Goal: Task Accomplishment & Management: Manage account settings

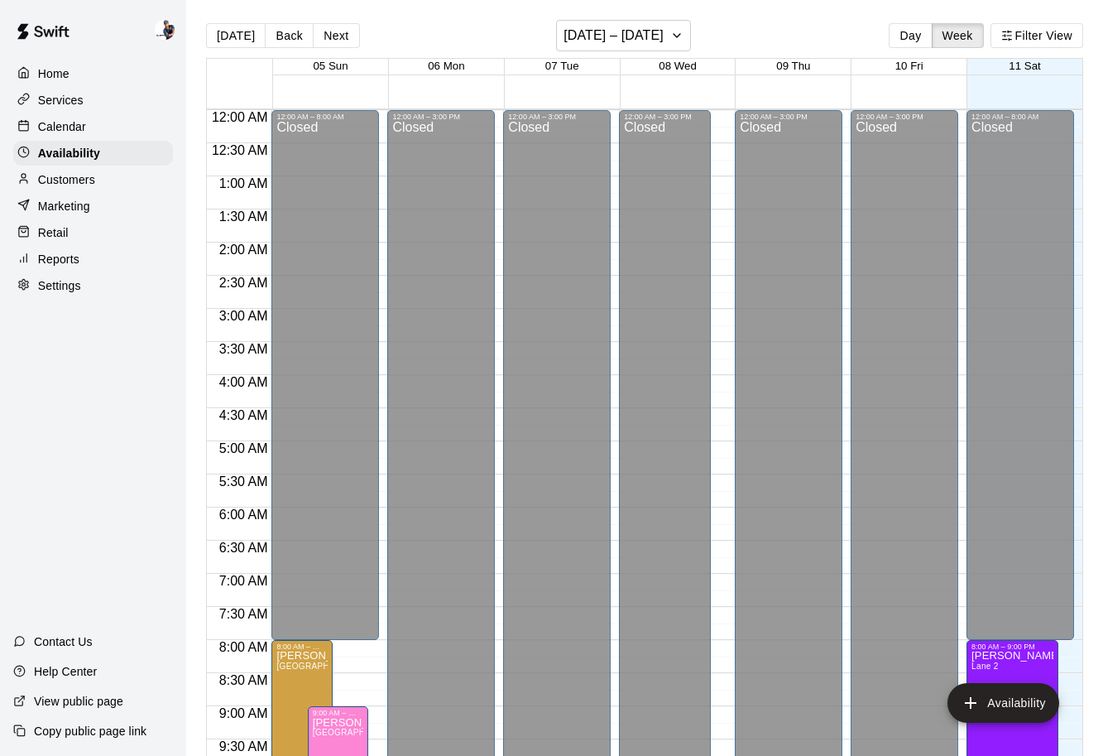
scroll to position [925, 0]
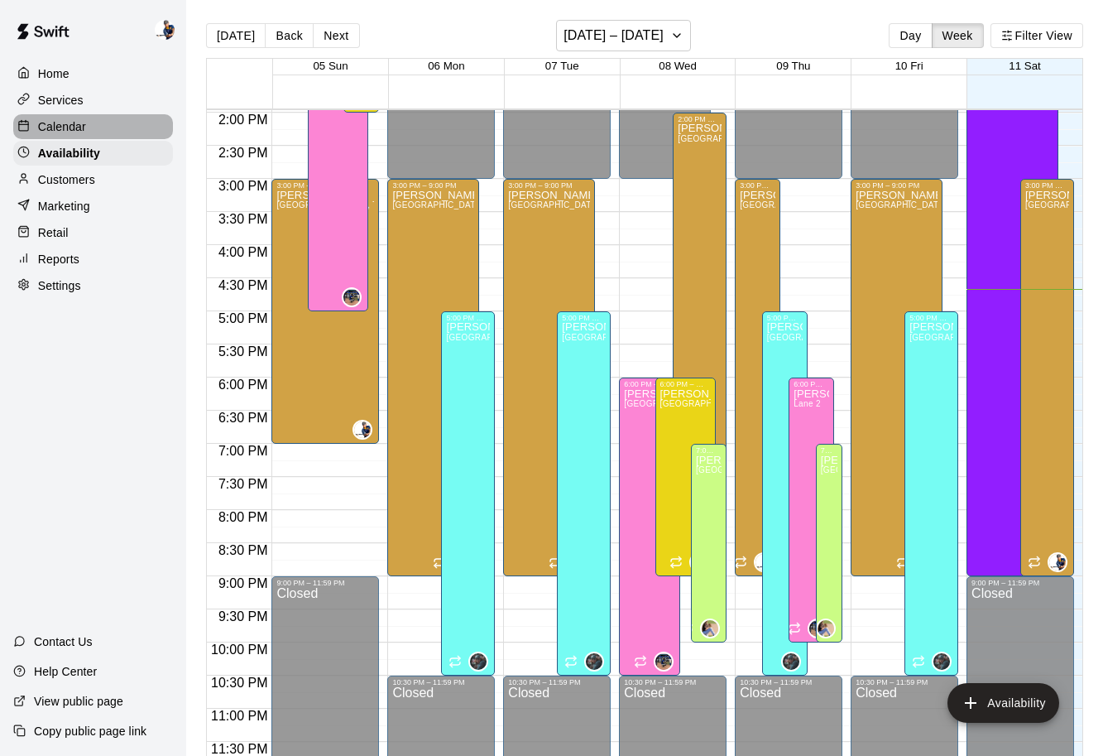
click at [118, 123] on div "Calendar" at bounding box center [93, 126] width 160 height 25
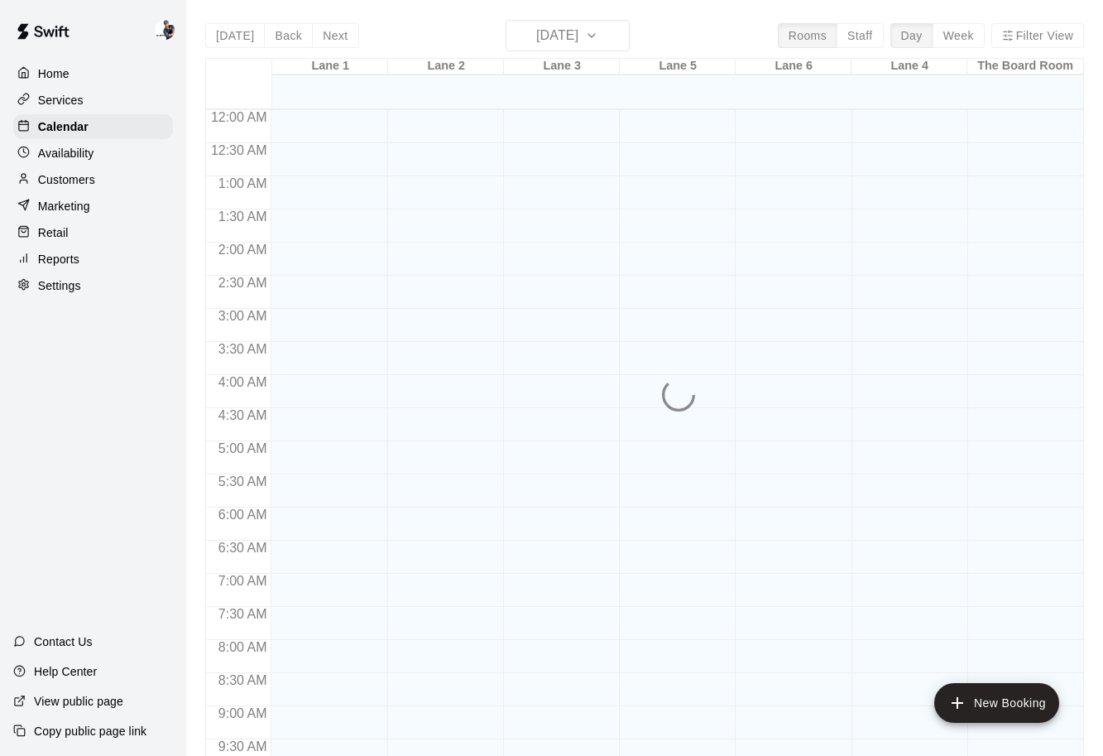
scroll to position [876, 0]
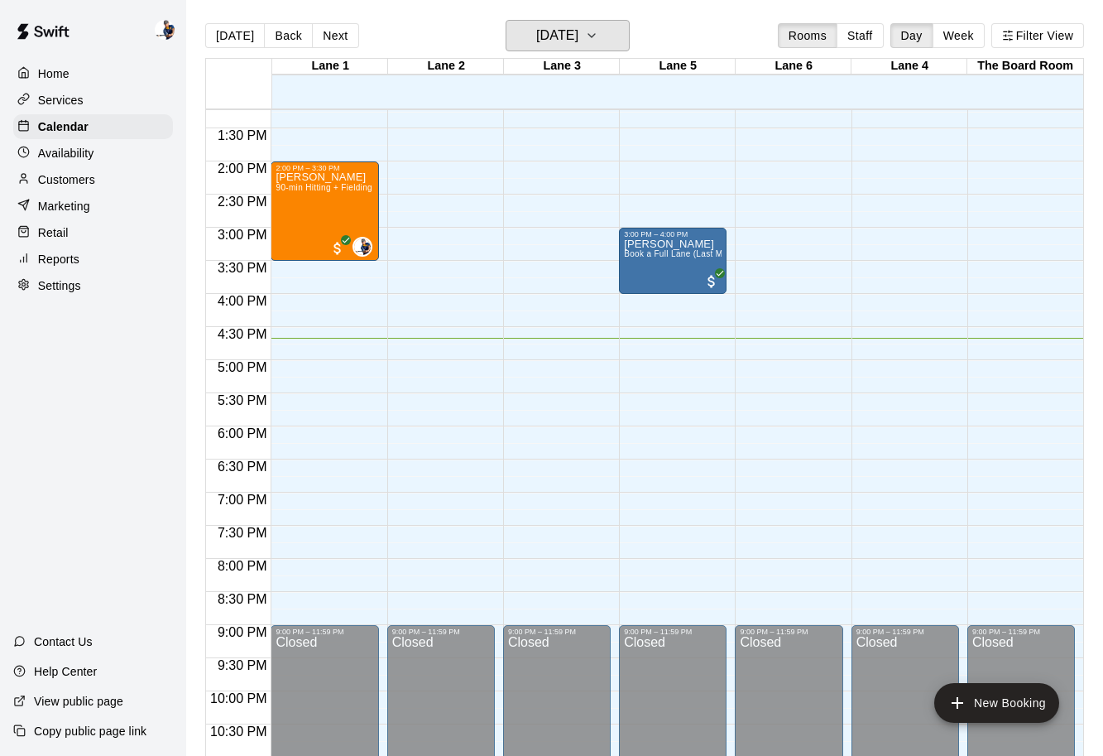
click at [548, 42] on h6 "[DATE]" at bounding box center [557, 35] width 42 height 23
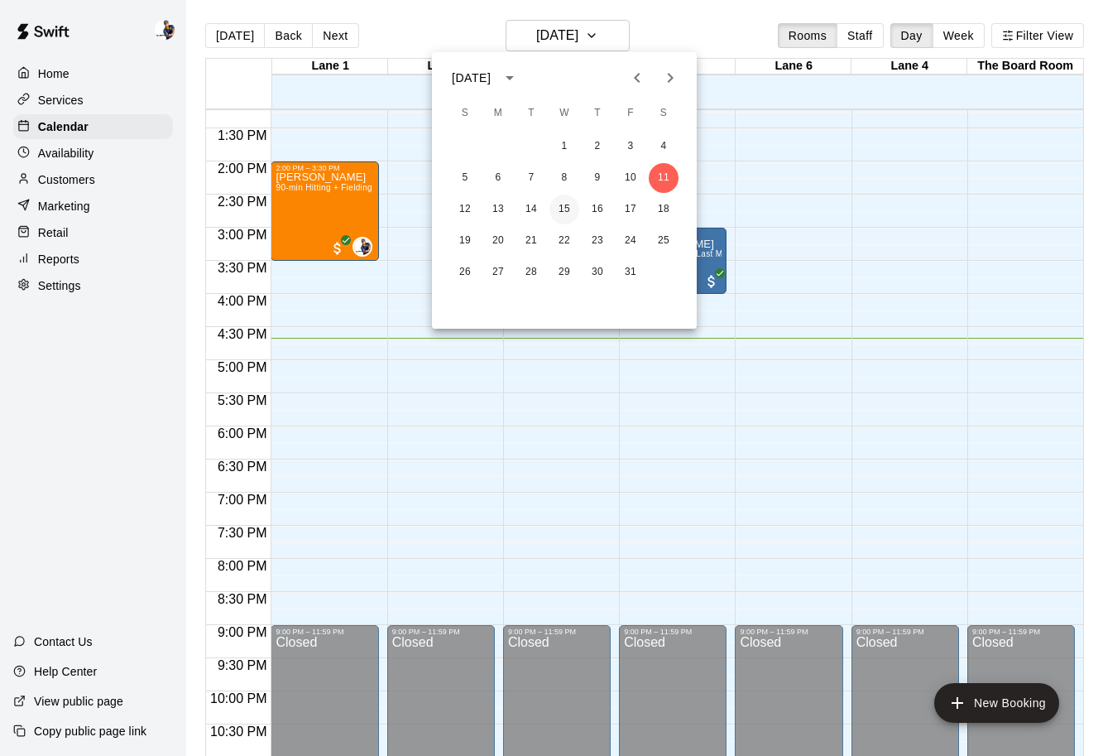
click at [561, 213] on button "15" at bounding box center [565, 210] width 30 height 30
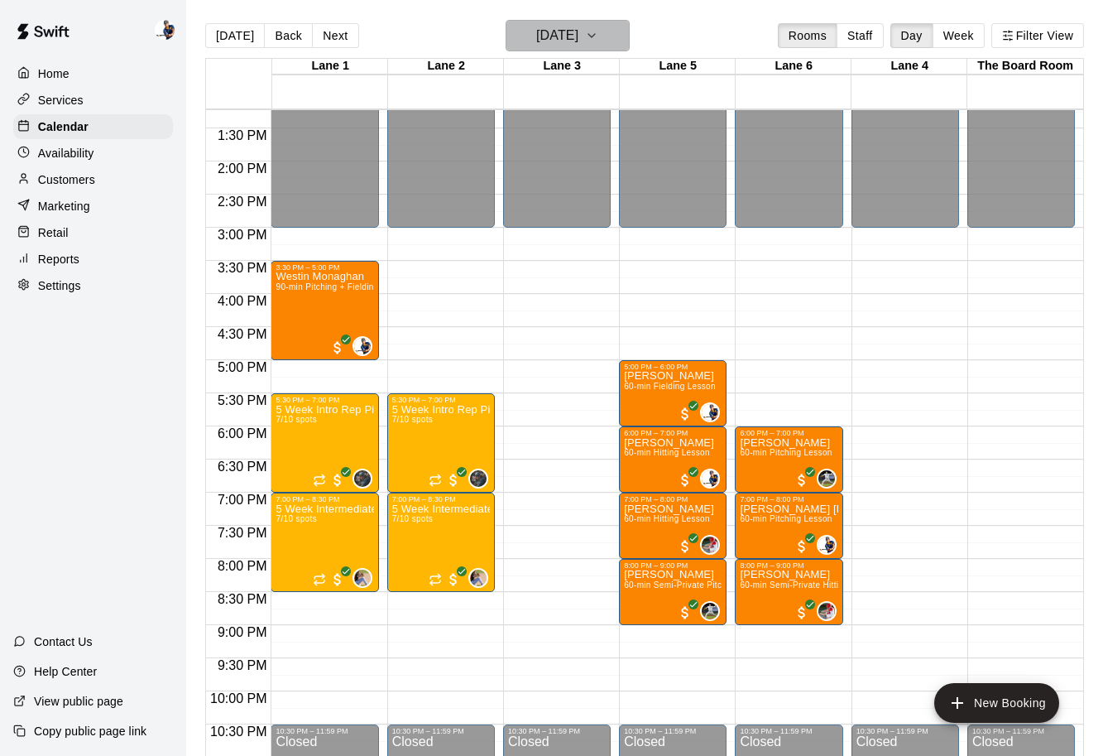
click at [575, 30] on h6 "Wednesday Oct 15" at bounding box center [557, 35] width 42 height 23
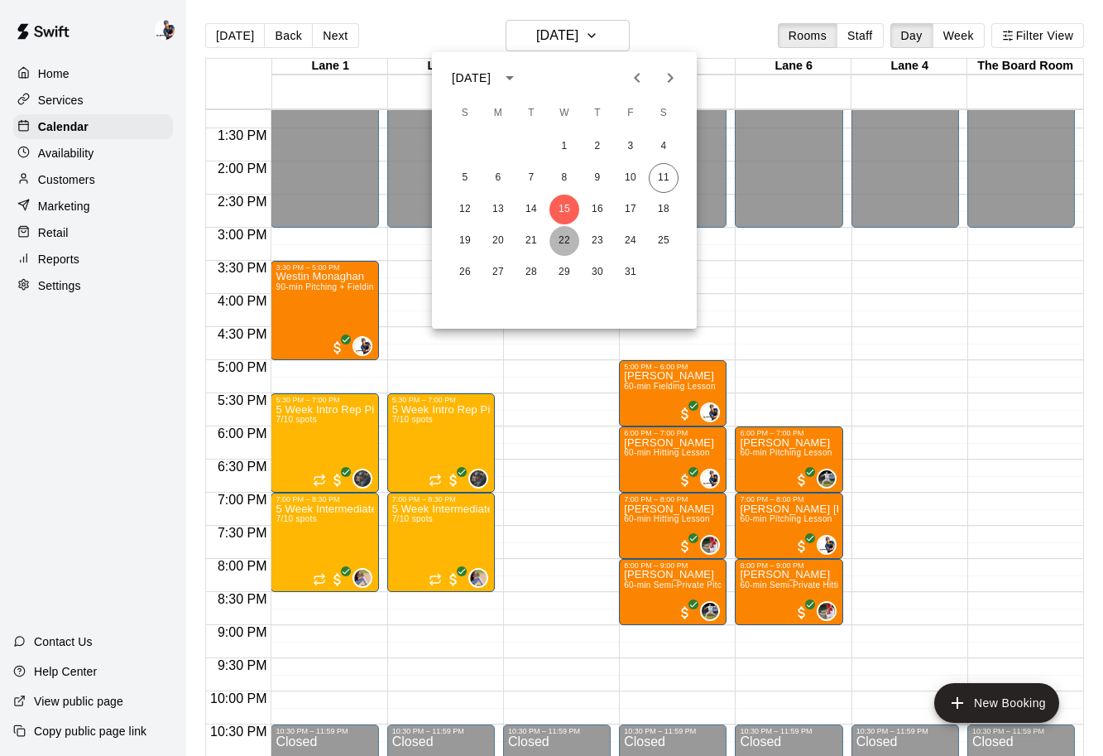
click at [560, 247] on button "22" at bounding box center [565, 241] width 30 height 30
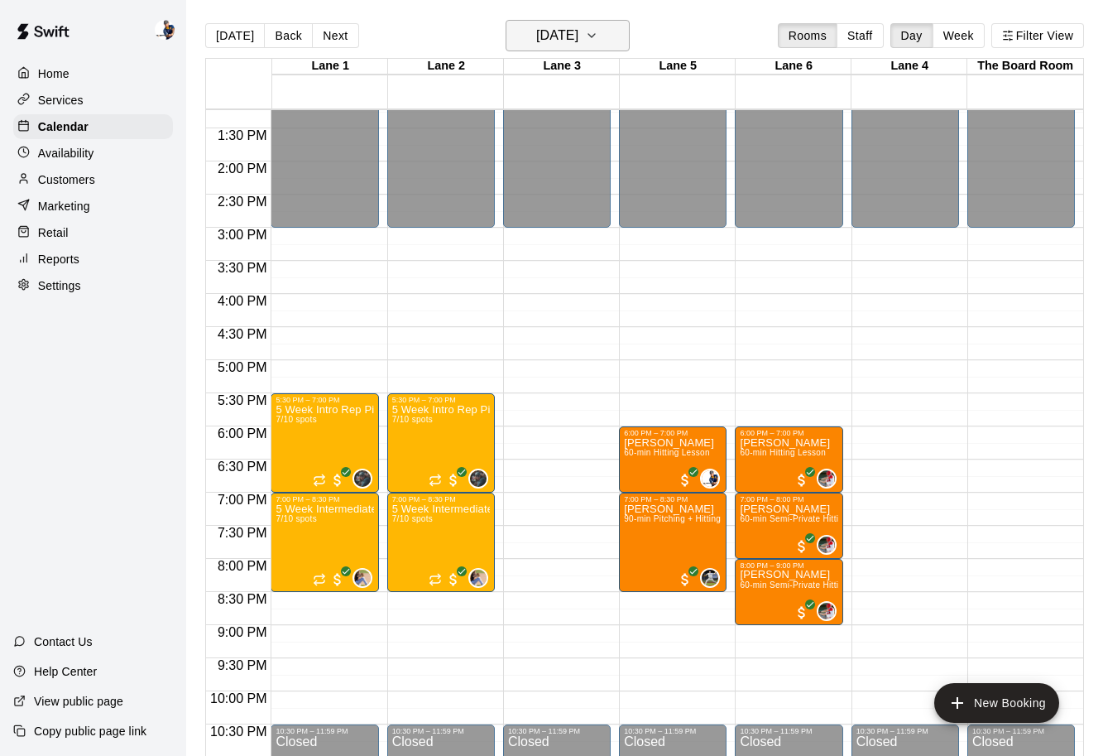
click at [570, 31] on h6 "Wednesday Oct 22" at bounding box center [557, 35] width 42 height 23
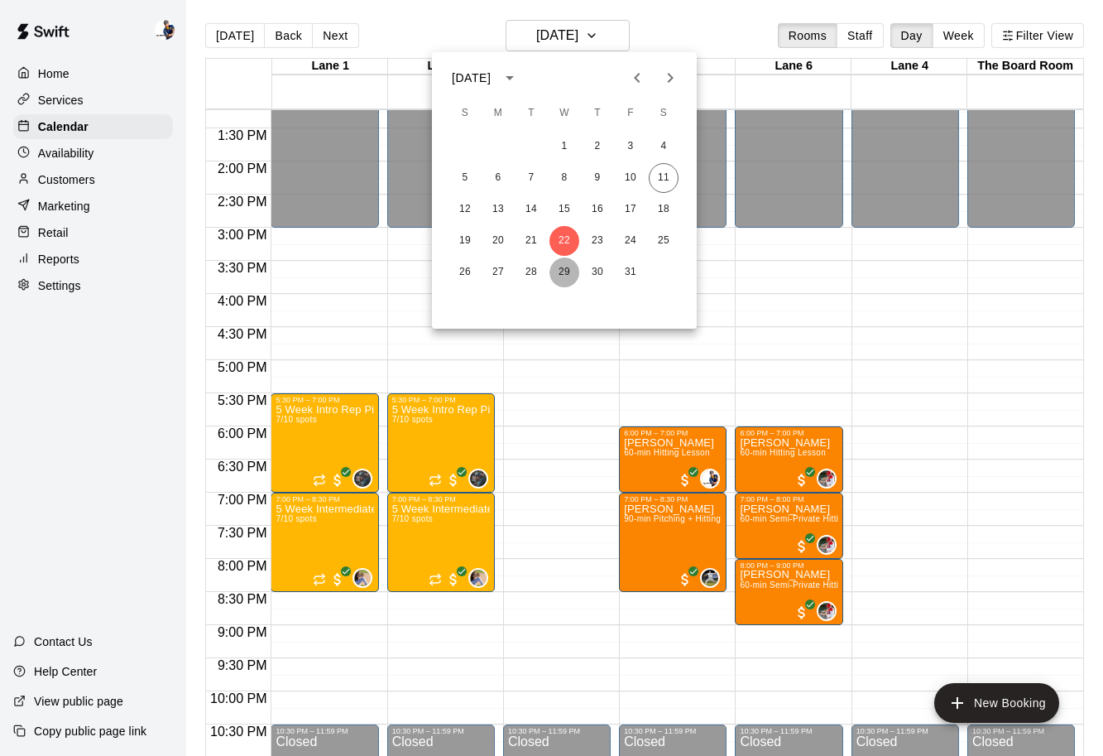
click at [556, 279] on button "29" at bounding box center [565, 272] width 30 height 30
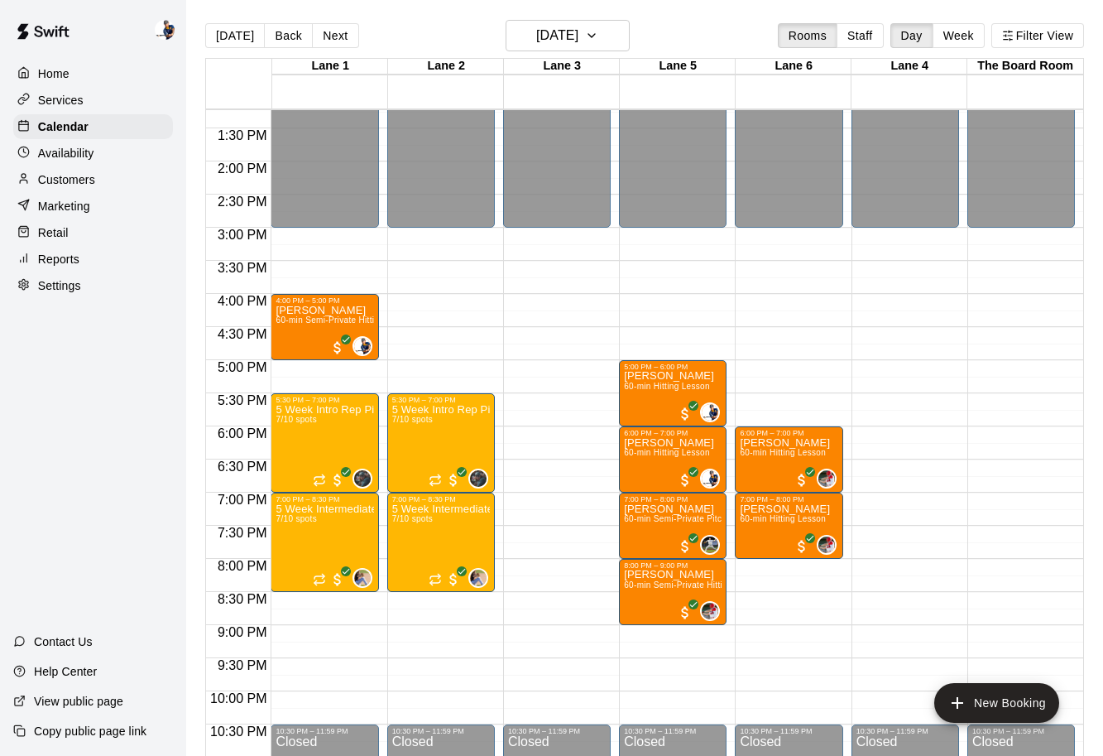
click at [587, 17] on main "Today Back Next Wednesday Oct 29 Rooms Staff Day Week Filter View Lane 1 29 Wed…" at bounding box center [644, 391] width 917 height 782
click at [579, 33] on h6 "Wednesday Oct 29" at bounding box center [557, 35] width 42 height 23
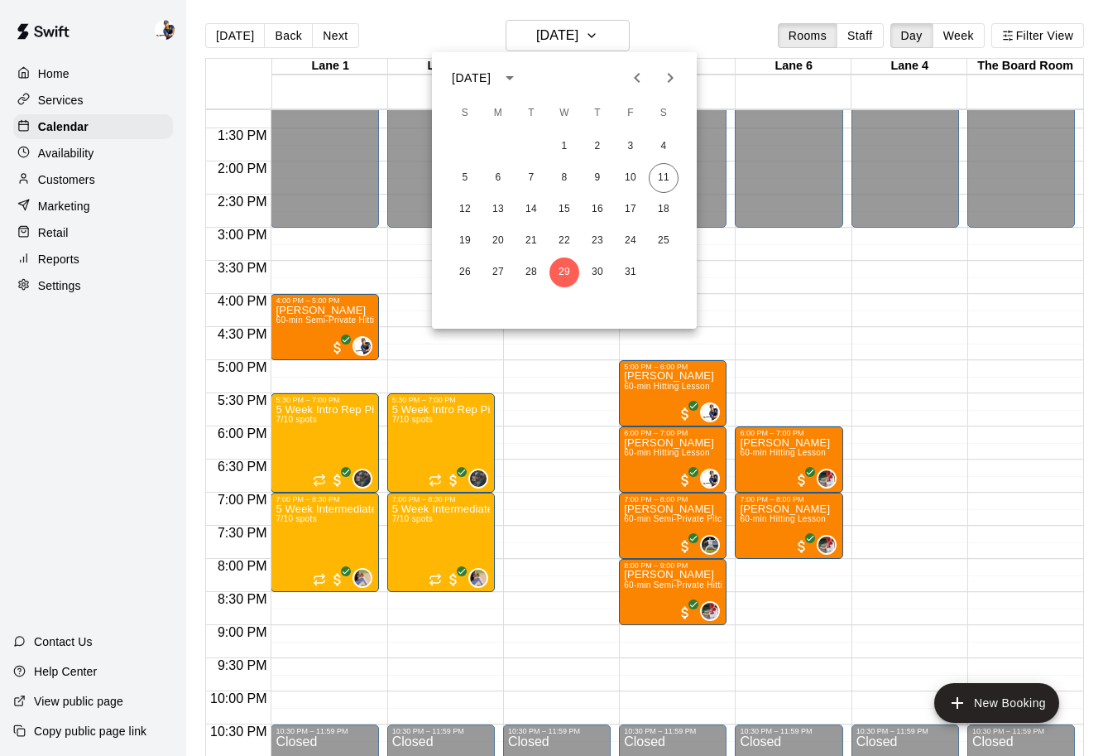
click at [680, 81] on button "Next month" at bounding box center [670, 77] width 33 height 33
click at [564, 183] on button "5" at bounding box center [565, 178] width 30 height 30
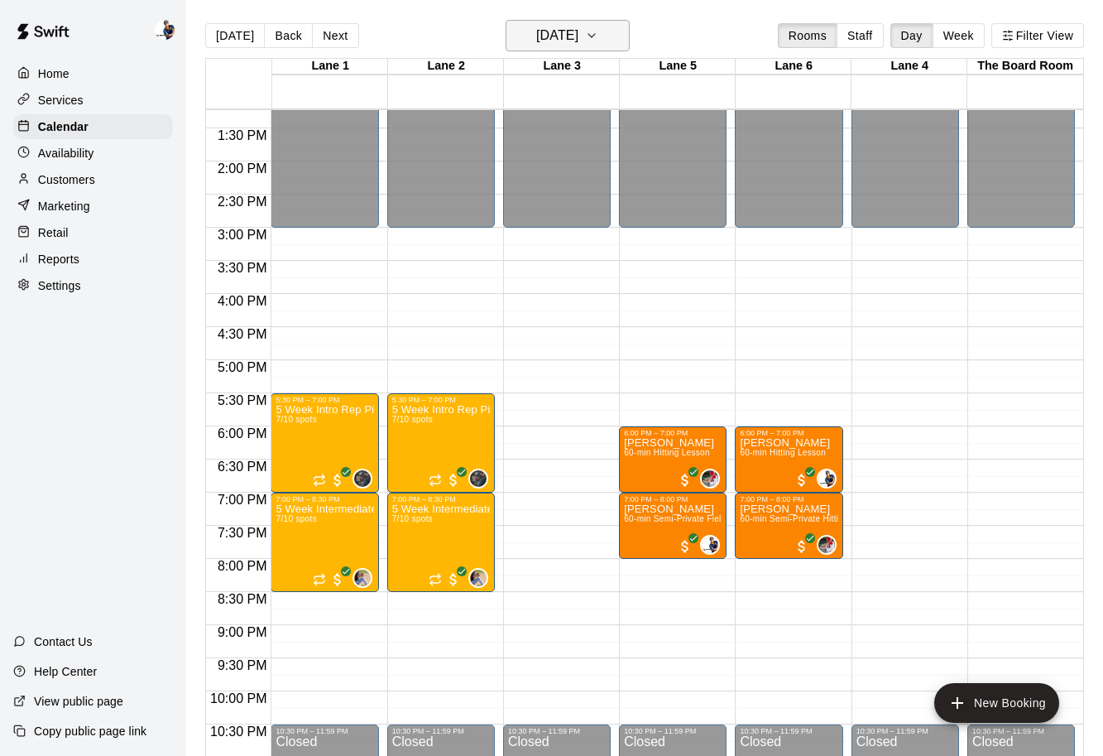
click at [563, 40] on h6 "Wednesday Nov 05" at bounding box center [557, 35] width 42 height 23
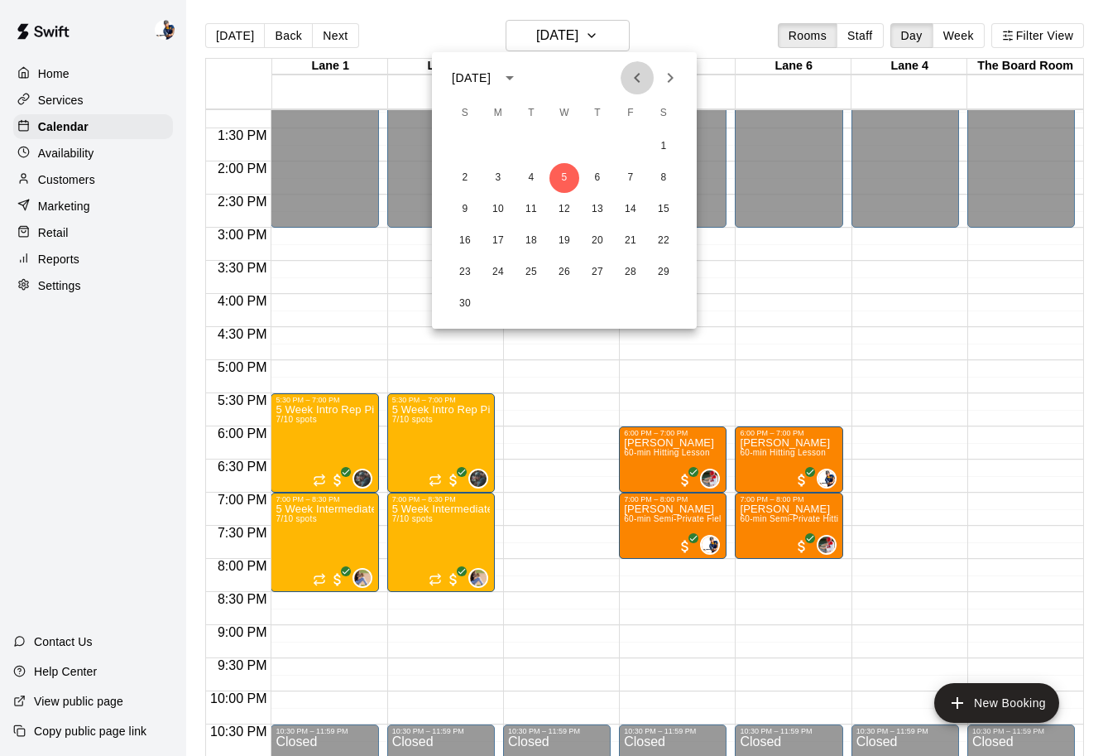
click at [648, 79] on button "Previous month" at bounding box center [637, 77] width 33 height 33
click at [565, 262] on button "29" at bounding box center [565, 272] width 30 height 30
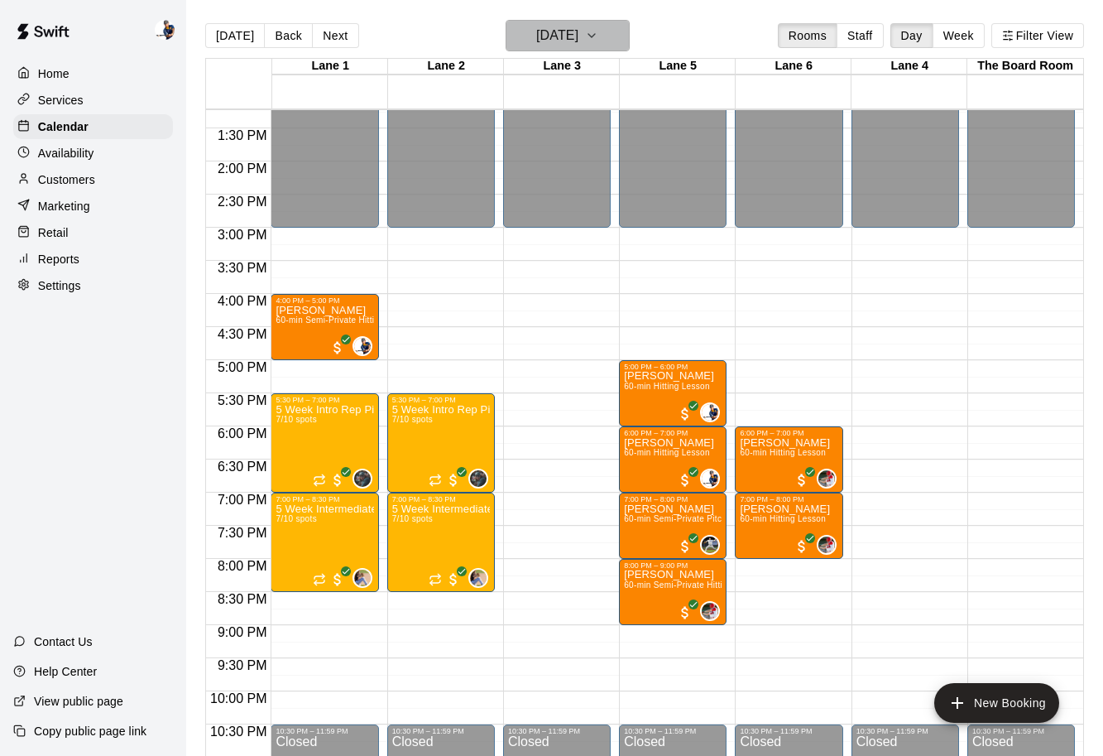
click at [579, 39] on h6 "Wednesday Oct 29" at bounding box center [557, 35] width 42 height 23
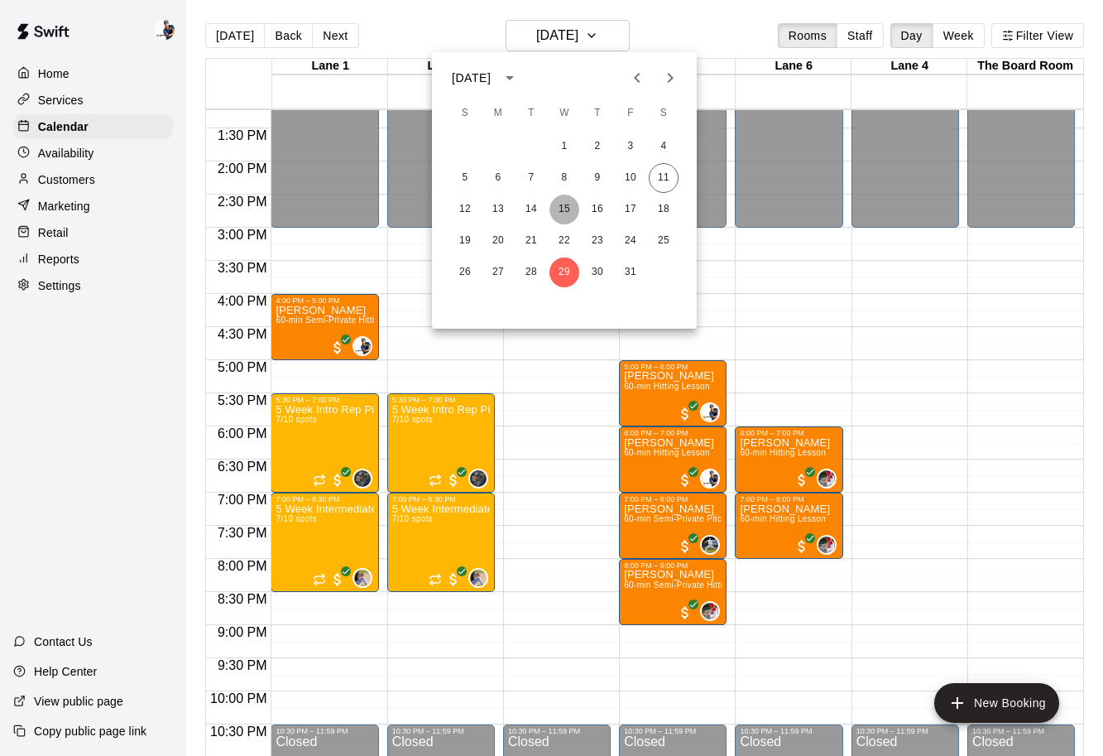
click at [573, 214] on button "15" at bounding box center [565, 210] width 30 height 30
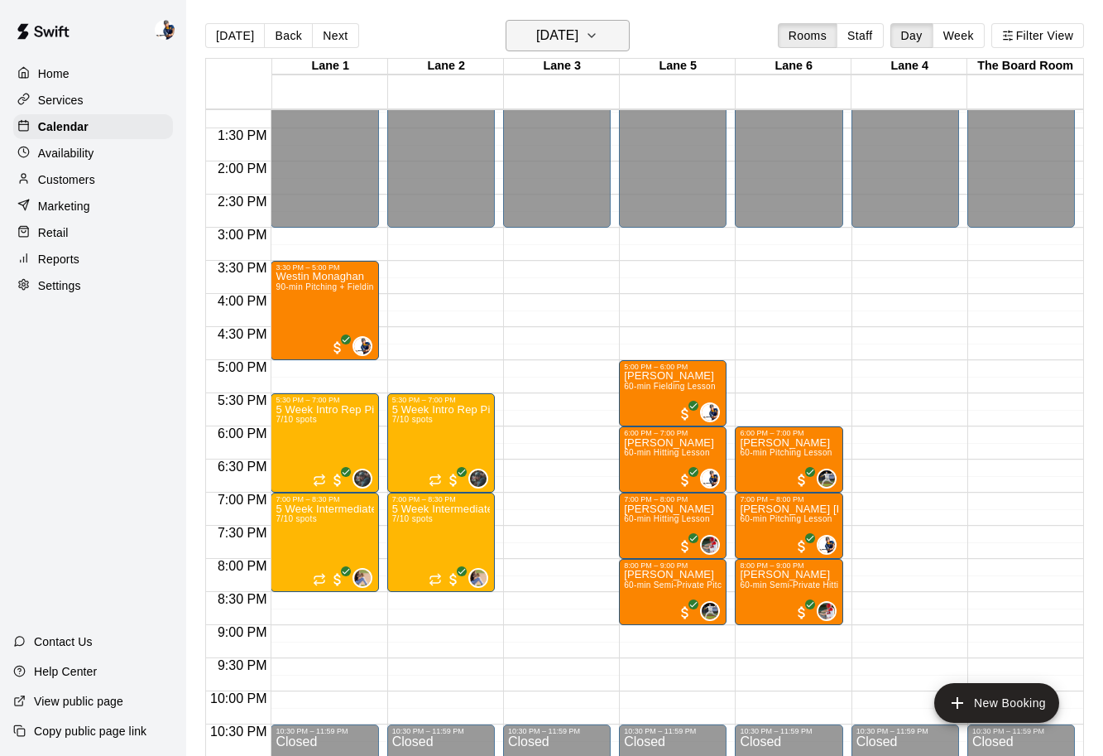
click at [564, 41] on h6 "Wednesday Oct 15" at bounding box center [557, 35] width 42 height 23
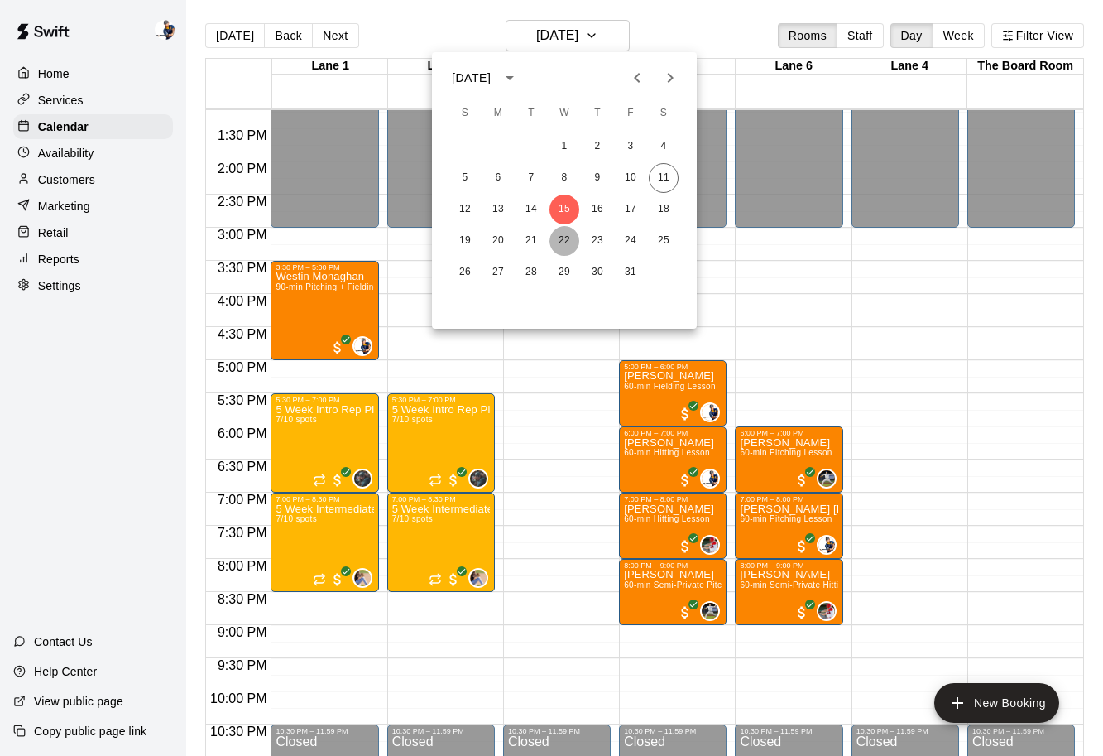
click at [558, 238] on button "22" at bounding box center [565, 241] width 30 height 30
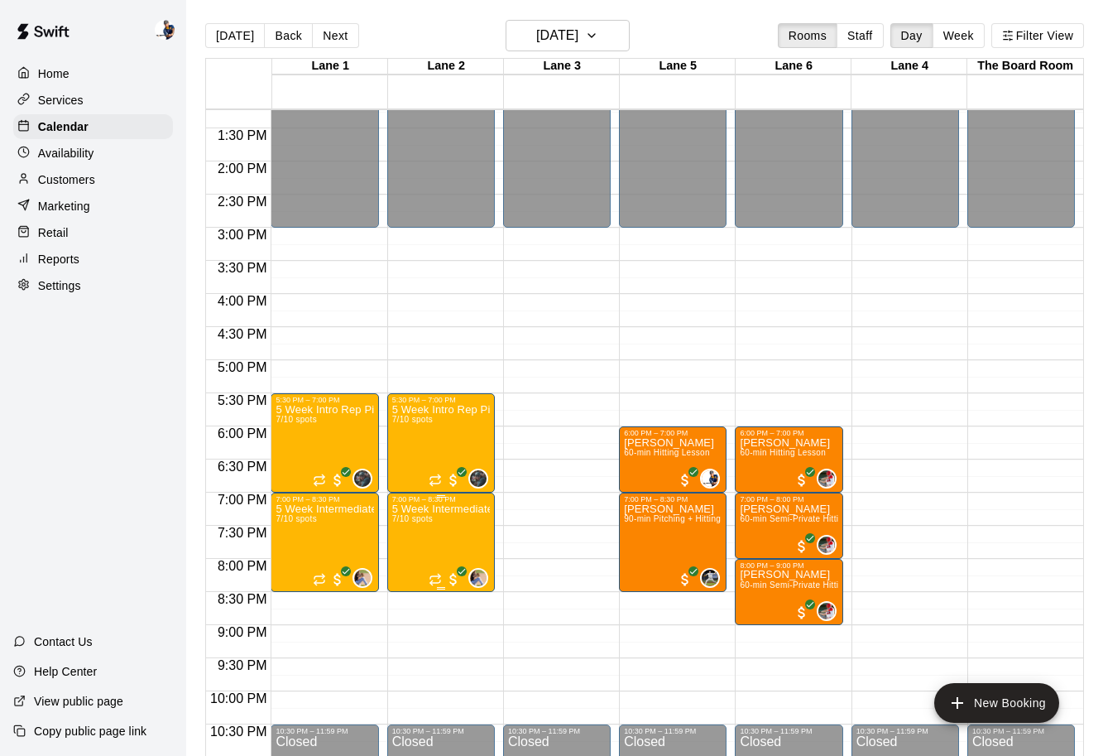
click at [411, 564] on img "edit" at bounding box center [409, 560] width 19 height 19
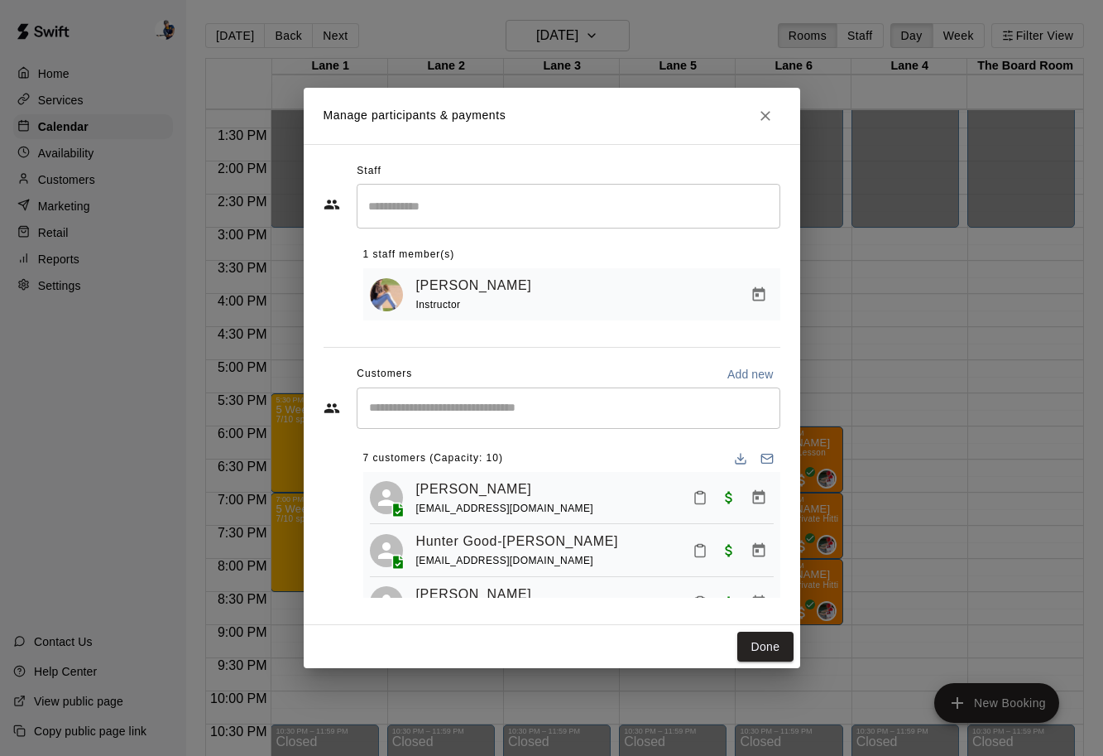
click at [473, 190] on div "​" at bounding box center [569, 206] width 424 height 44
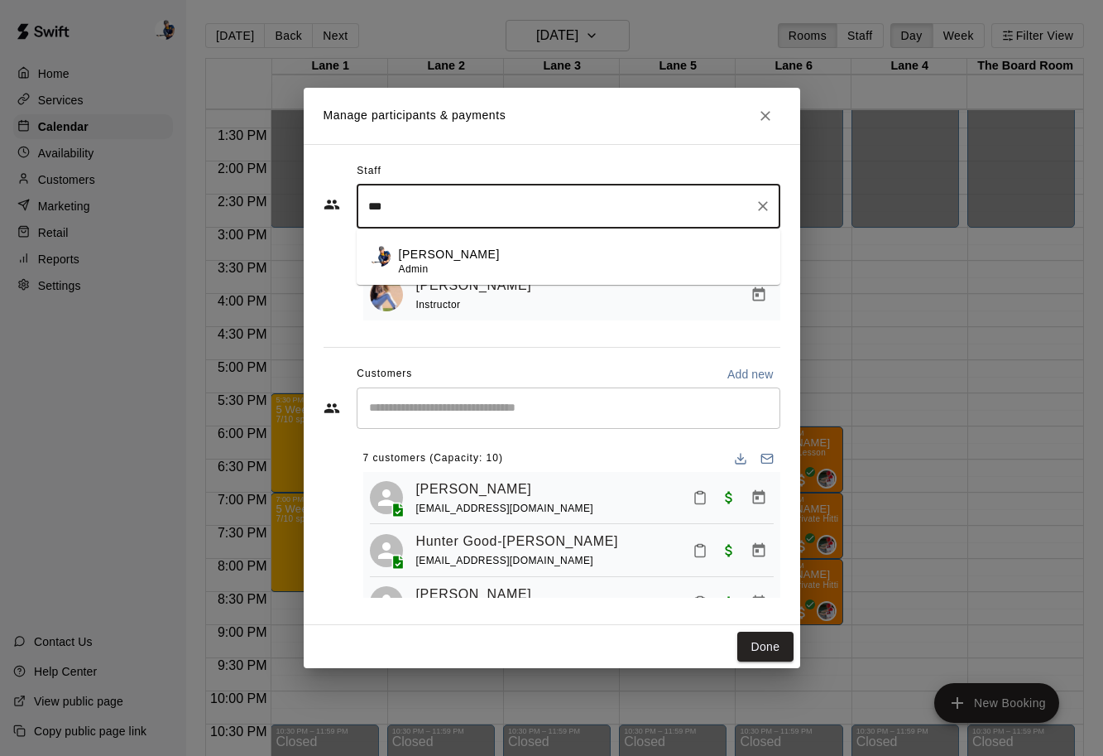
click at [478, 257] on p "[PERSON_NAME]" at bounding box center [449, 254] width 101 height 17
type input "***"
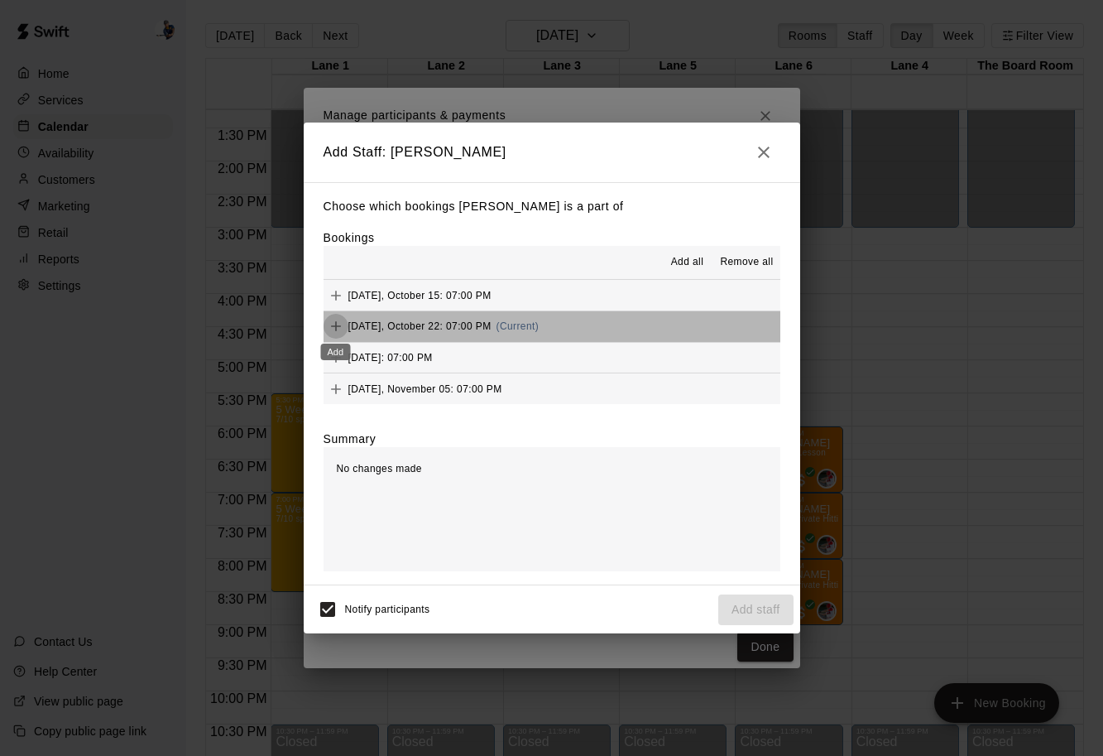
click at [338, 325] on icon "Add" at bounding box center [336, 326] width 17 height 17
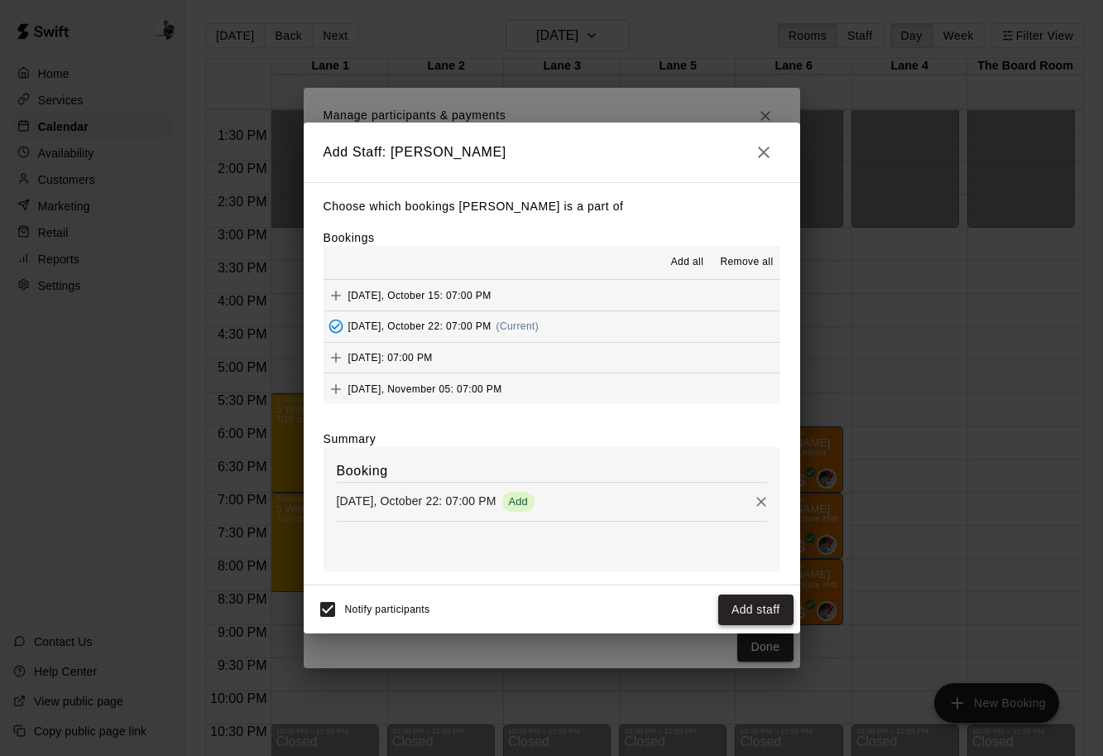
click at [738, 603] on button "Add staff" at bounding box center [755, 609] width 75 height 31
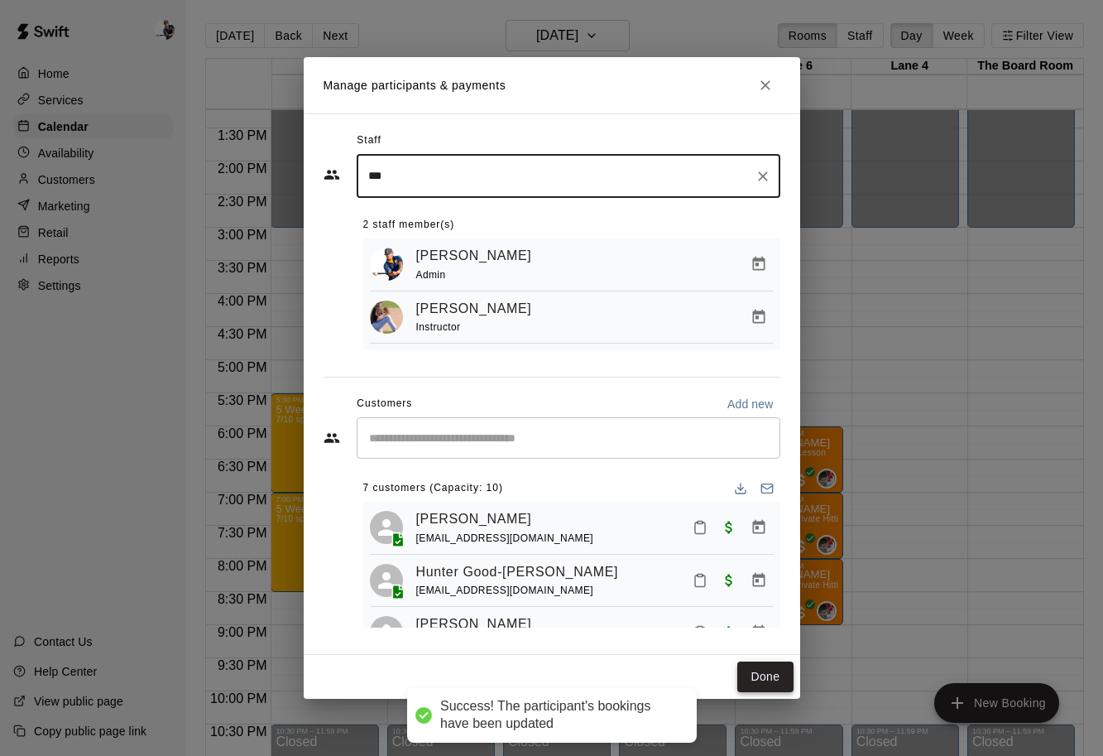
click at [766, 674] on button "Done" at bounding box center [765, 676] width 55 height 31
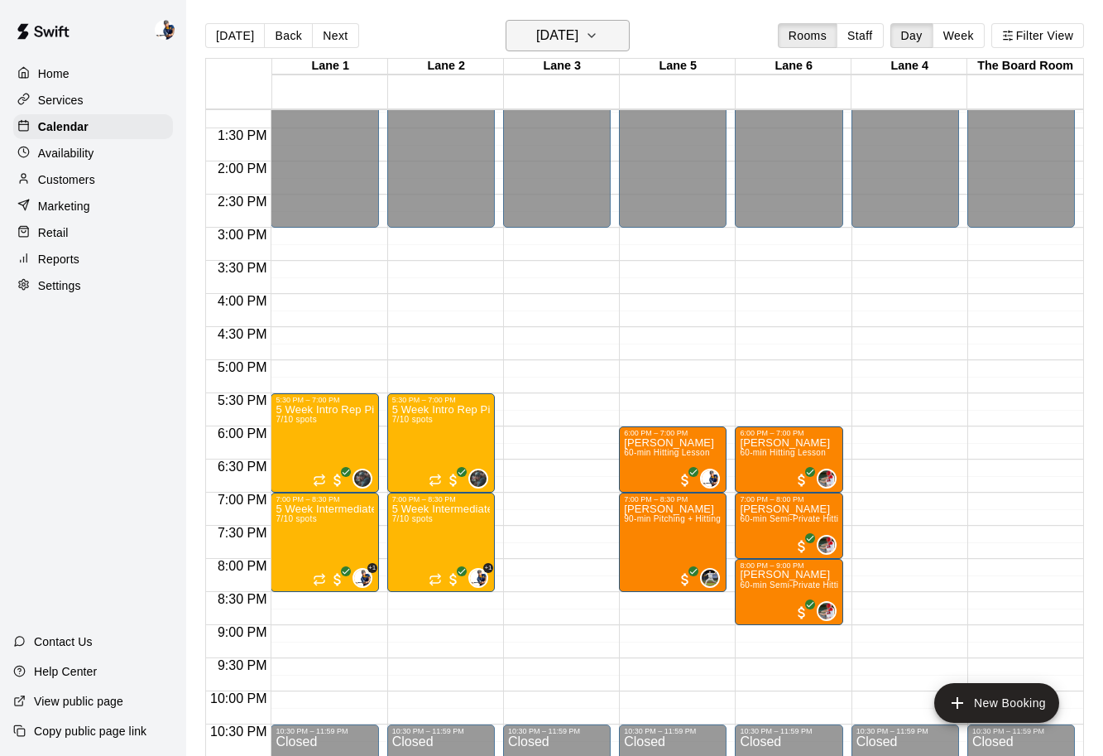
click at [610, 50] on button "Wednesday Oct 22" at bounding box center [568, 35] width 124 height 31
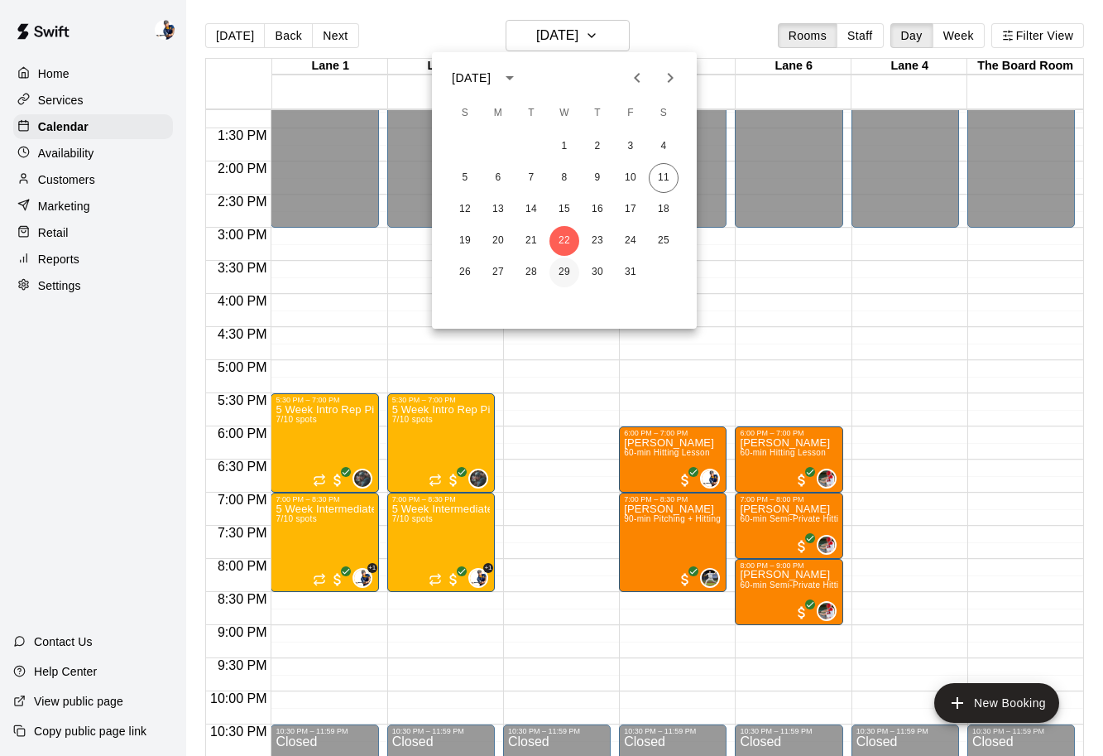
click at [566, 268] on button "29" at bounding box center [565, 272] width 30 height 30
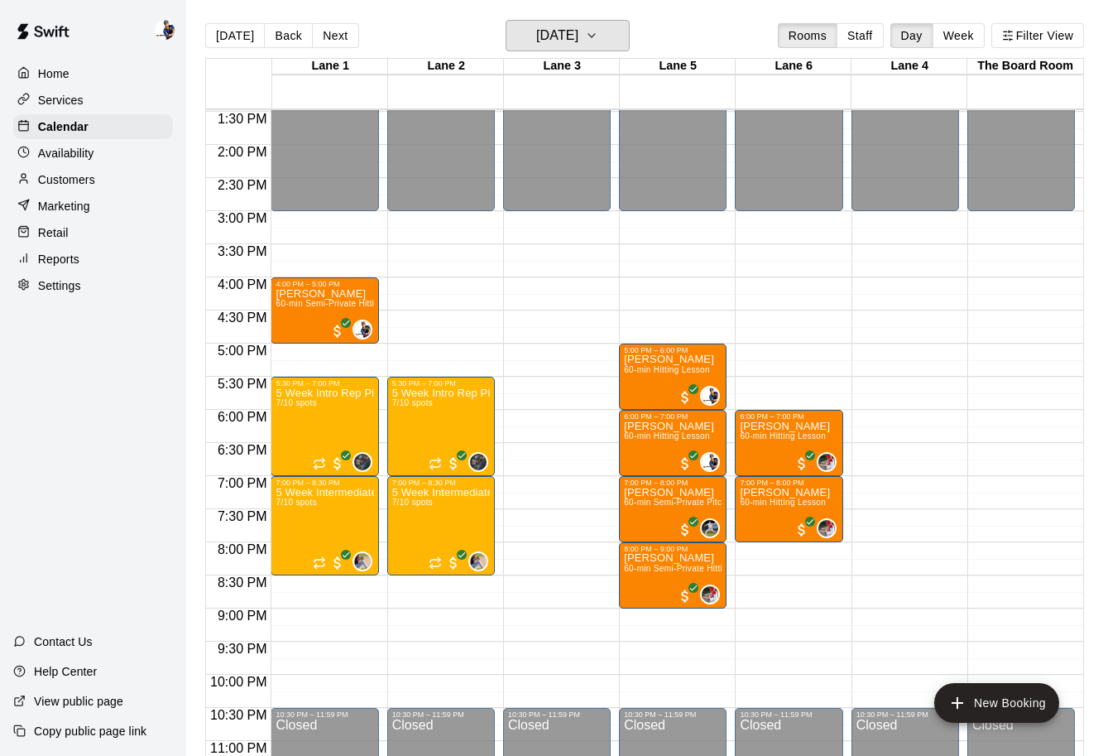
scroll to position [896, 0]
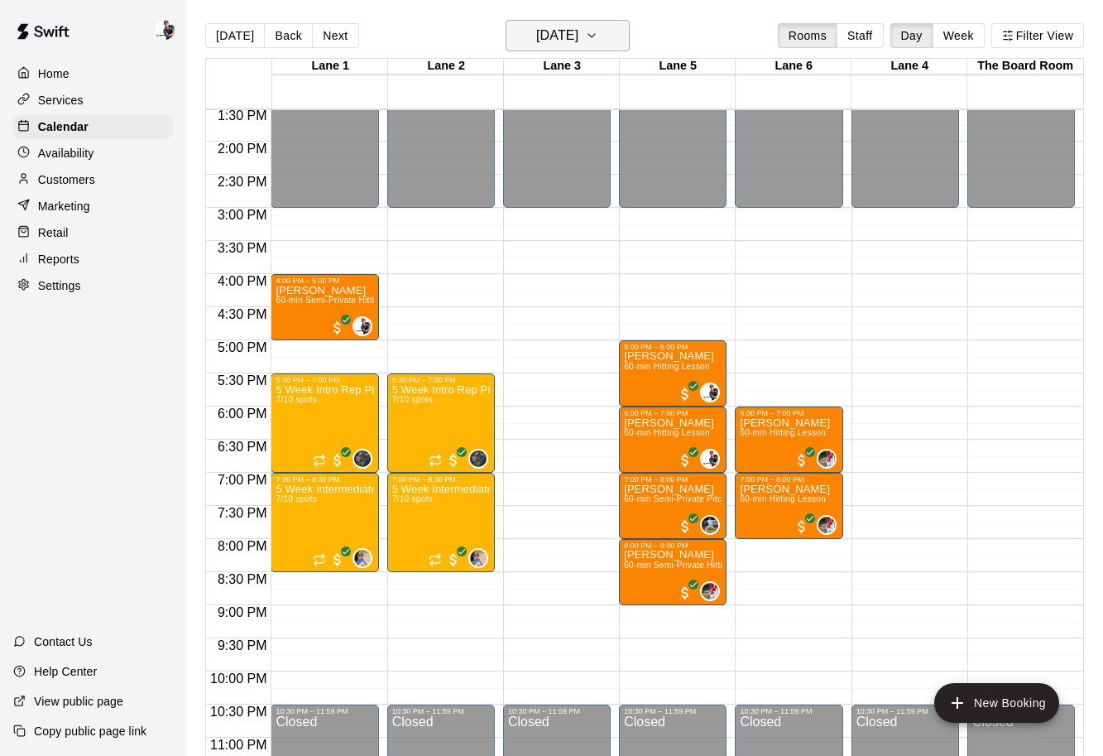
click at [565, 38] on h6 "Wednesday Oct 29" at bounding box center [557, 35] width 42 height 23
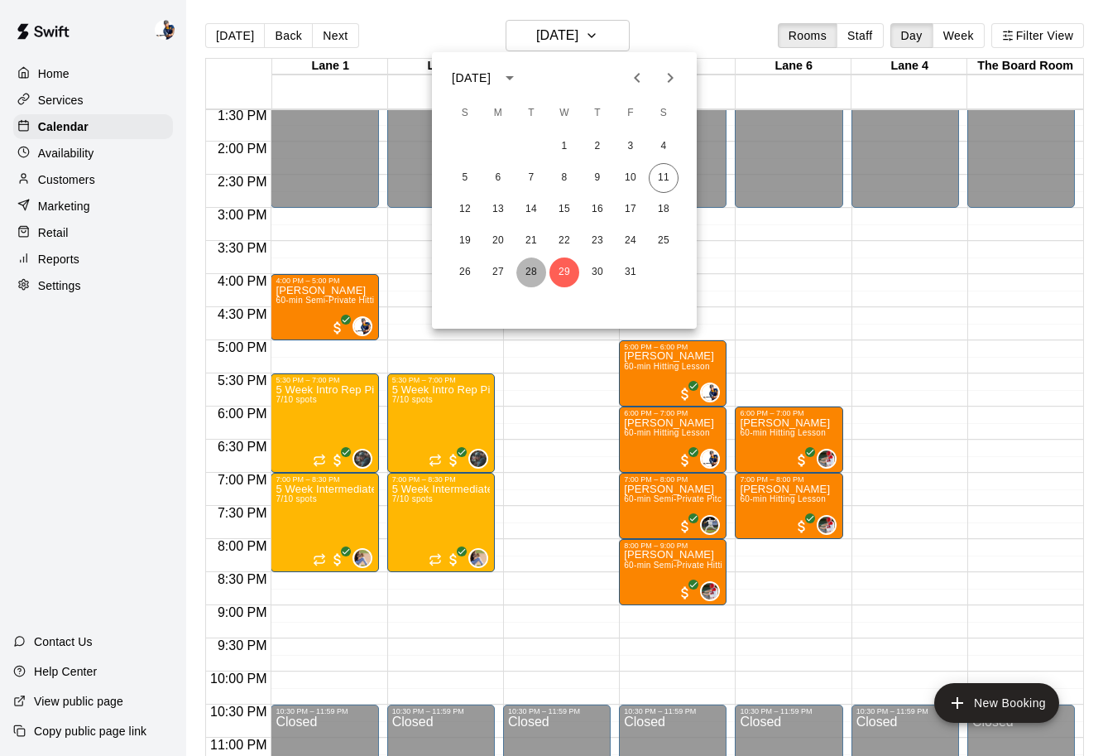
click at [526, 281] on button "28" at bounding box center [532, 272] width 30 height 30
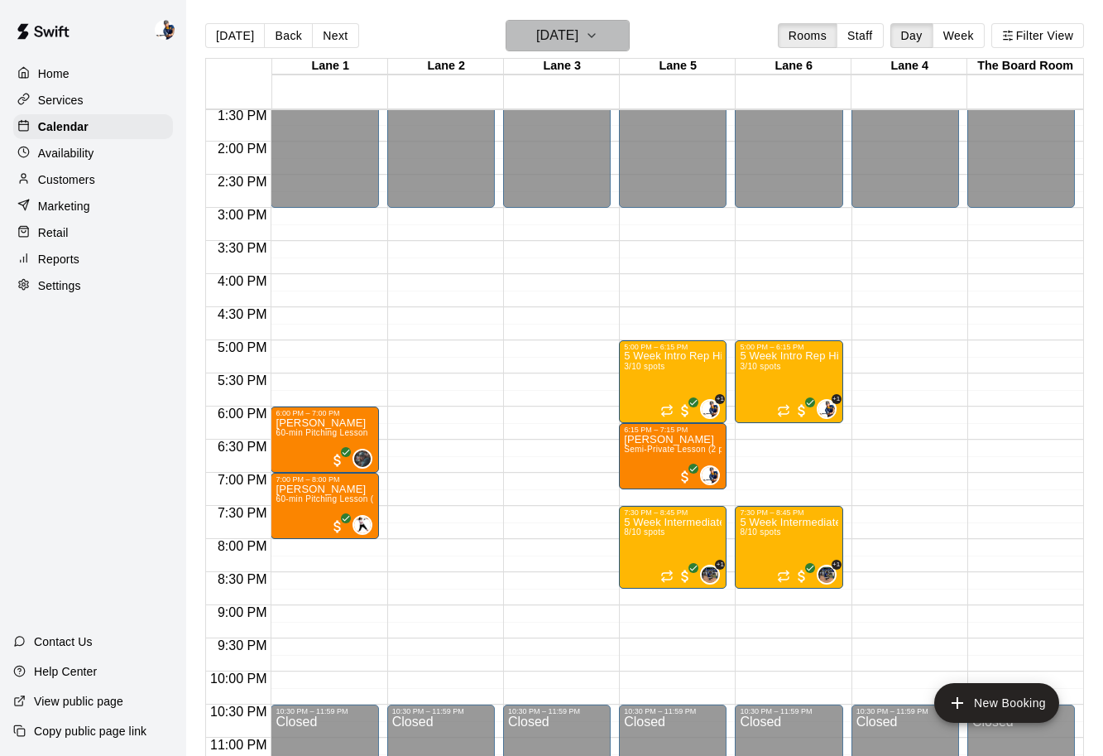
click at [579, 38] on h6 "Tuesday Oct 28" at bounding box center [557, 35] width 42 height 23
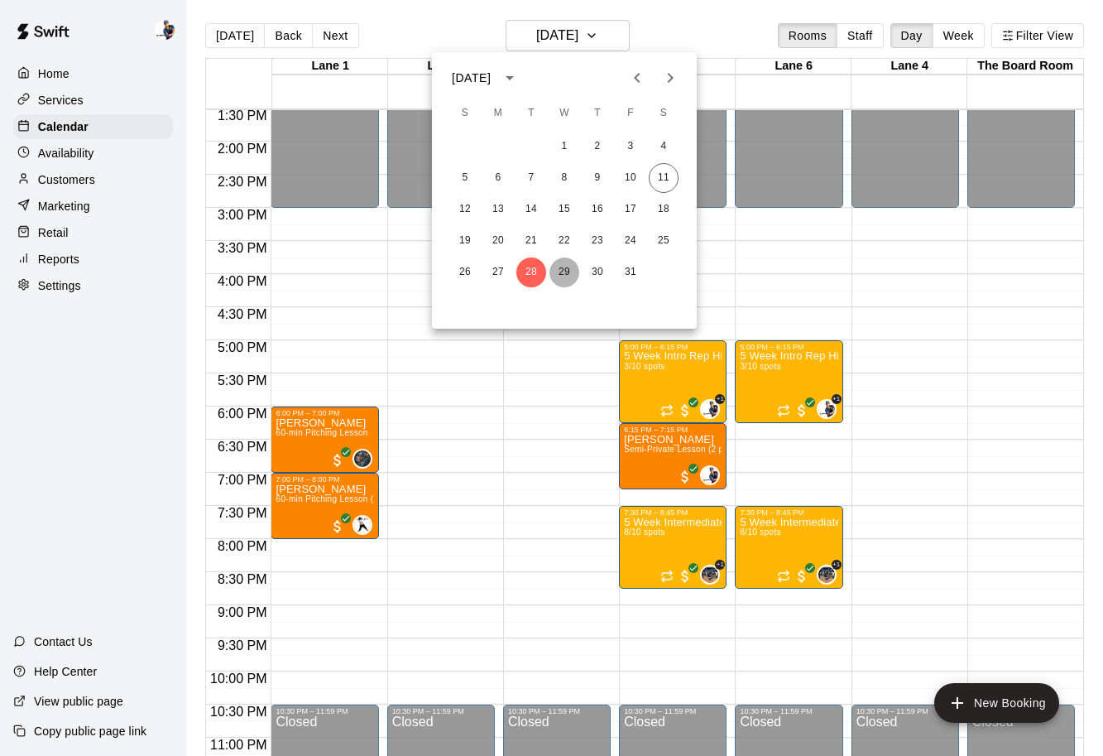
click at [565, 268] on button "29" at bounding box center [565, 272] width 30 height 30
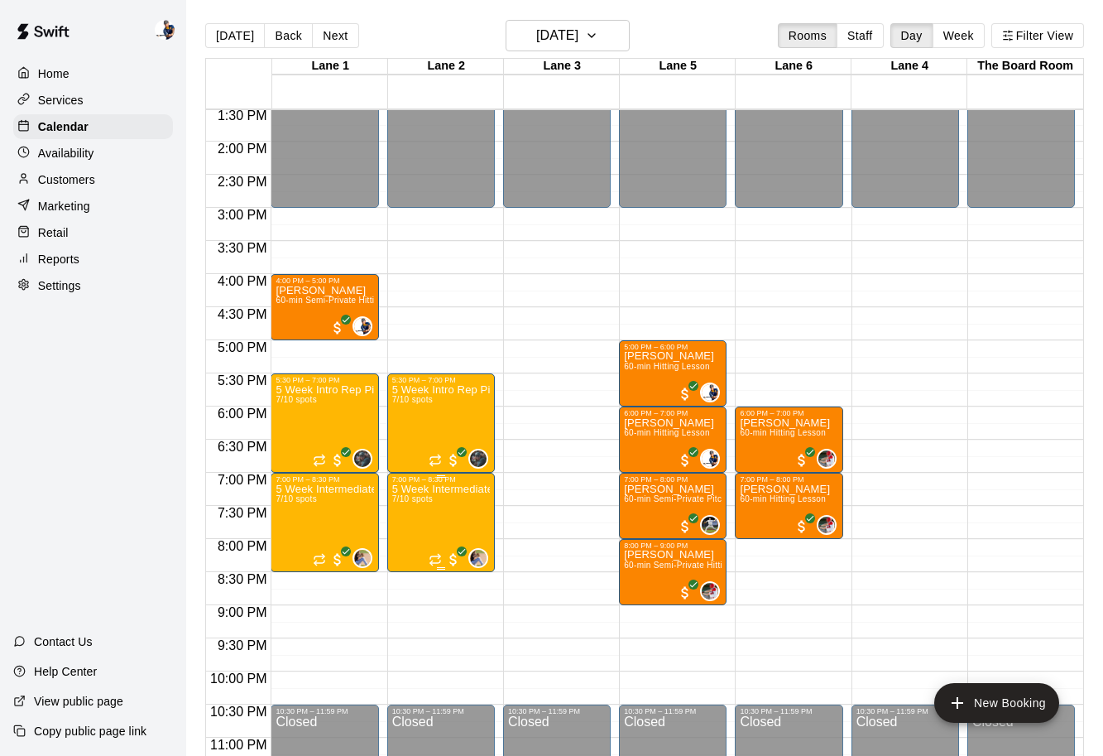
click at [410, 541] on img "edit" at bounding box center [409, 540] width 19 height 19
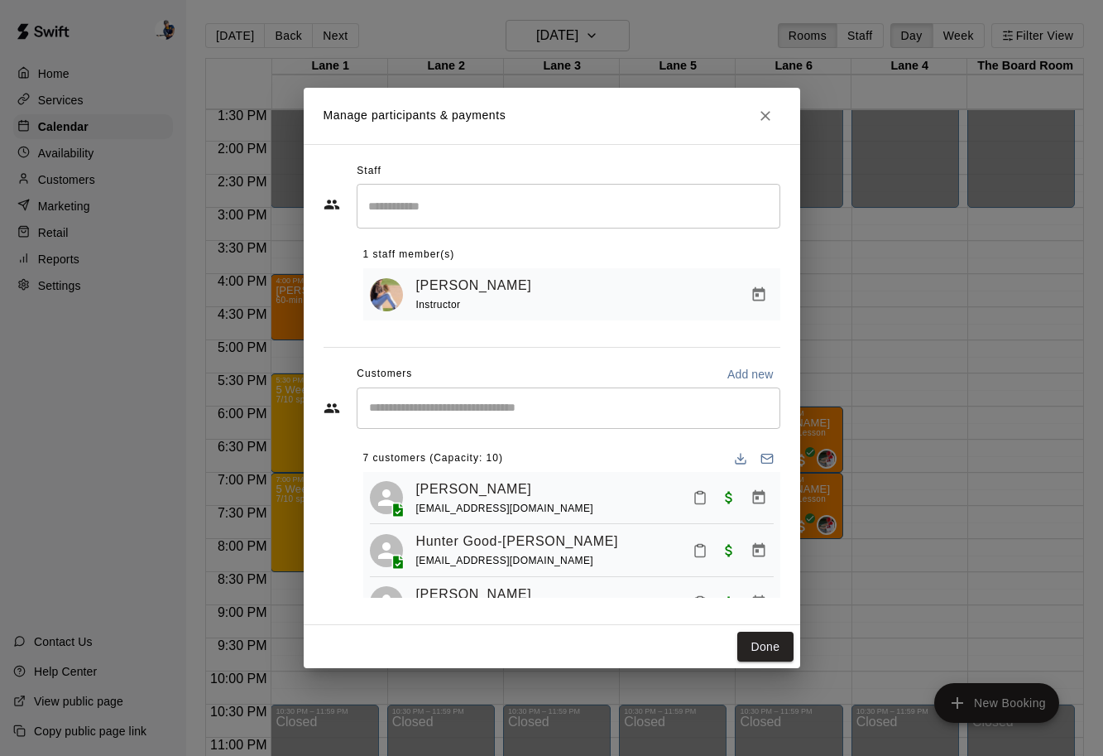
click at [470, 223] on div "​" at bounding box center [569, 206] width 424 height 44
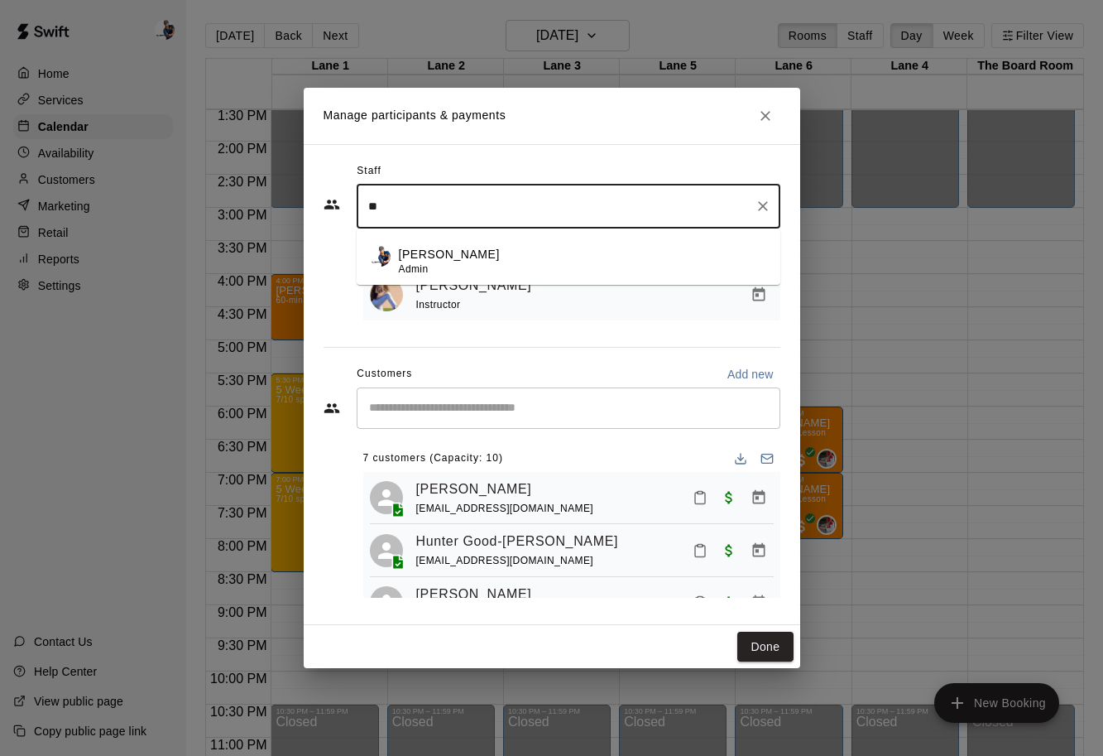
type input "*"
click at [414, 261] on div "Phillip Jankulovski Admin" at bounding box center [449, 262] width 101 height 32
type input "***"
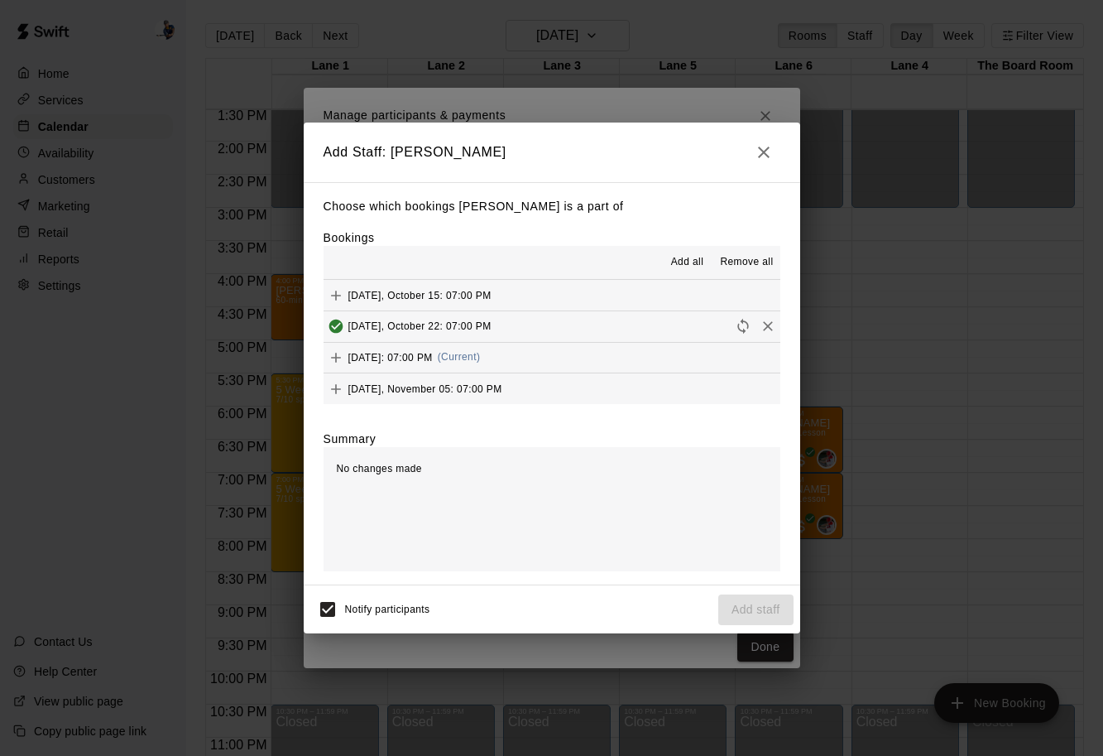
click at [339, 358] on icon "Add" at bounding box center [336, 358] width 10 height 10
click at [736, 603] on button "Add staff" at bounding box center [755, 609] width 75 height 31
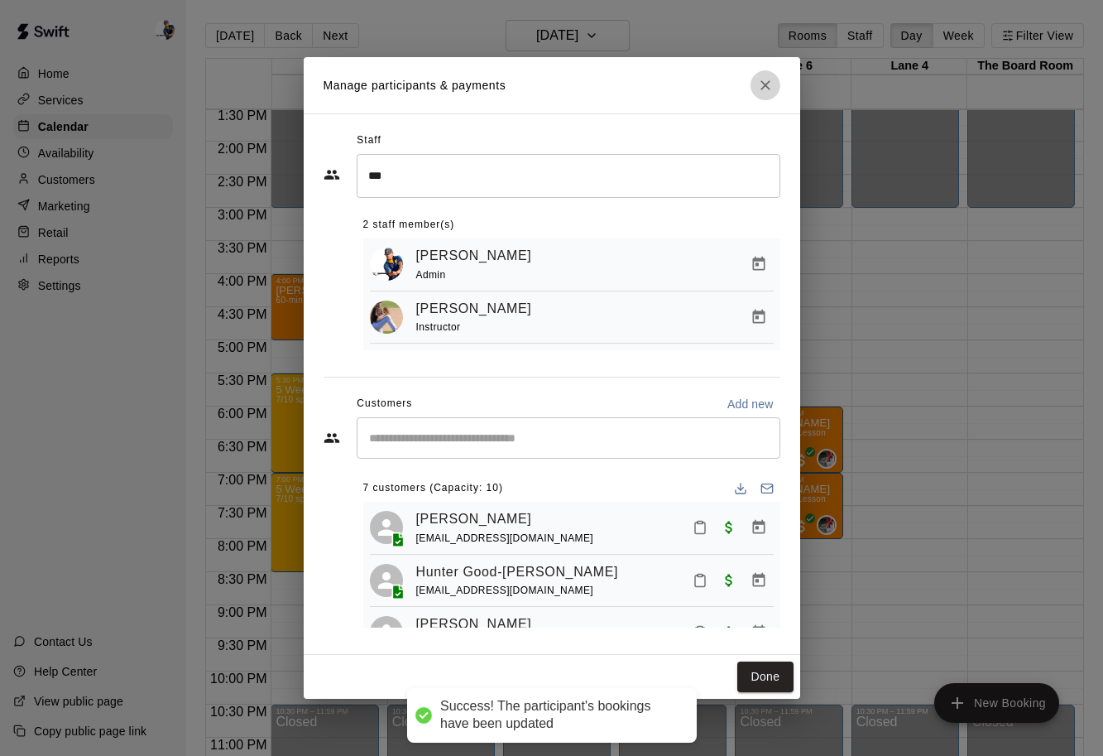
click at [766, 98] on button "Close" at bounding box center [766, 85] width 30 height 30
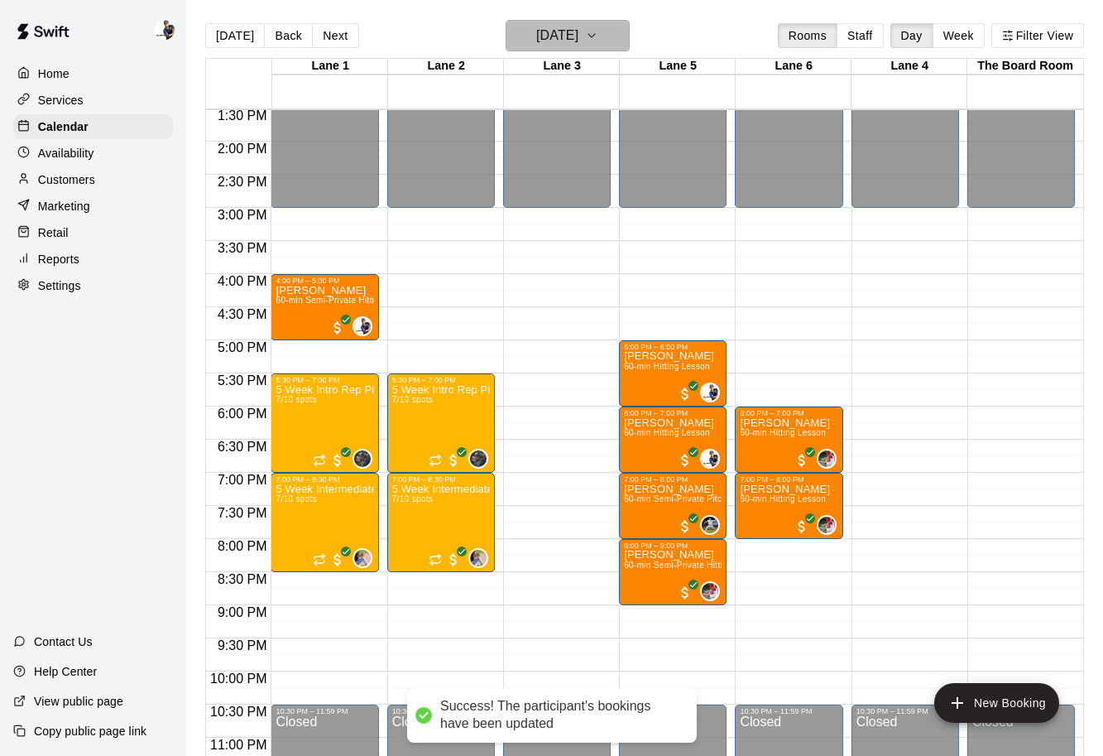
click at [587, 22] on button "Wednesday Oct 29" at bounding box center [568, 35] width 124 height 31
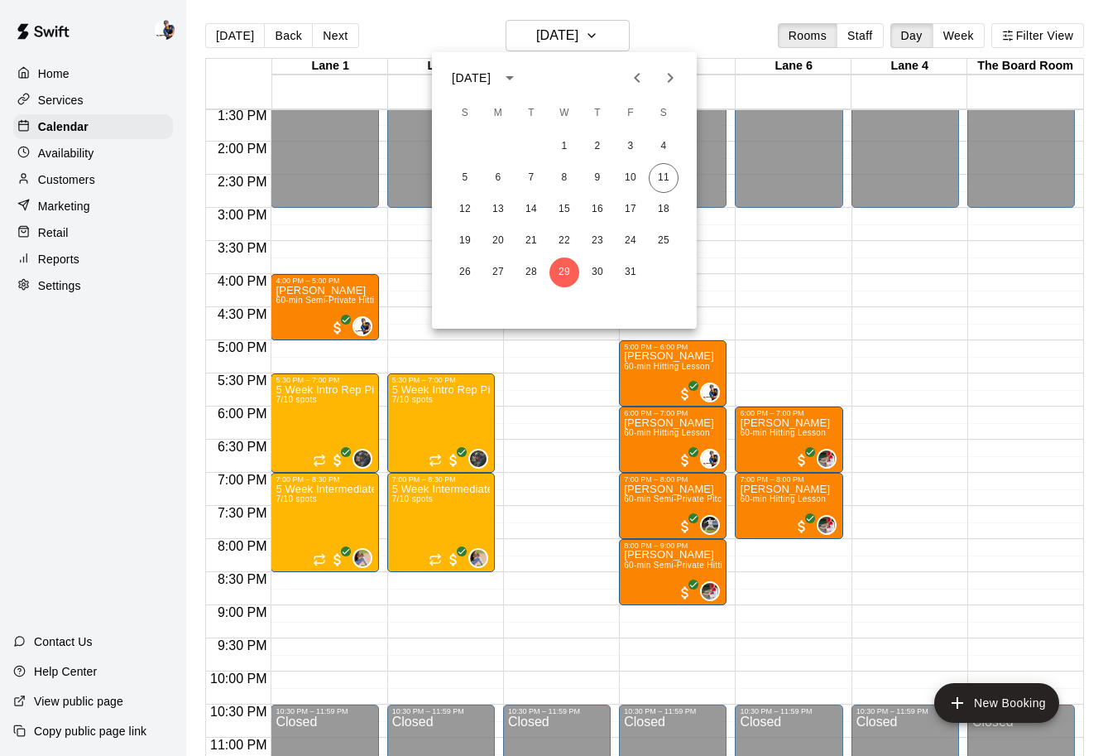
click at [531, 476] on div at bounding box center [551, 378] width 1103 height 756
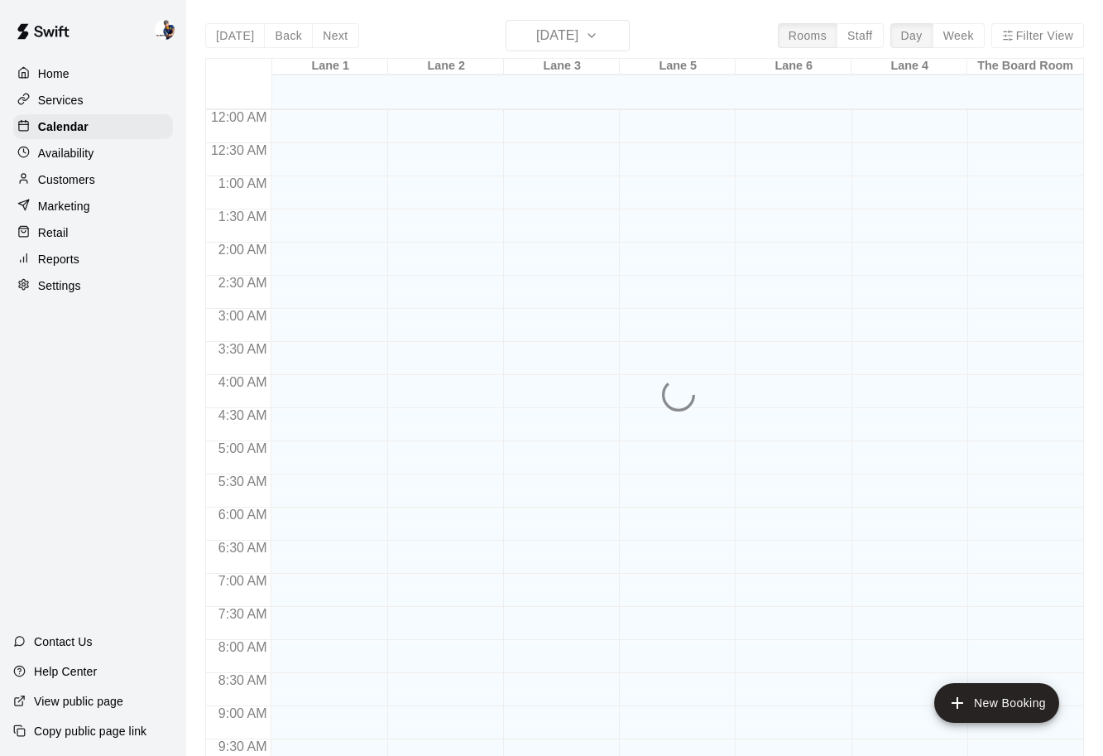
scroll to position [876, 0]
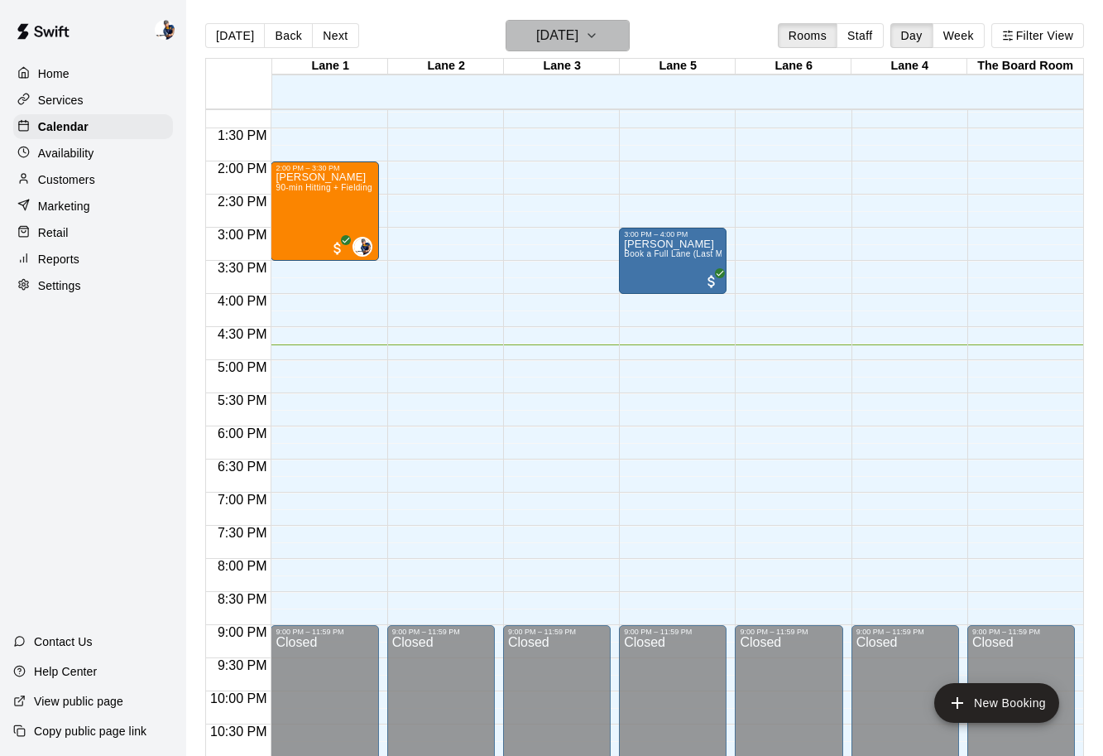
click at [579, 34] on h6 "[DATE]" at bounding box center [557, 35] width 42 height 23
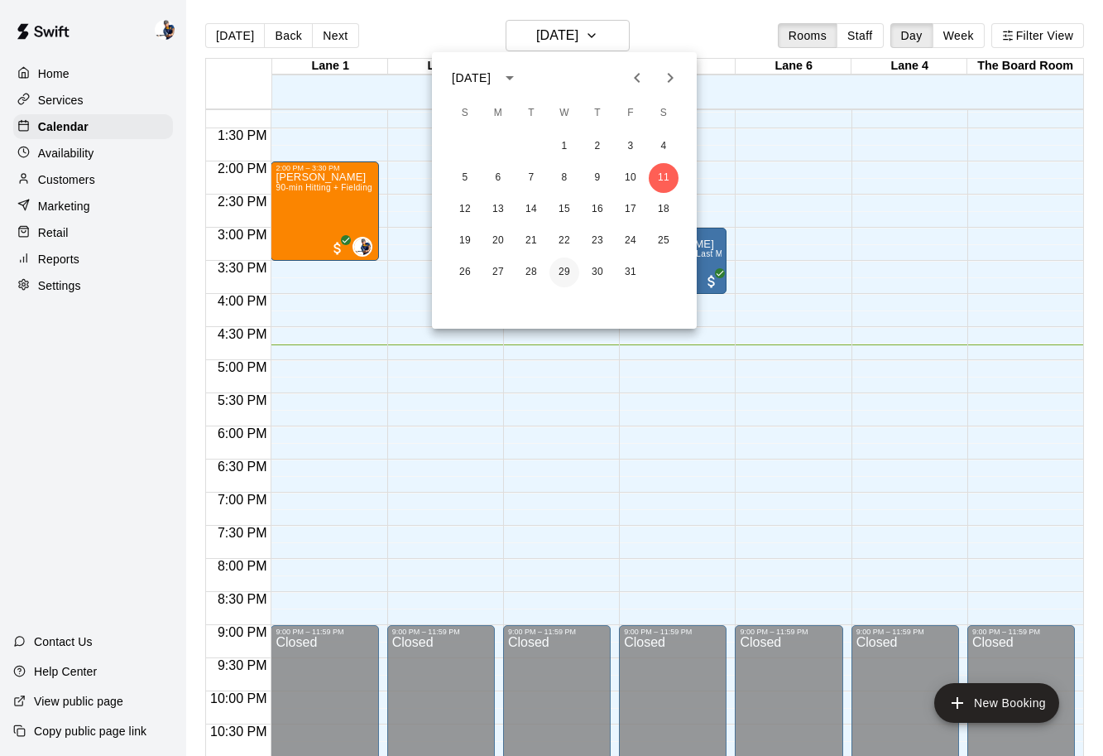
click at [566, 274] on button "29" at bounding box center [565, 272] width 30 height 30
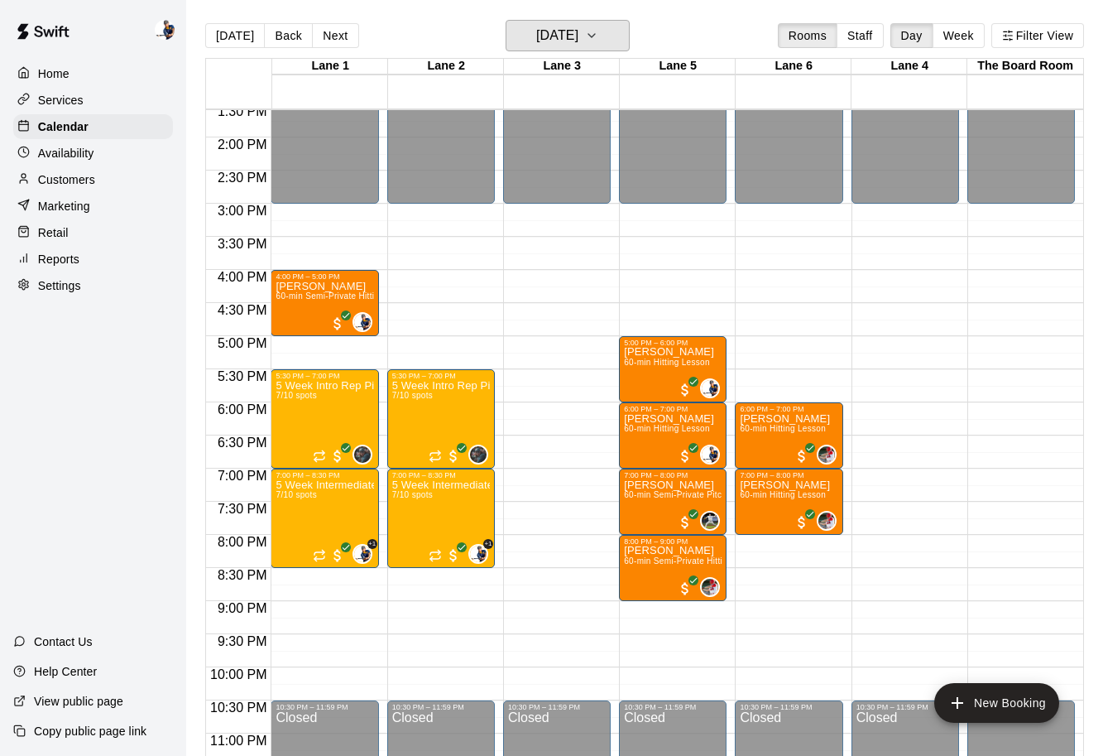
scroll to position [901, 0]
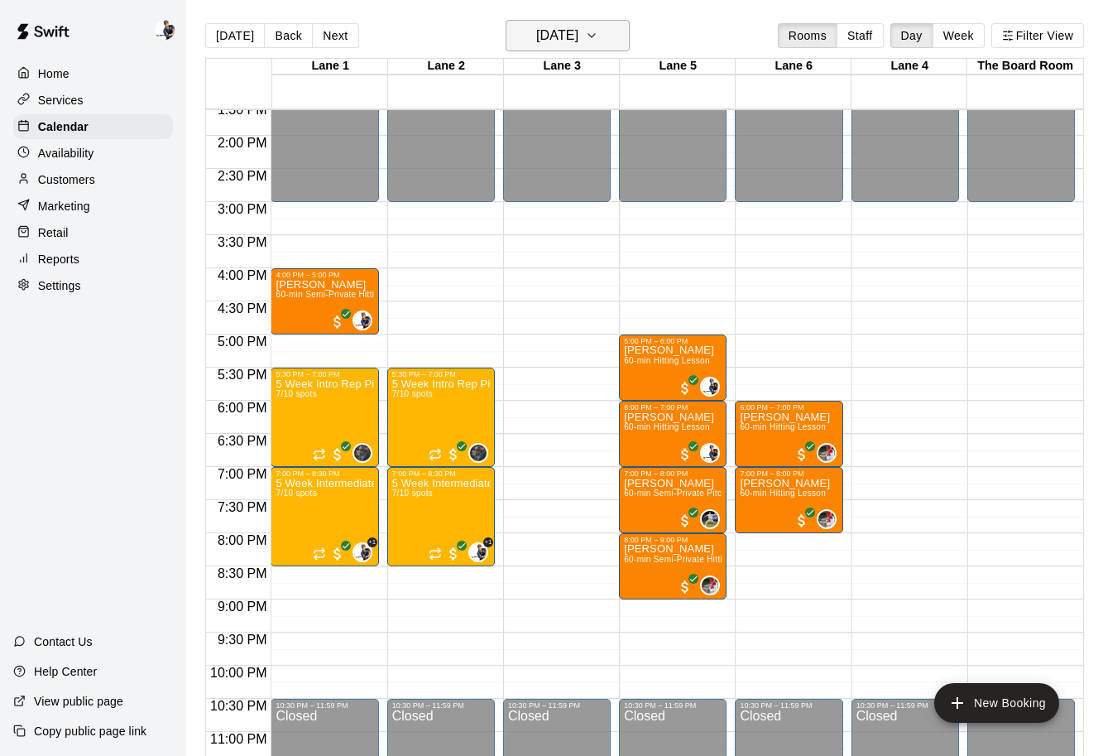
click at [579, 42] on h6 "Wednesday Oct 29" at bounding box center [557, 35] width 42 height 23
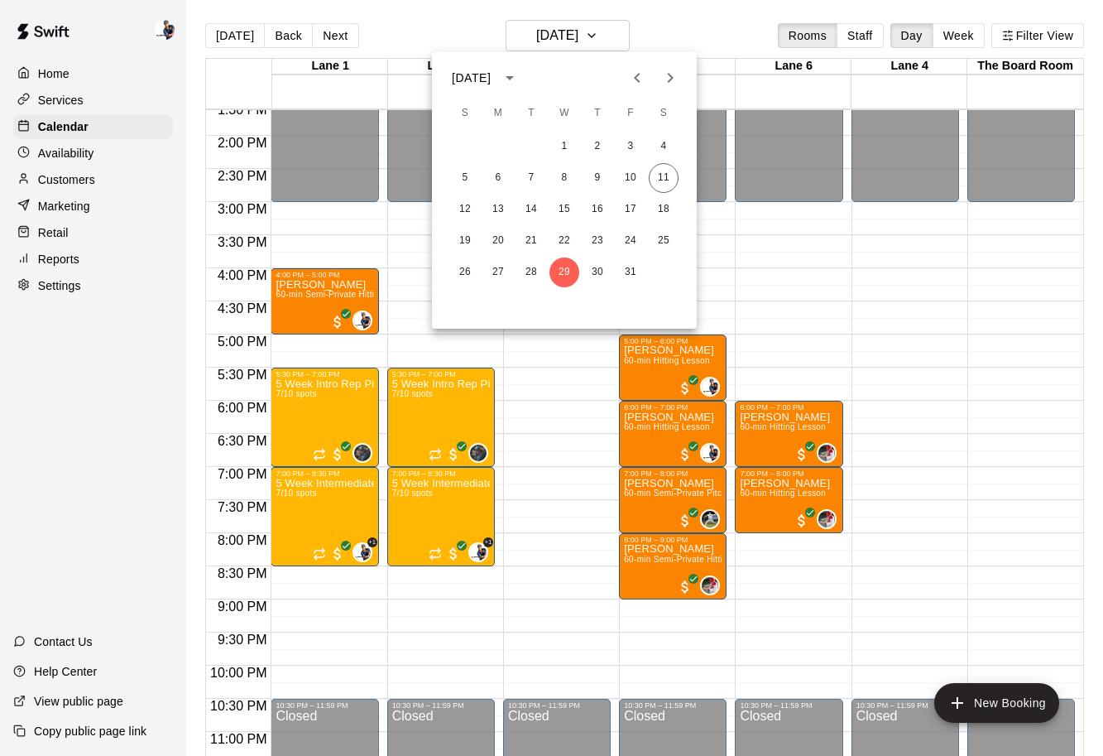
click at [677, 65] on button "Next month" at bounding box center [670, 77] width 33 height 33
click at [562, 181] on button "5" at bounding box center [565, 178] width 30 height 30
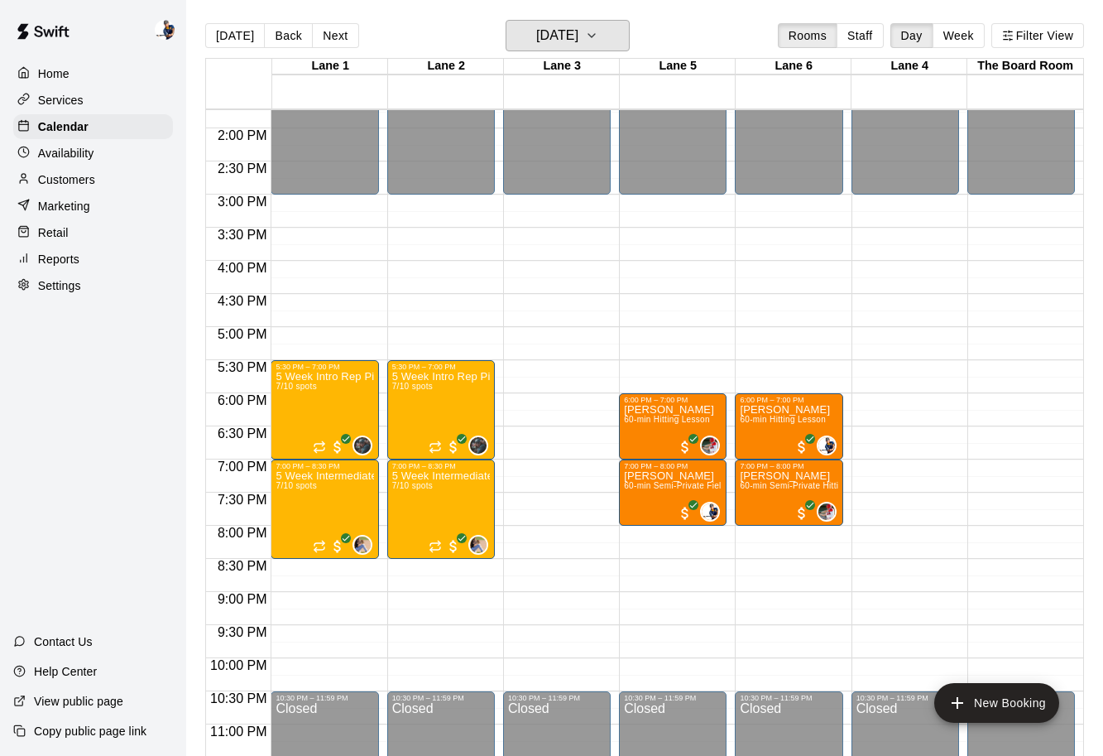
scroll to position [913, 0]
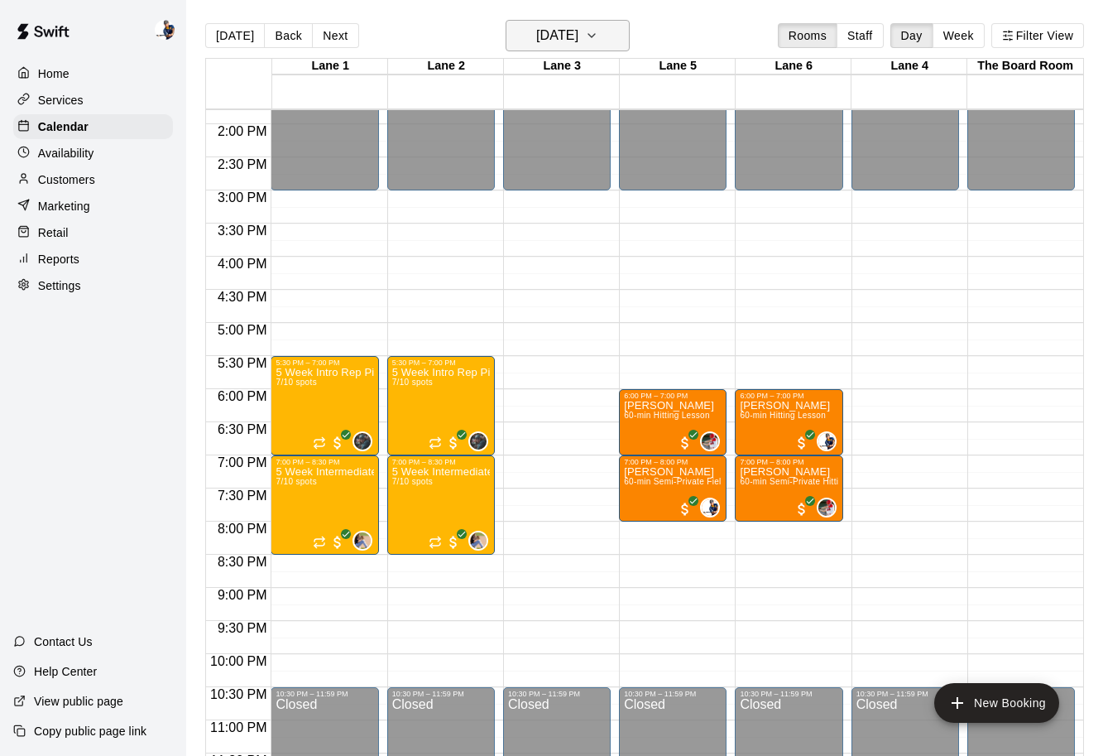
click at [566, 31] on h6 "Wednesday Nov 05" at bounding box center [557, 35] width 42 height 23
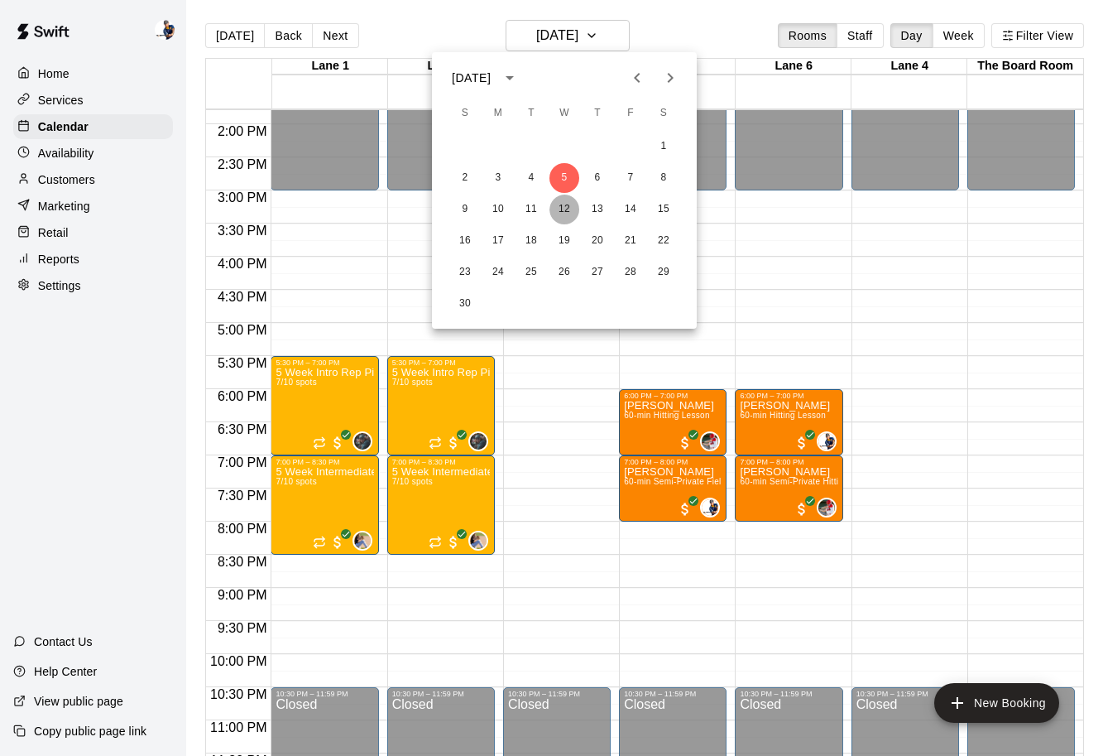
click at [556, 208] on button "12" at bounding box center [565, 210] width 30 height 30
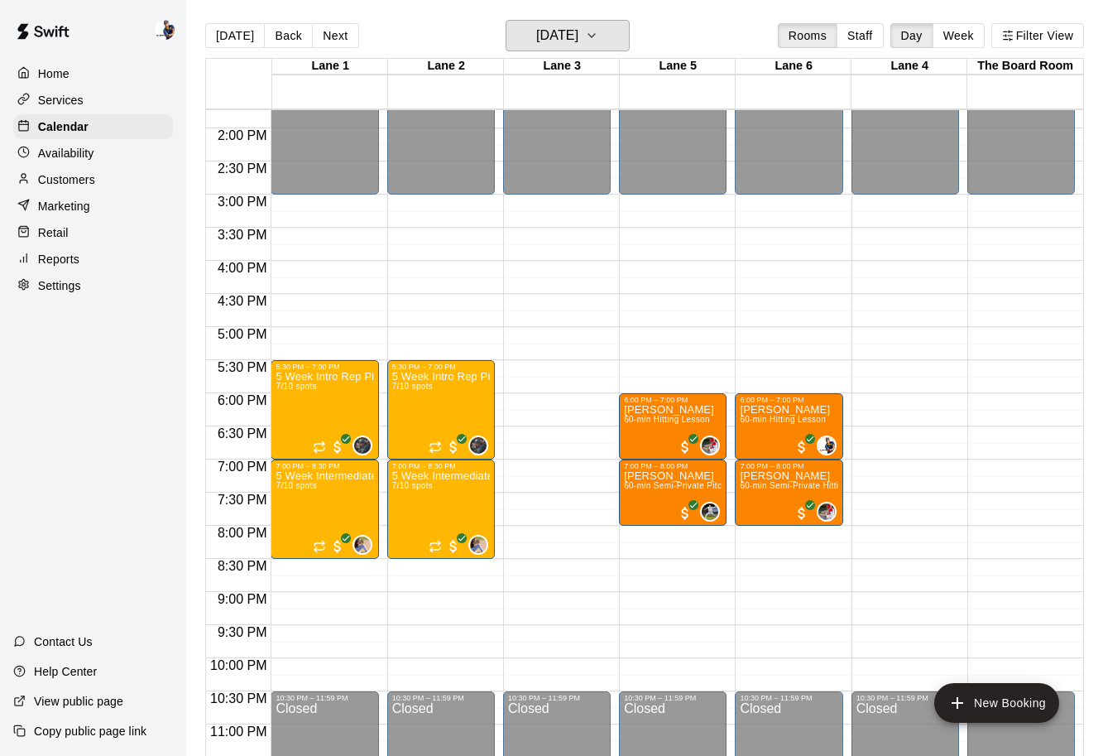
scroll to position [920, 0]
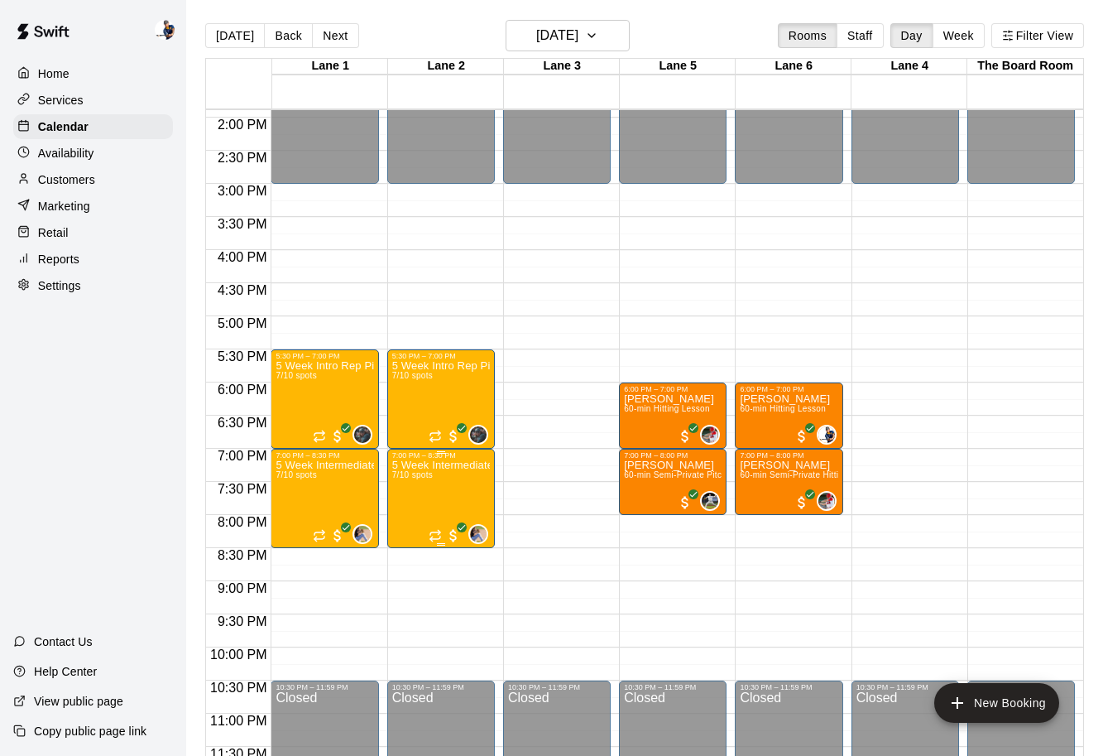
click at [412, 525] on img "edit" at bounding box center [409, 516] width 19 height 19
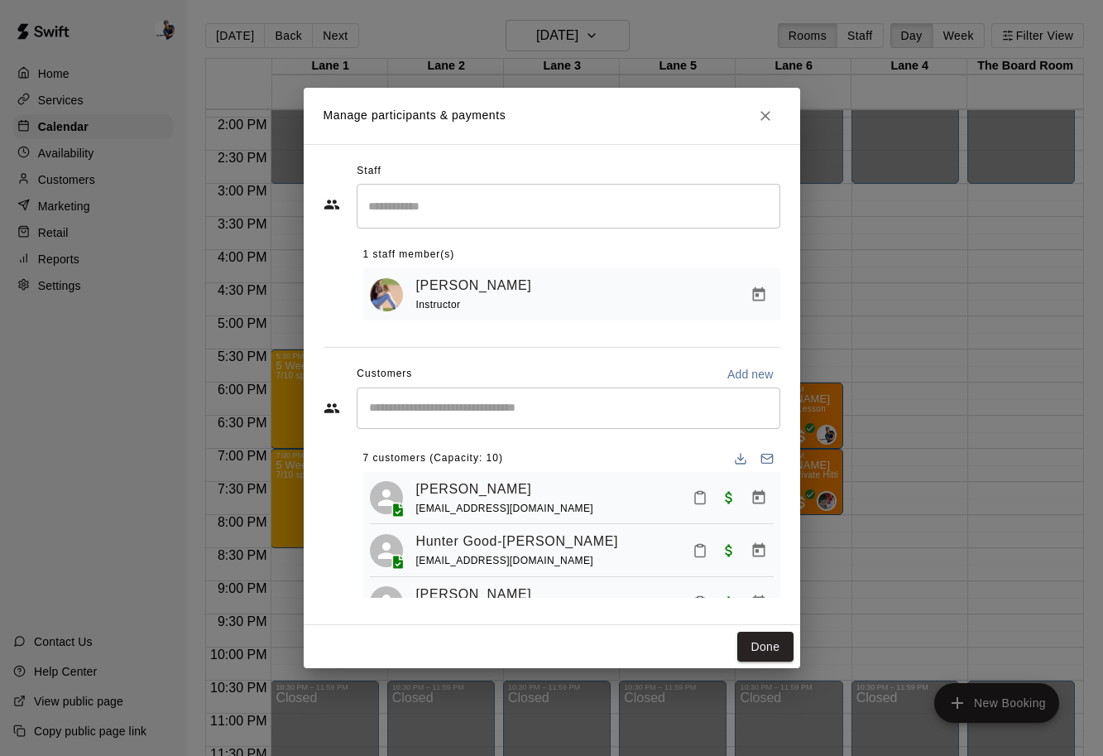
click at [521, 209] on input "Search staff" at bounding box center [568, 205] width 409 height 29
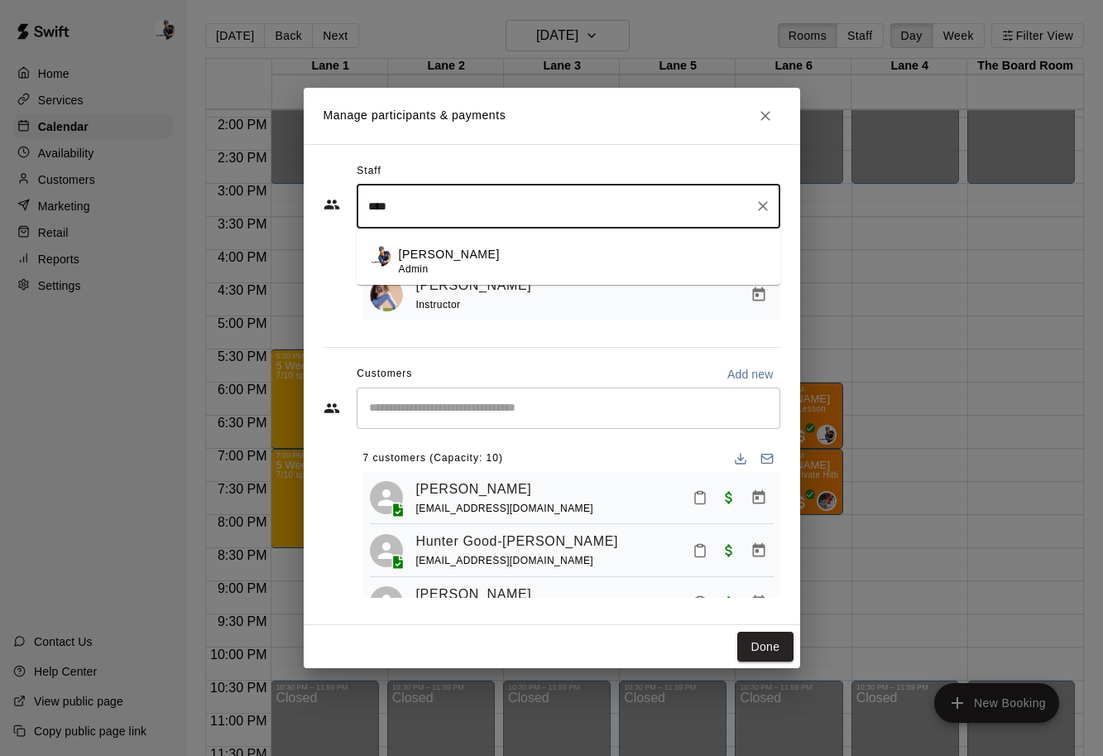
click at [500, 262] on div "Phillip Jankulovski Admin" at bounding box center [449, 262] width 101 height 32
type input "****"
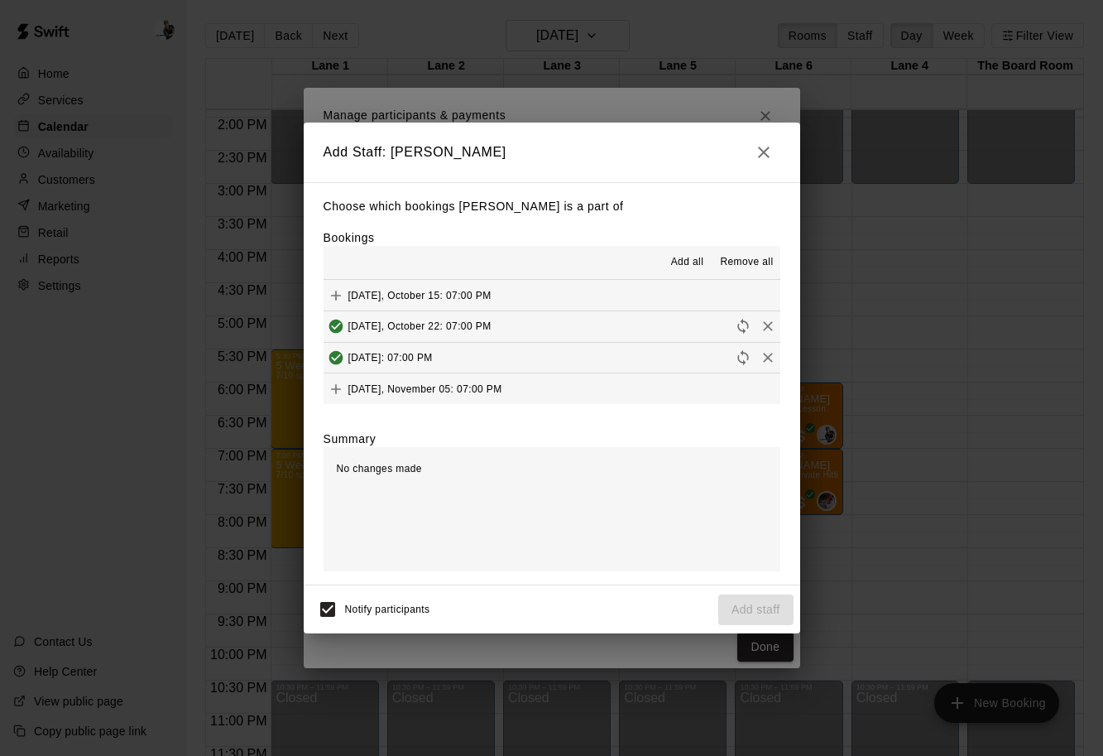
click at [480, 380] on div "Wednesday, November 05: 07:00 PM" at bounding box center [413, 389] width 179 height 25
click at [757, 623] on button "Add staff" at bounding box center [755, 609] width 75 height 31
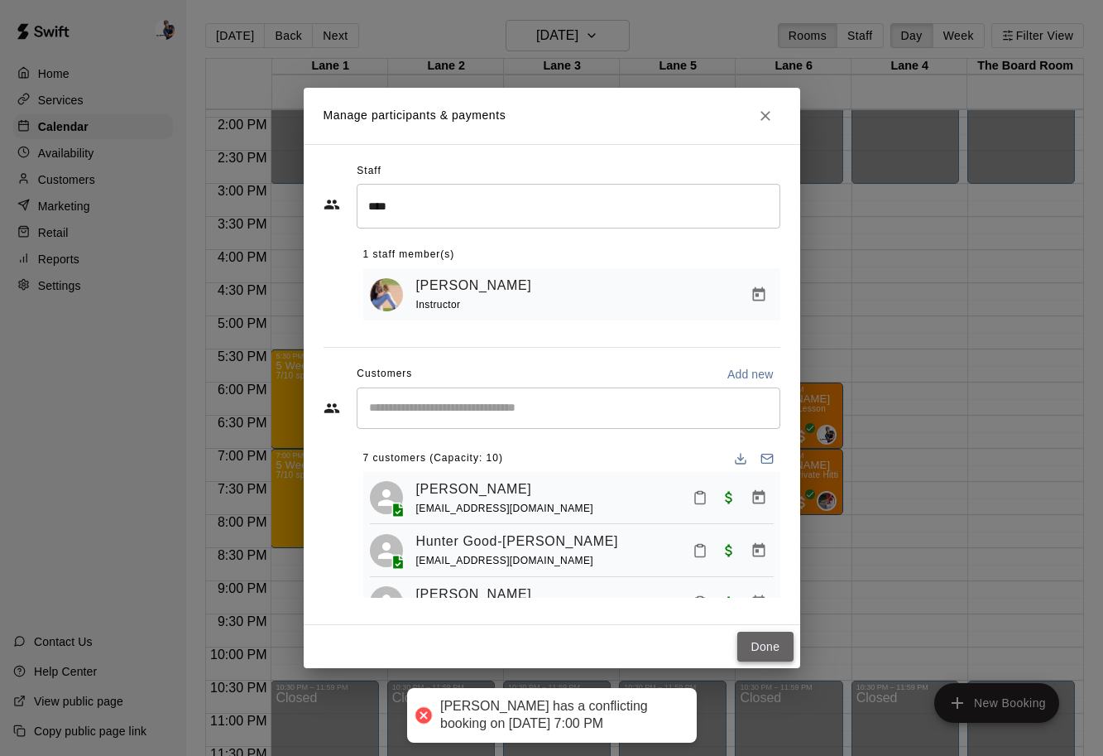
click at [762, 652] on button "Done" at bounding box center [765, 647] width 55 height 31
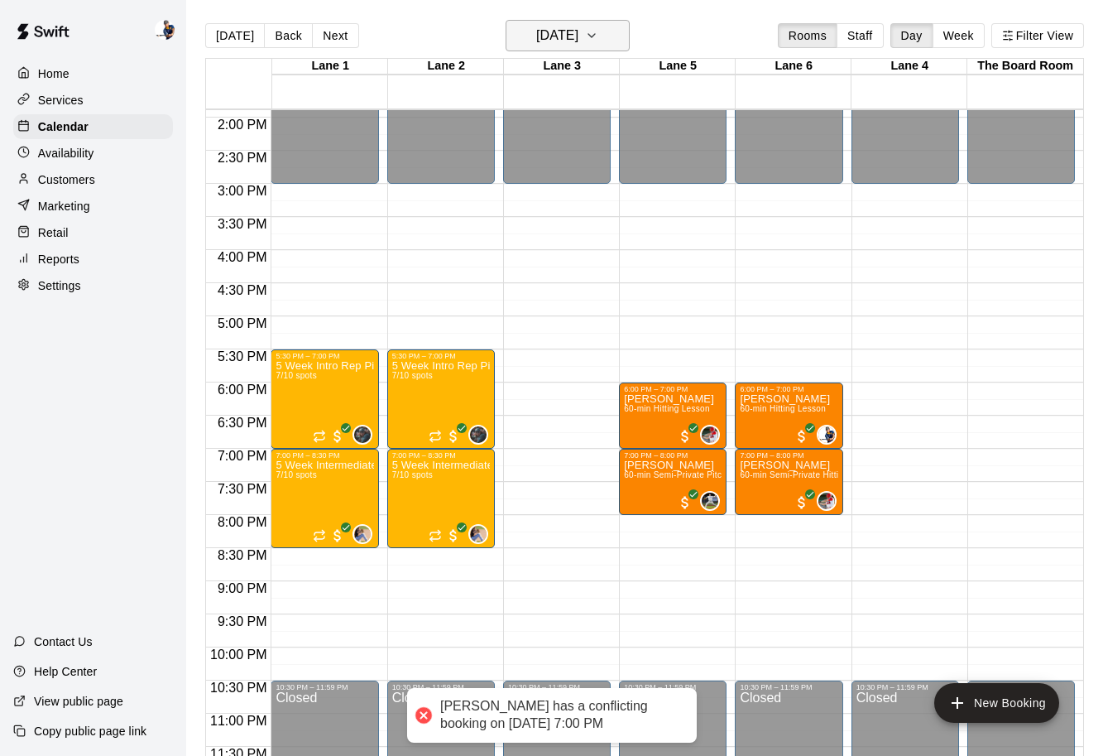
click at [579, 39] on h6 "Wednesday Nov 12" at bounding box center [557, 35] width 42 height 23
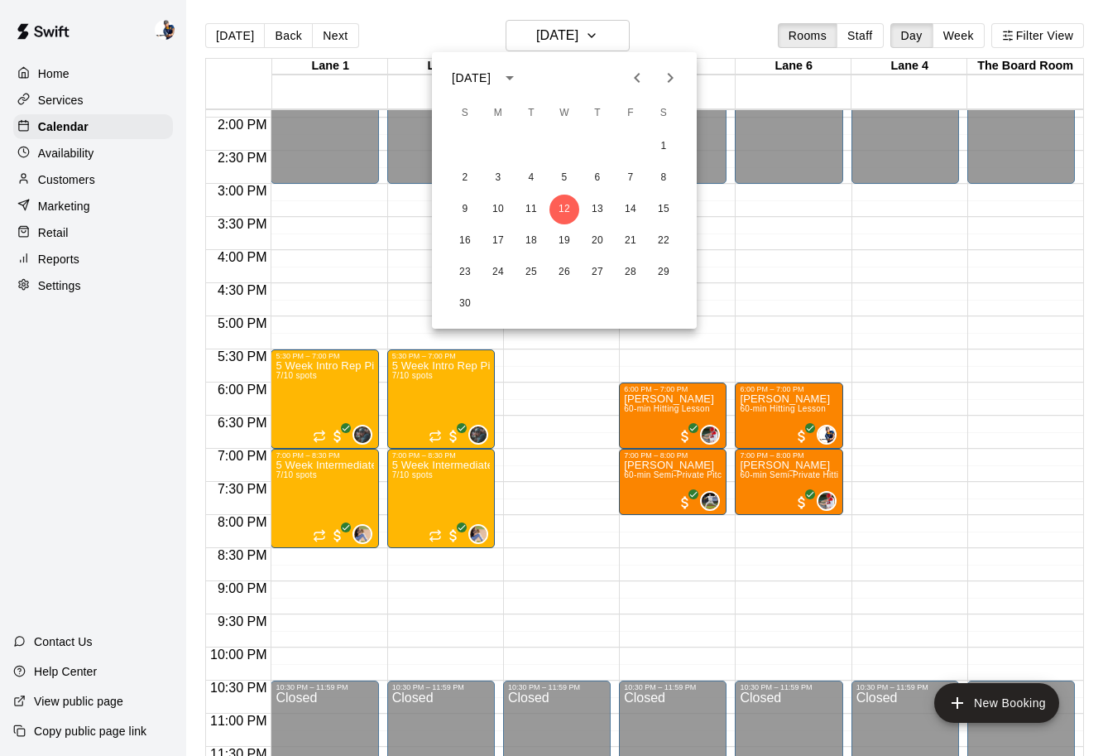
click at [548, 357] on div at bounding box center [551, 378] width 1103 height 756
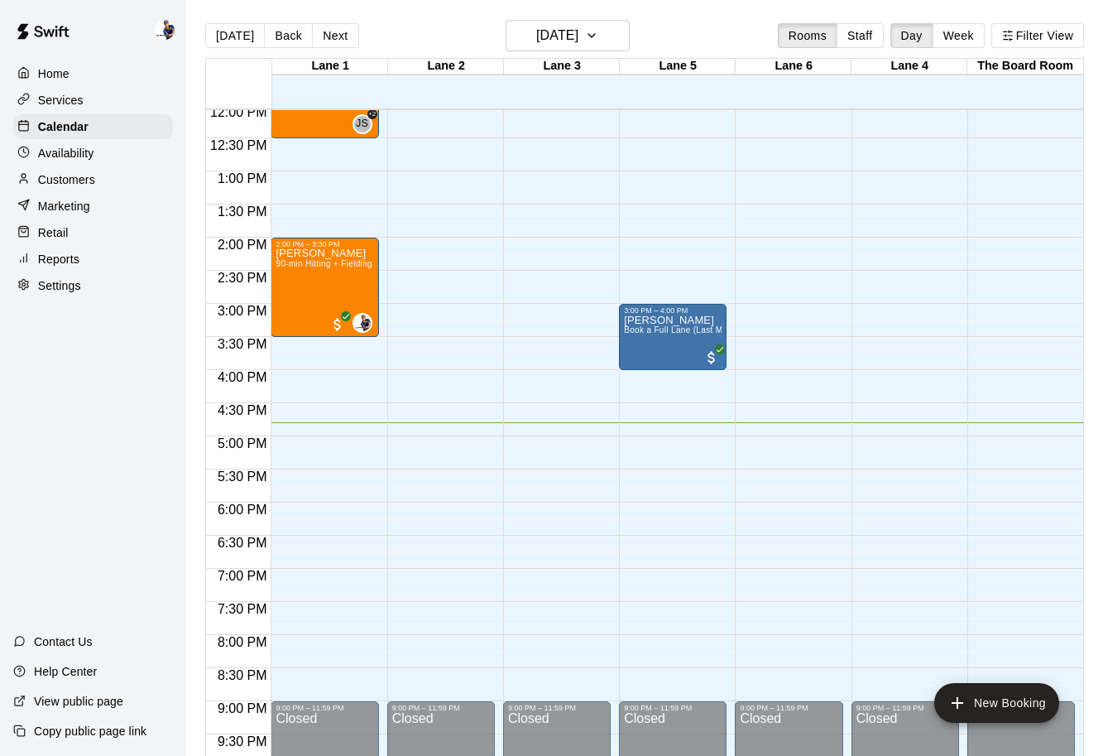
scroll to position [747, 0]
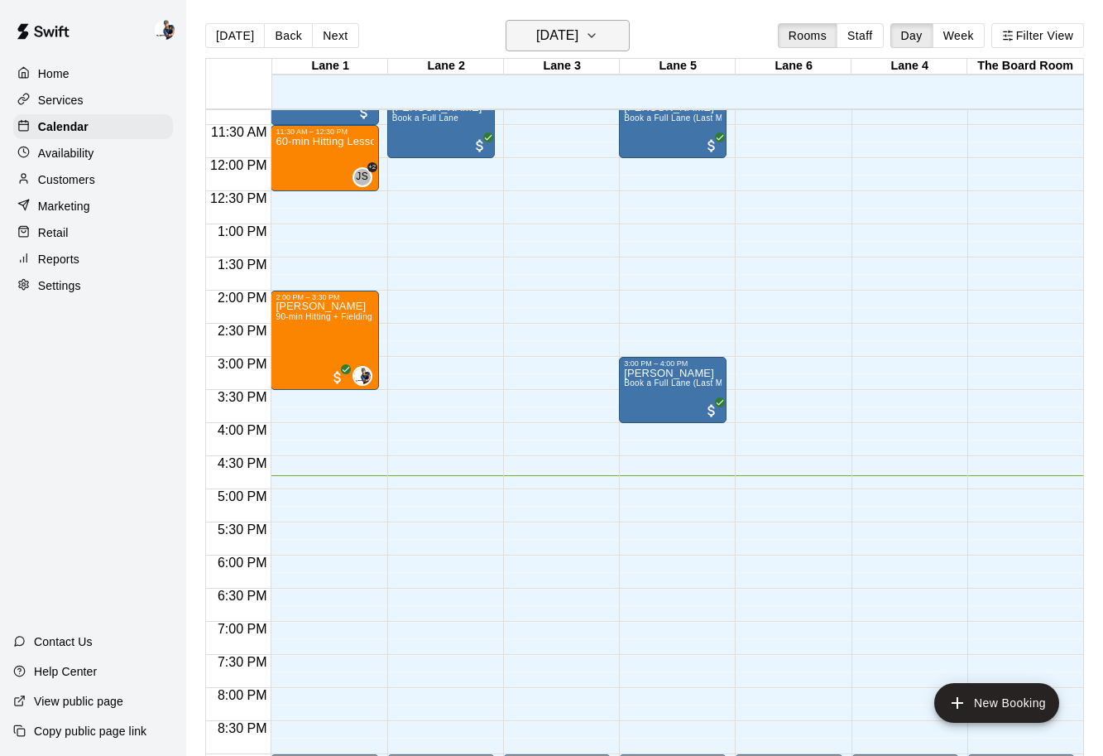
click at [598, 43] on icon "button" at bounding box center [591, 36] width 13 height 20
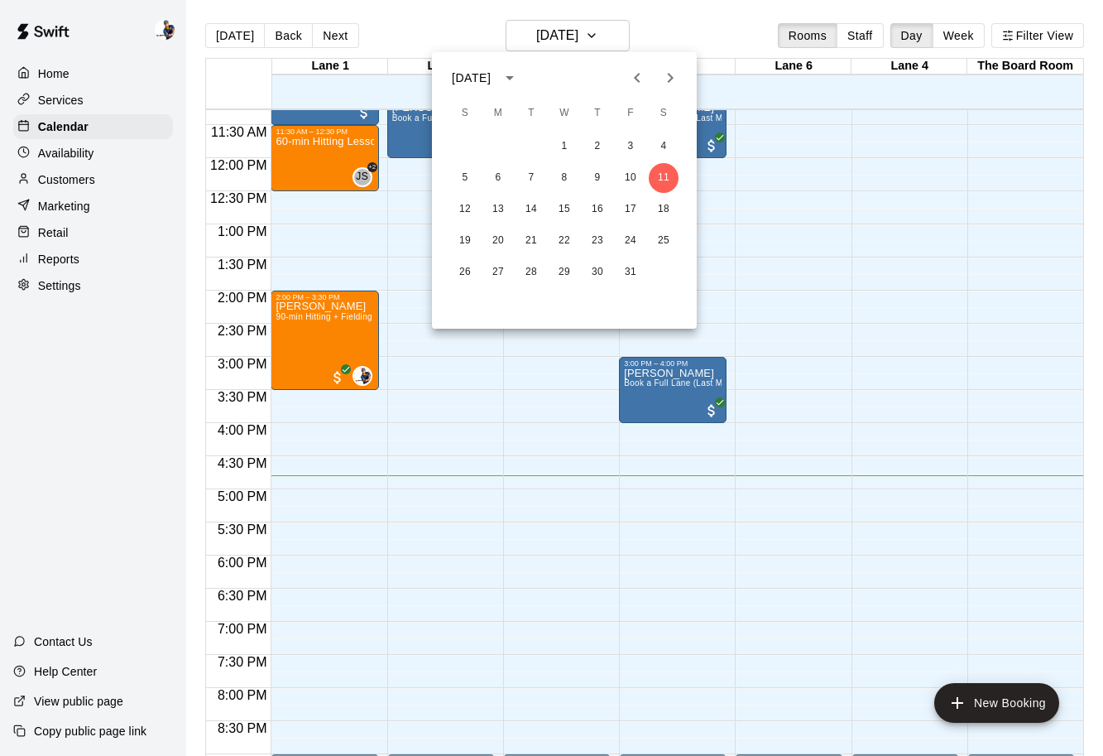
click at [677, 75] on icon "Next month" at bounding box center [671, 78] width 20 height 20
click at [680, 76] on button "Next month" at bounding box center [670, 77] width 33 height 33
click at [642, 84] on icon "Previous month" at bounding box center [637, 78] width 20 height 20
click at [560, 247] on button "19" at bounding box center [565, 241] width 30 height 30
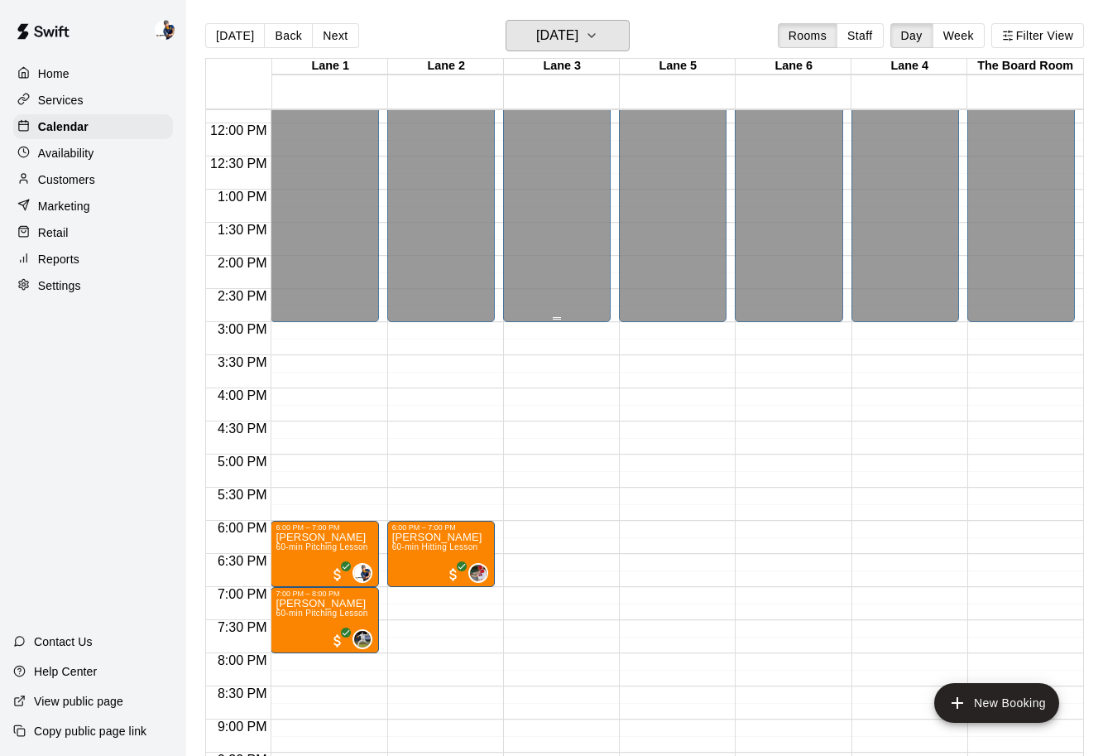
scroll to position [784, 0]
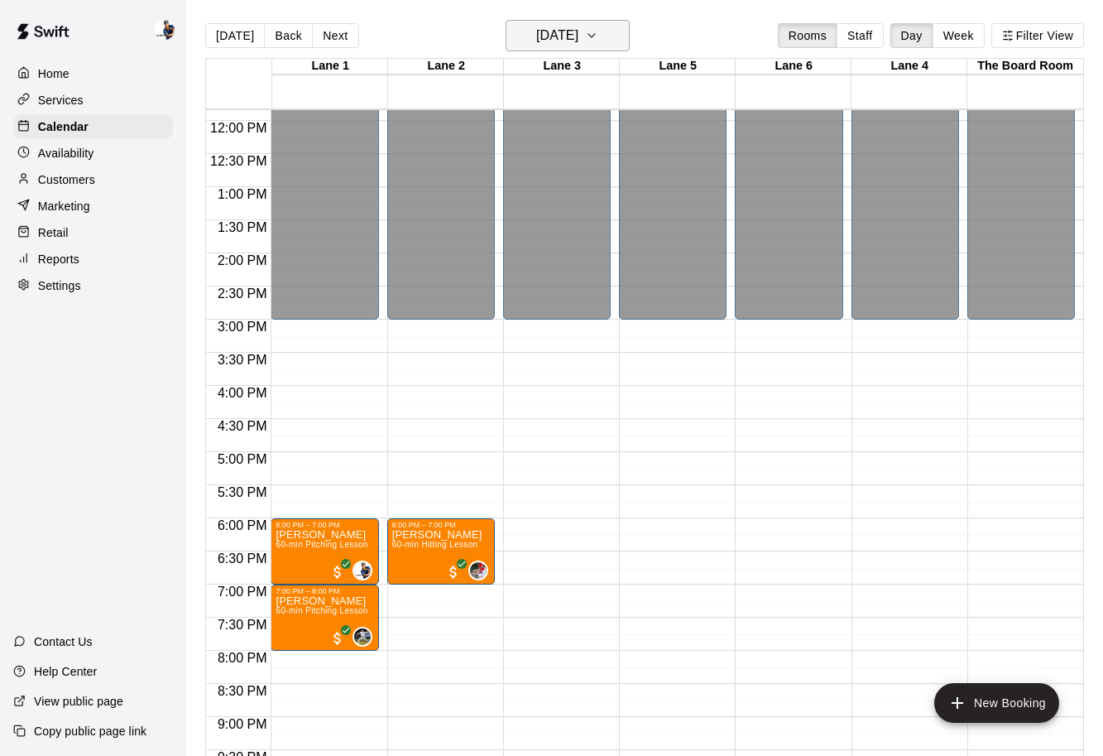
click at [579, 41] on h6 "Wednesday Nov 19" at bounding box center [557, 35] width 42 height 23
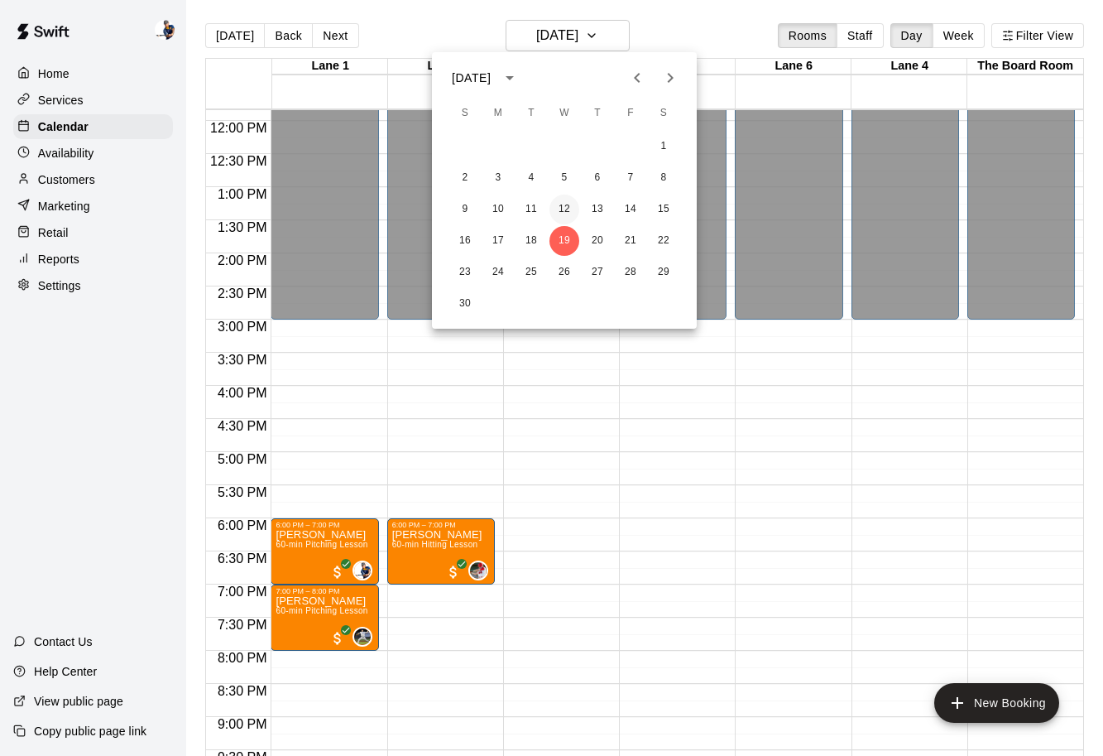
click at [566, 206] on button "12" at bounding box center [565, 210] width 30 height 30
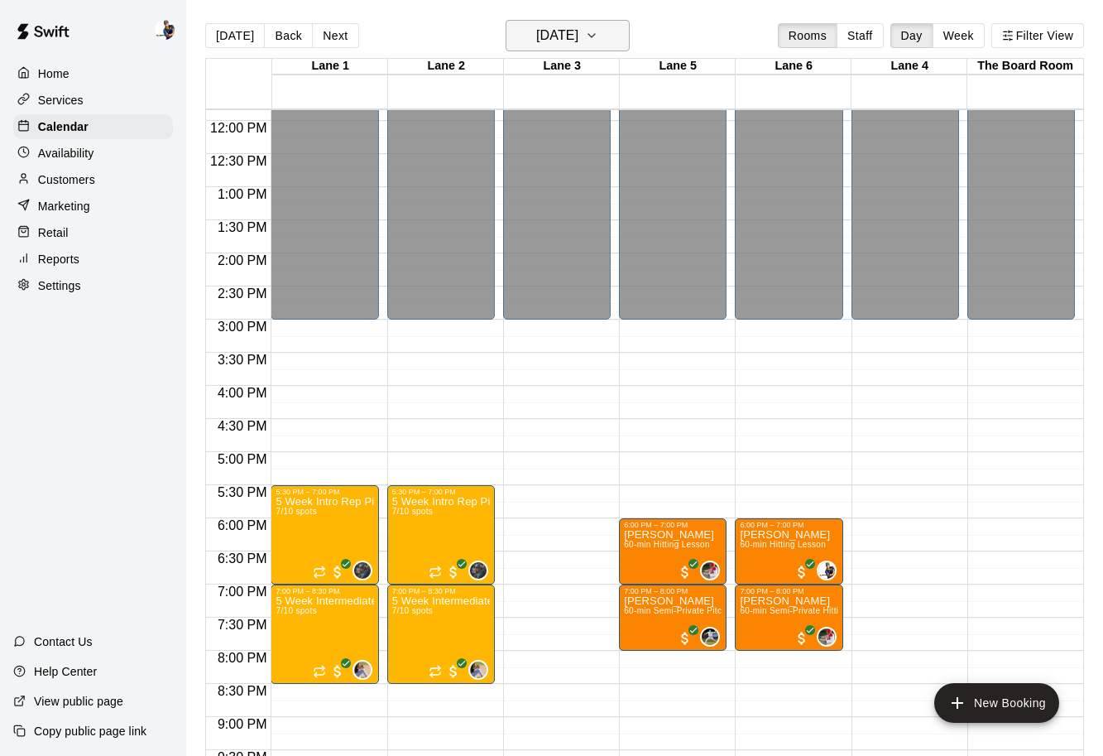
click at [555, 51] on button "Wednesday Nov 12" at bounding box center [568, 35] width 124 height 31
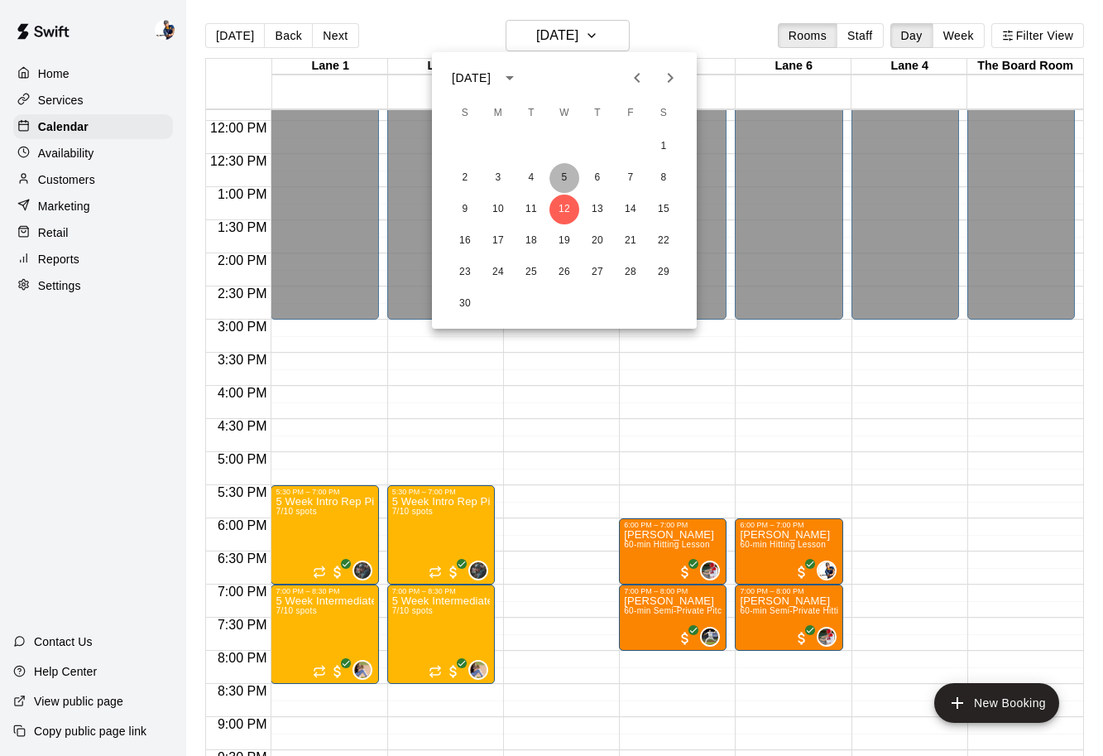
click at [565, 179] on button "5" at bounding box center [565, 178] width 30 height 30
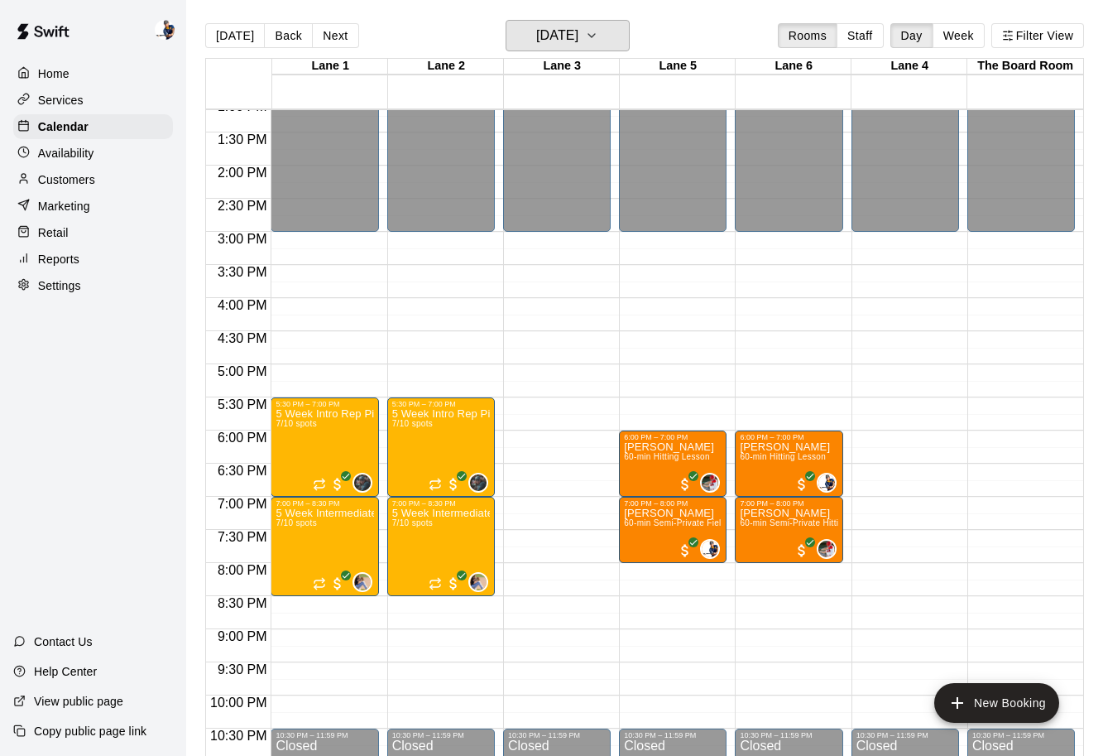
scroll to position [901, 0]
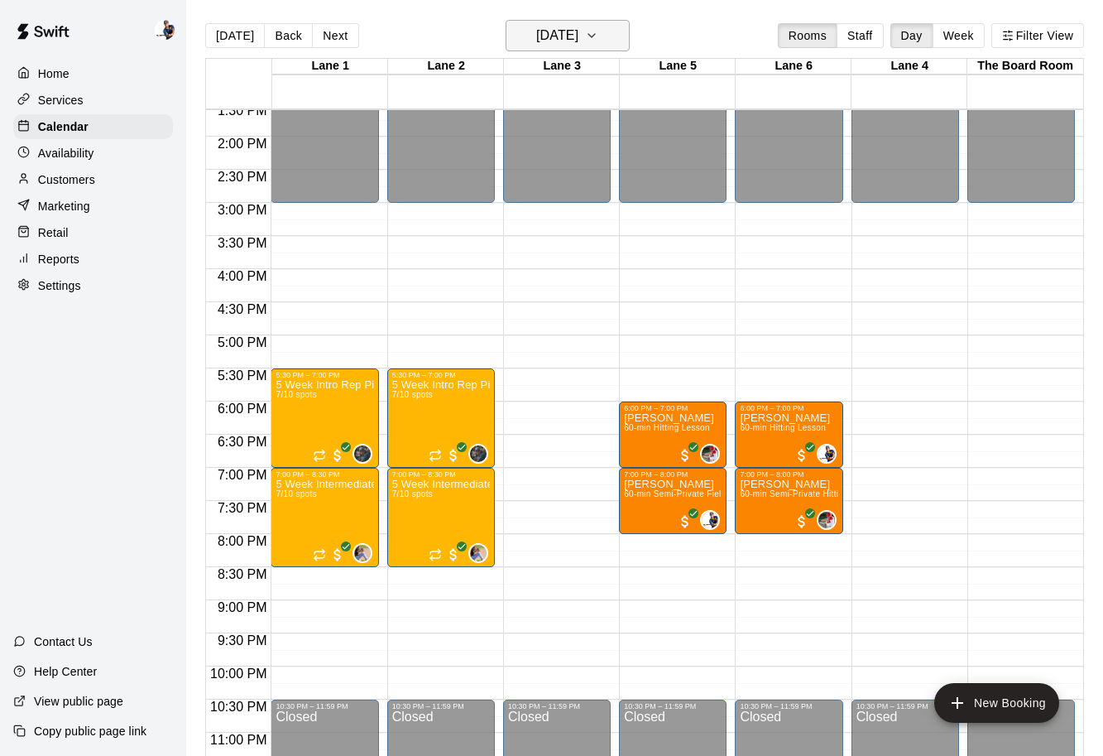
click at [579, 41] on h6 "Wednesday Nov 05" at bounding box center [557, 35] width 42 height 23
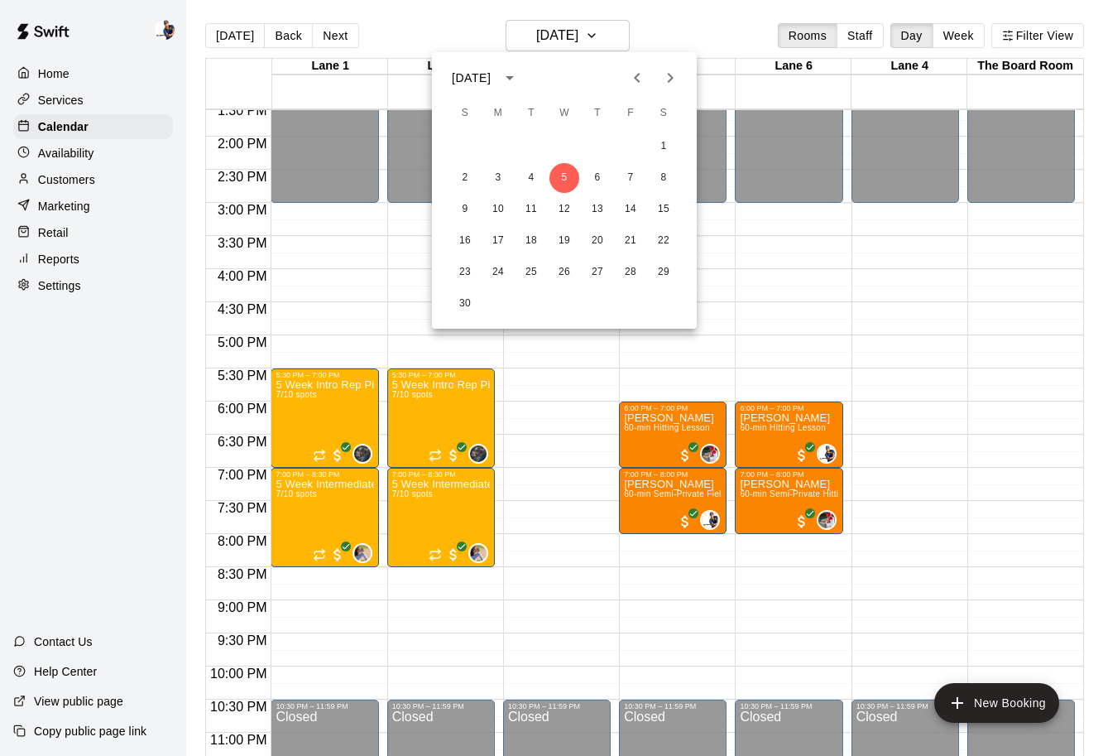
click at [642, 90] on button "Previous month" at bounding box center [637, 77] width 33 height 33
click at [568, 276] on button "29" at bounding box center [565, 272] width 30 height 30
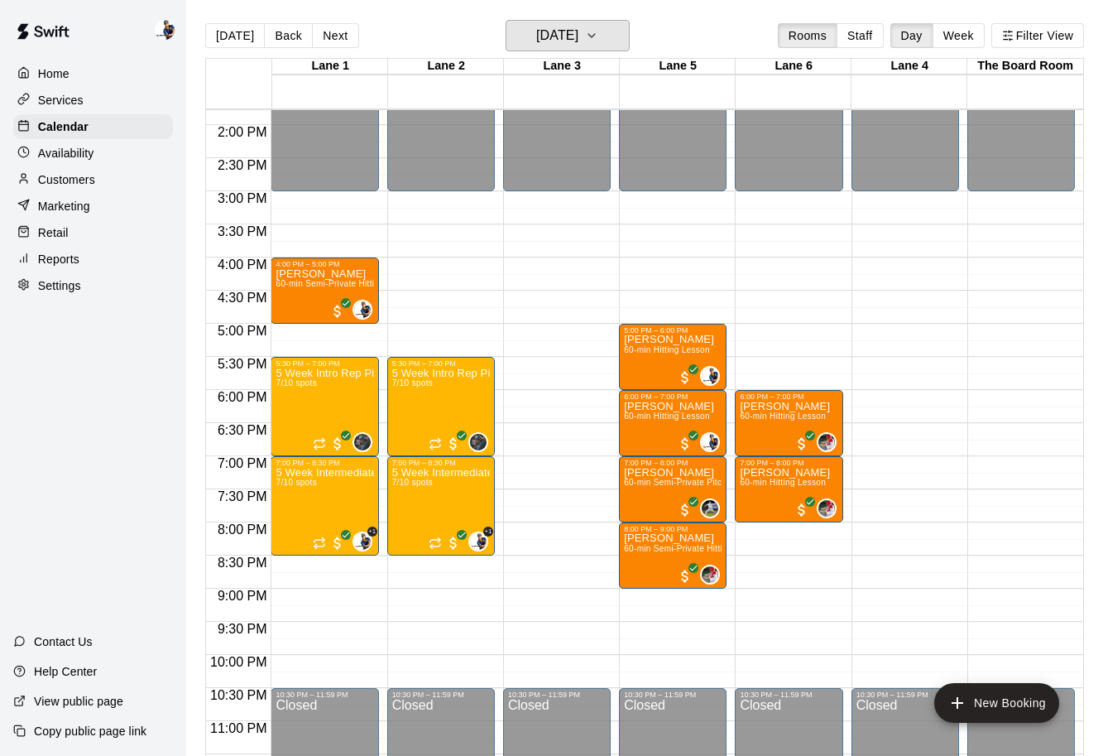
scroll to position [918, 0]
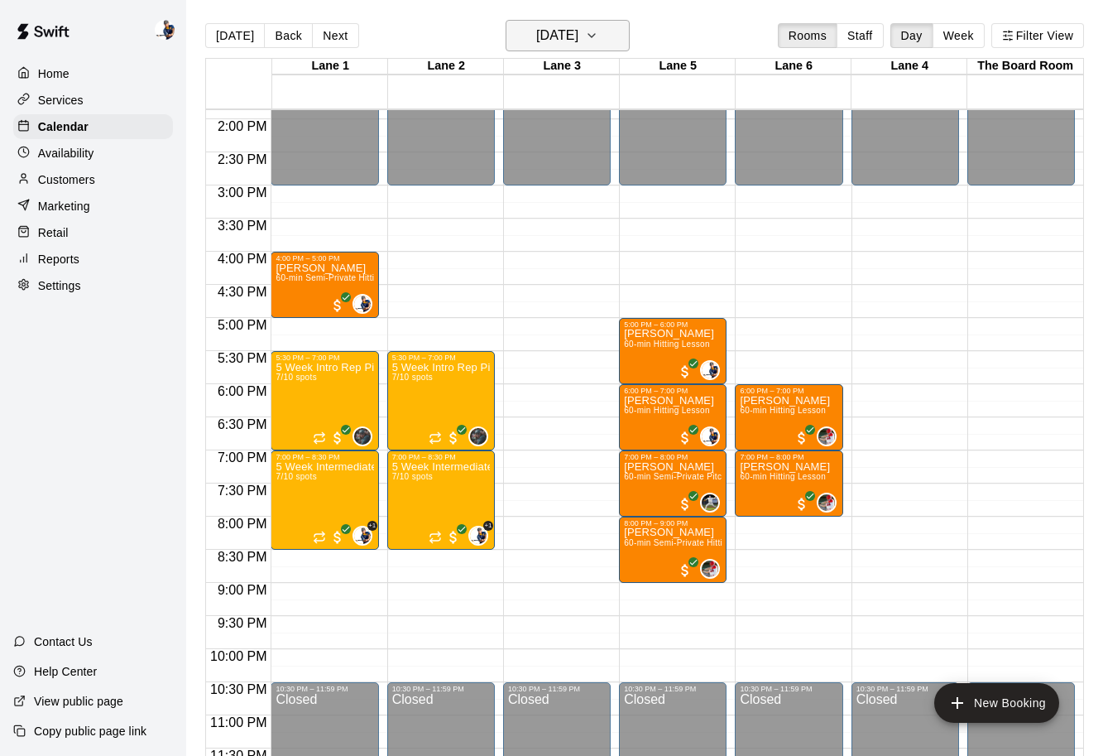
click at [589, 51] on div "Today Back Next Wednesday Oct 29 Rooms Staff Day Week Filter View" at bounding box center [644, 39] width 879 height 38
click at [580, 49] on button "Wednesday Oct 29" at bounding box center [568, 35] width 124 height 31
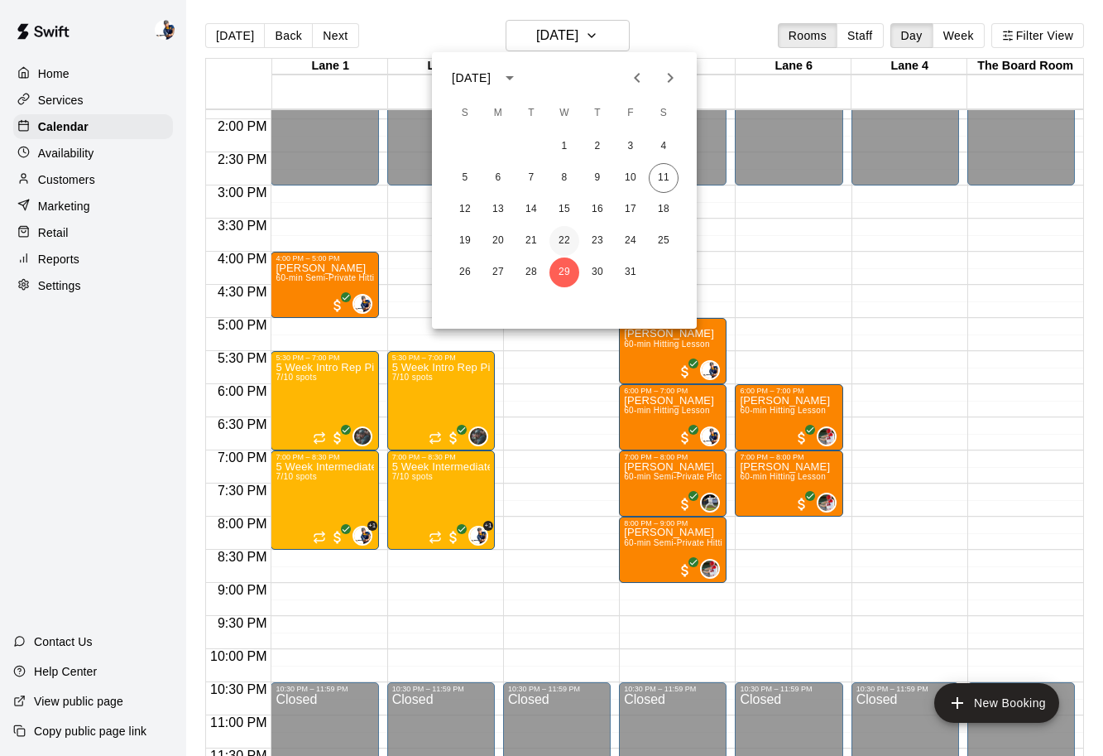
click at [565, 247] on button "22" at bounding box center [565, 241] width 30 height 30
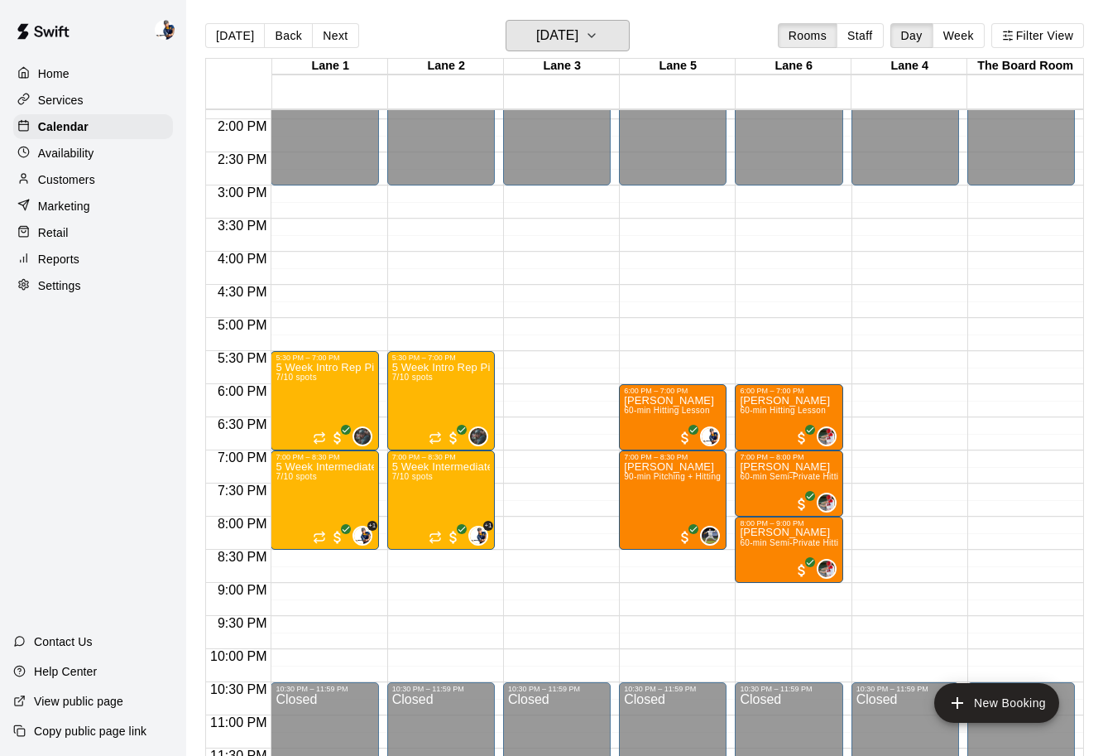
scroll to position [925, 0]
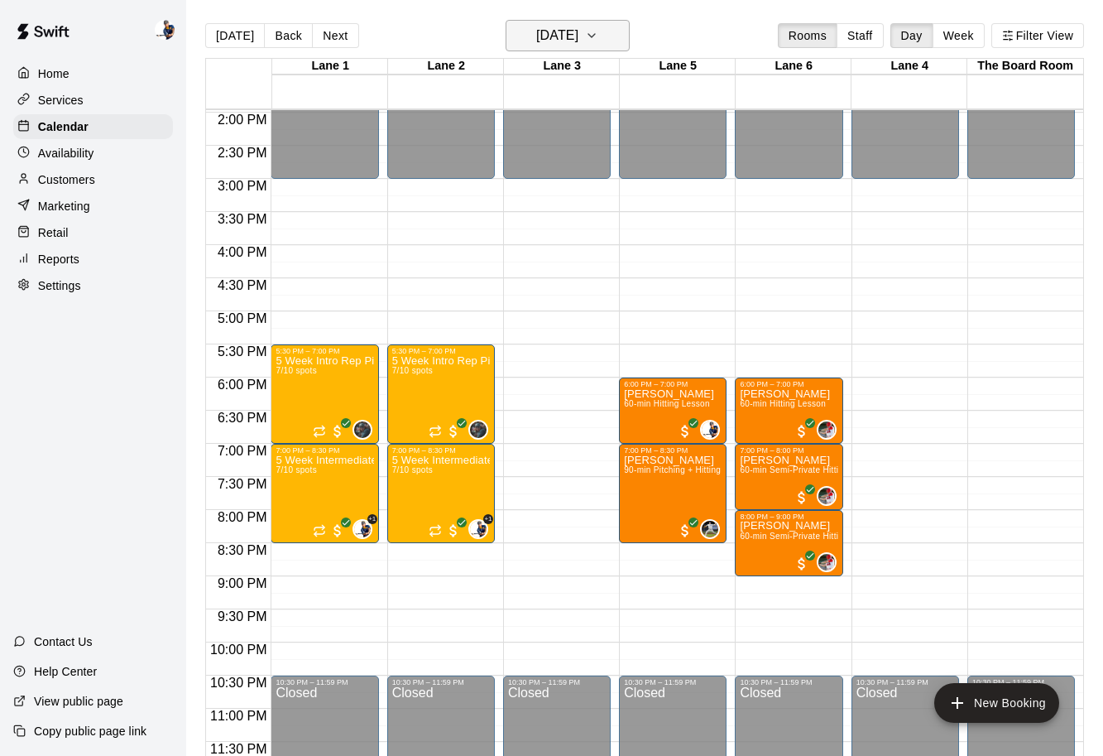
click at [579, 31] on h6 "Wednesday Oct 22" at bounding box center [557, 35] width 42 height 23
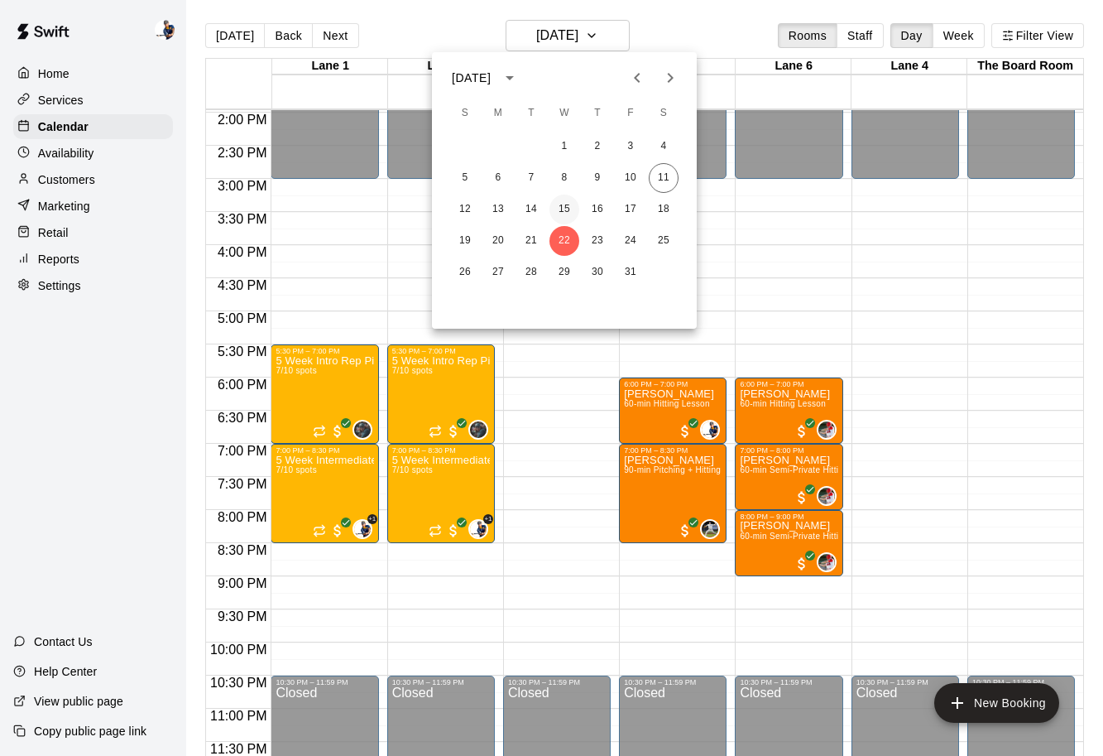
click at [557, 202] on button "15" at bounding box center [565, 210] width 30 height 30
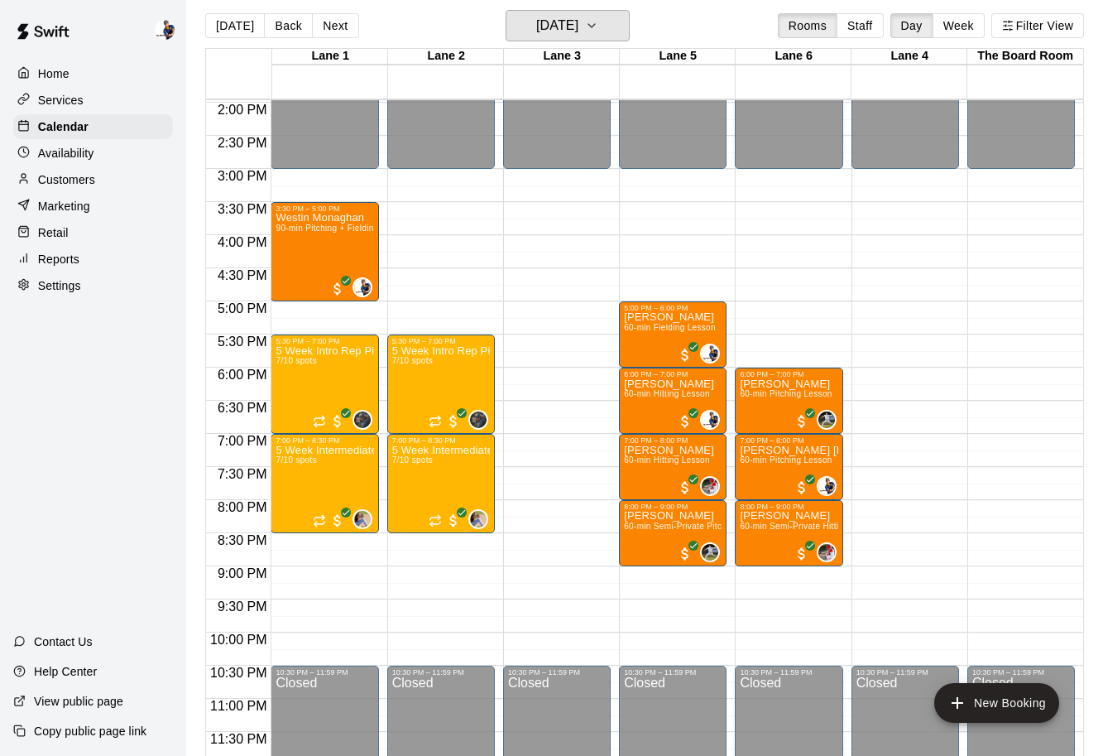
scroll to position [12, 0]
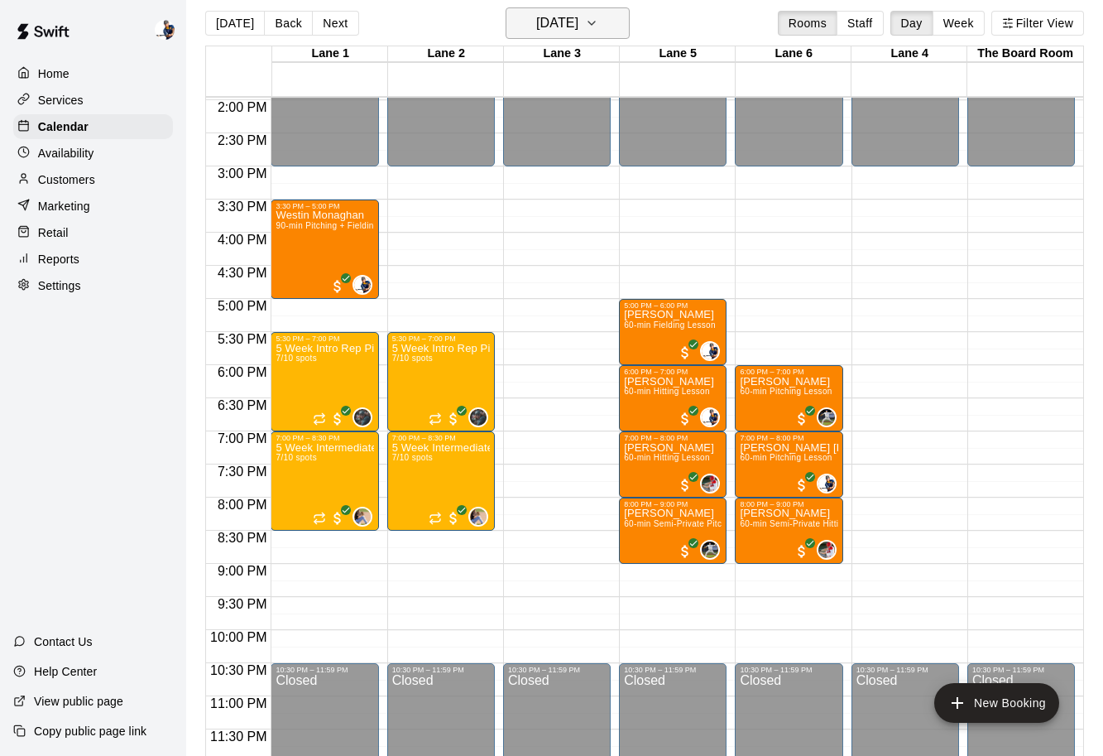
click at [561, 34] on h6 "Wednesday Oct 15" at bounding box center [557, 23] width 42 height 23
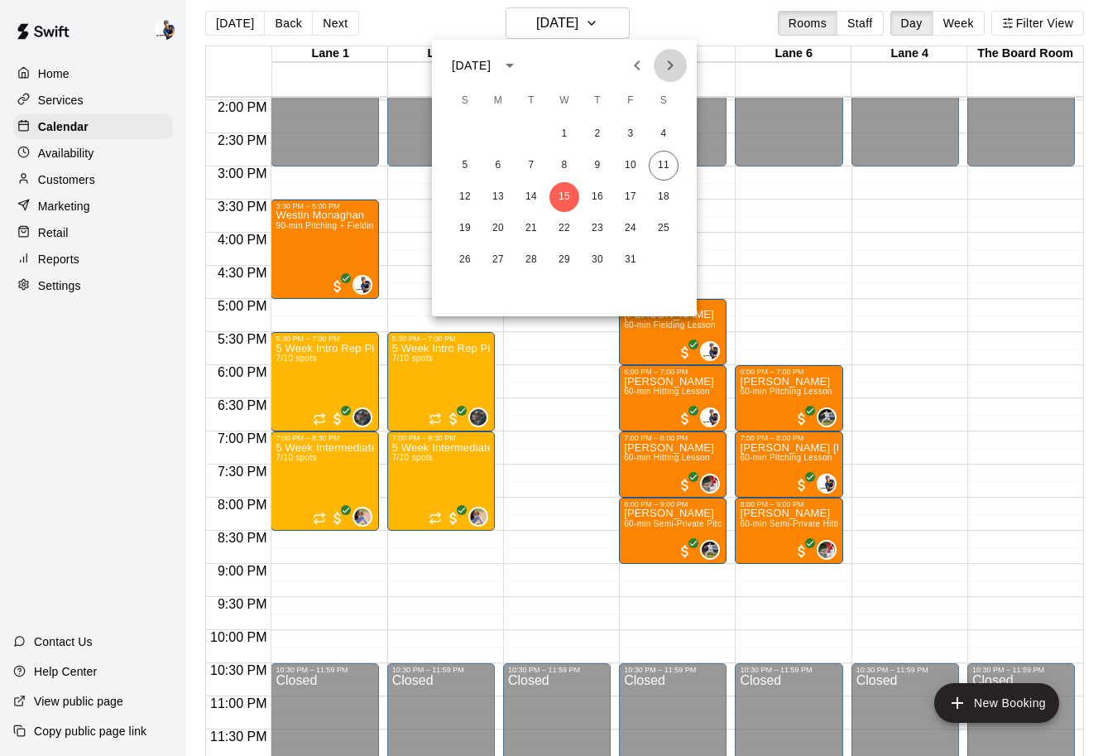
click at [669, 70] on icon "Next month" at bounding box center [671, 65] width 20 height 20
click at [637, 74] on icon "Previous month" at bounding box center [637, 65] width 20 height 20
click at [671, 75] on button "Next month" at bounding box center [670, 65] width 33 height 33
click at [629, 79] on button "Previous month" at bounding box center [637, 65] width 33 height 33
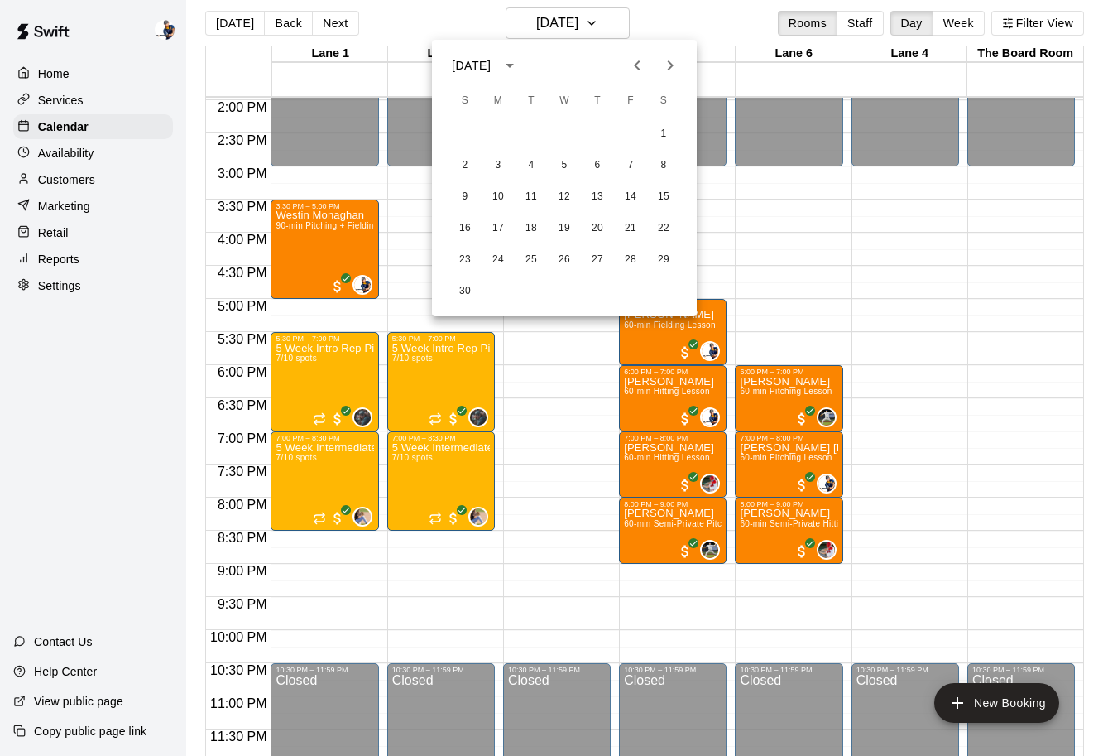
click at [597, 348] on div at bounding box center [551, 378] width 1103 height 756
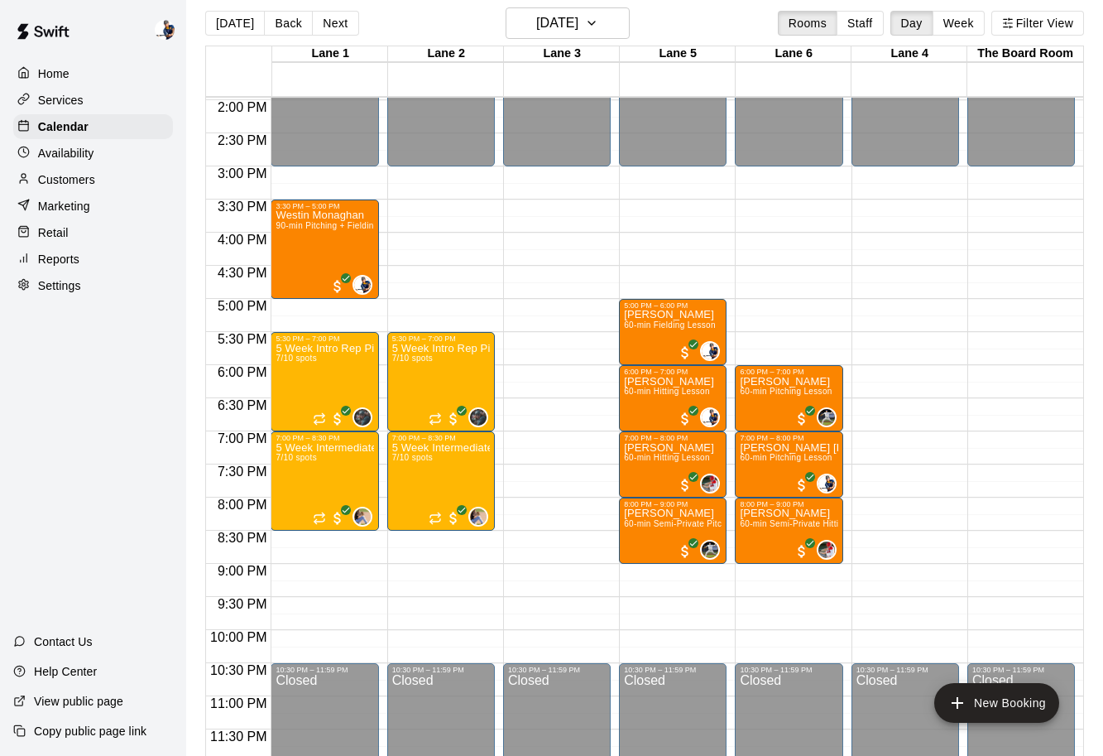
click at [542, 47] on div "Lane 3" at bounding box center [562, 54] width 116 height 16
click at [543, 40] on div "Today Back Next Wednesday Oct 15 Rooms Staff Day Week Filter View" at bounding box center [644, 26] width 879 height 38
click at [548, 26] on h6 "Wednesday Oct 15" at bounding box center [557, 23] width 42 height 23
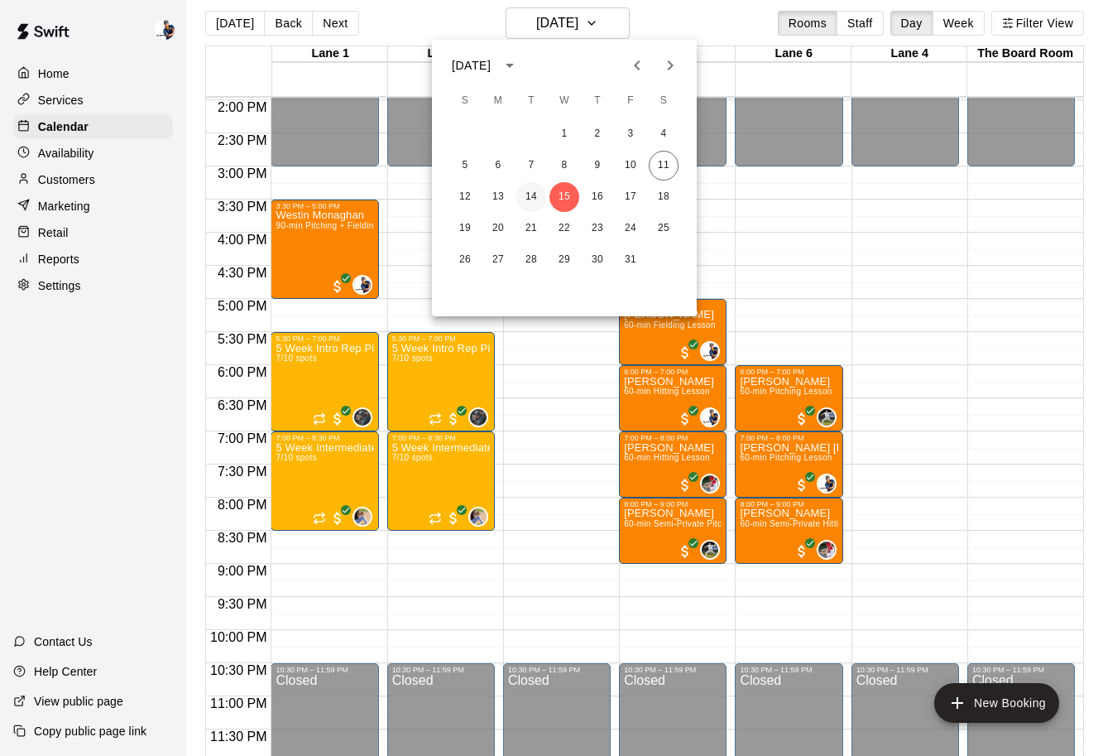
click at [526, 194] on button "14" at bounding box center [532, 197] width 30 height 30
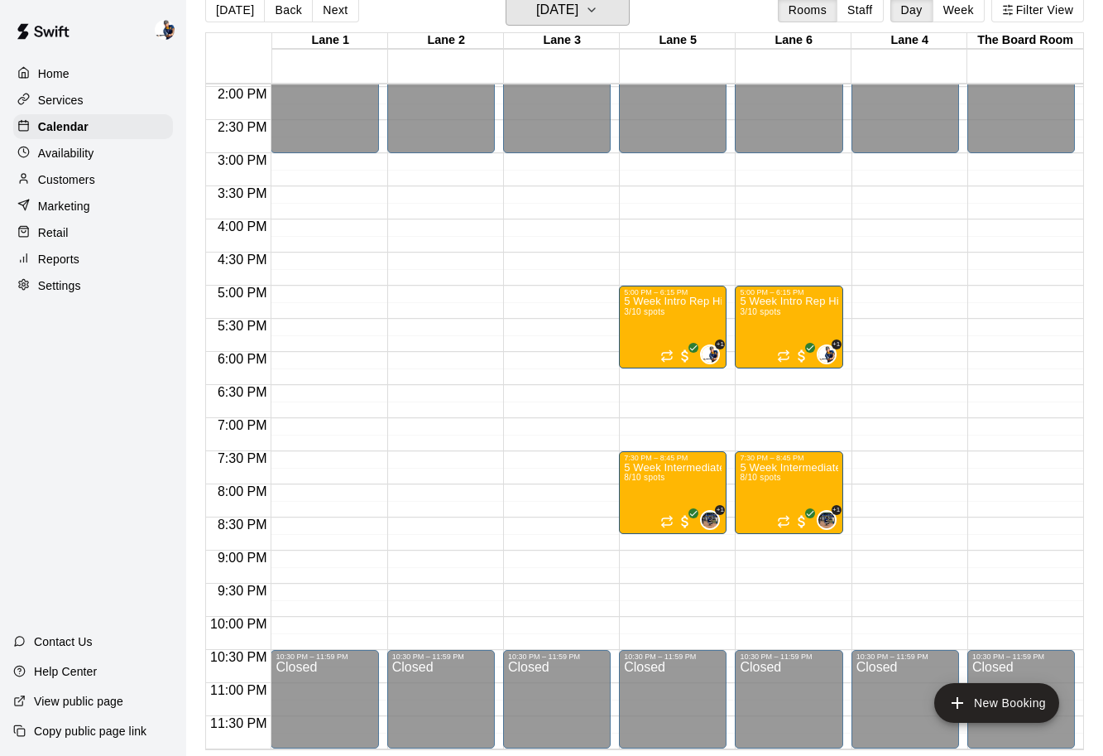
scroll to position [26, 0]
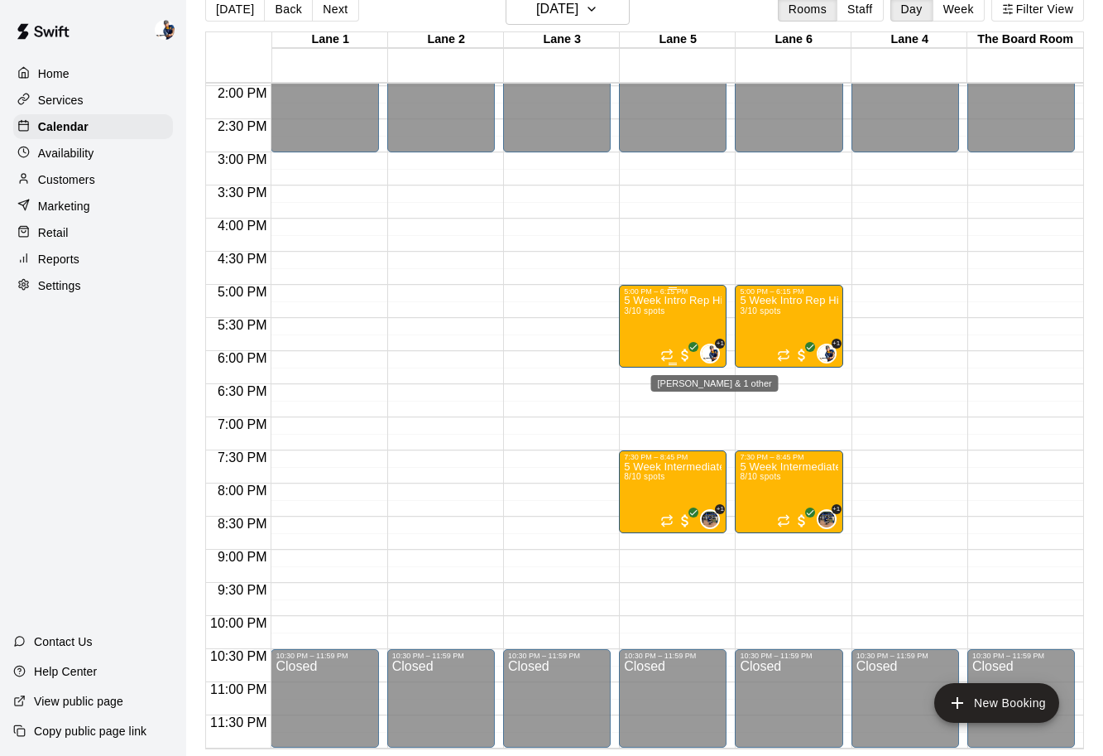
click at [708, 357] on img "Phillip Jankulovski & 1 other" at bounding box center [710, 353] width 17 height 17
click at [716, 396] on img "edit" at bounding box center [719, 401] width 19 height 19
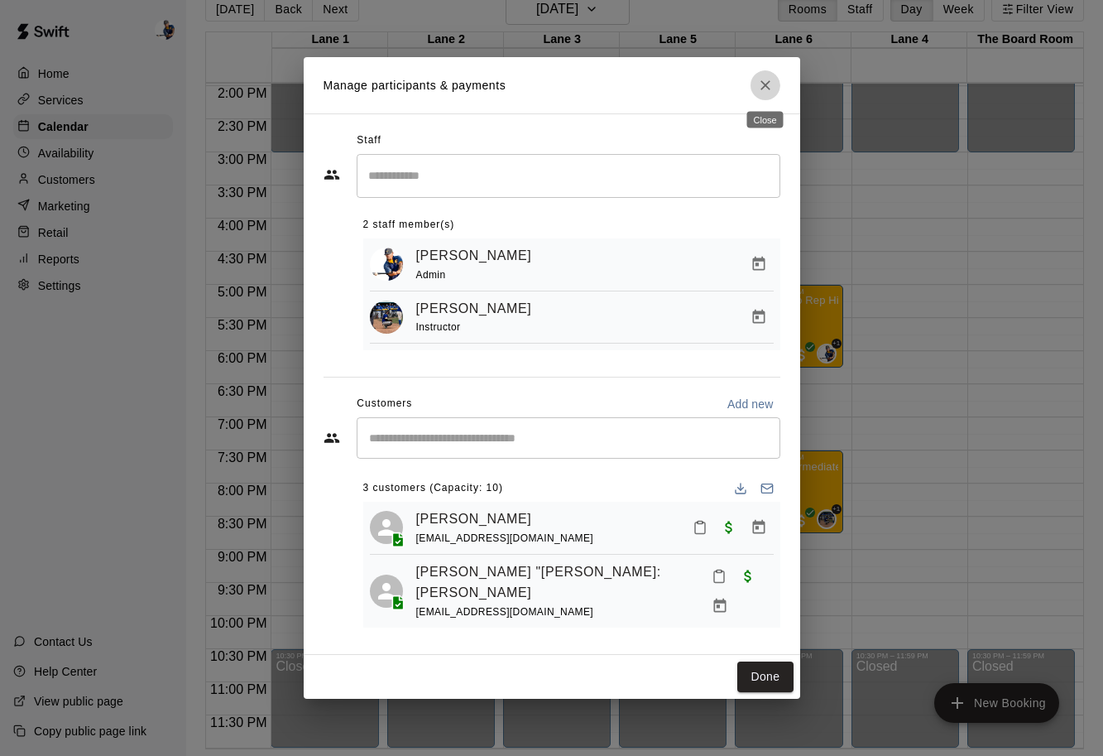
click at [760, 79] on icon "Close" at bounding box center [765, 85] width 17 height 17
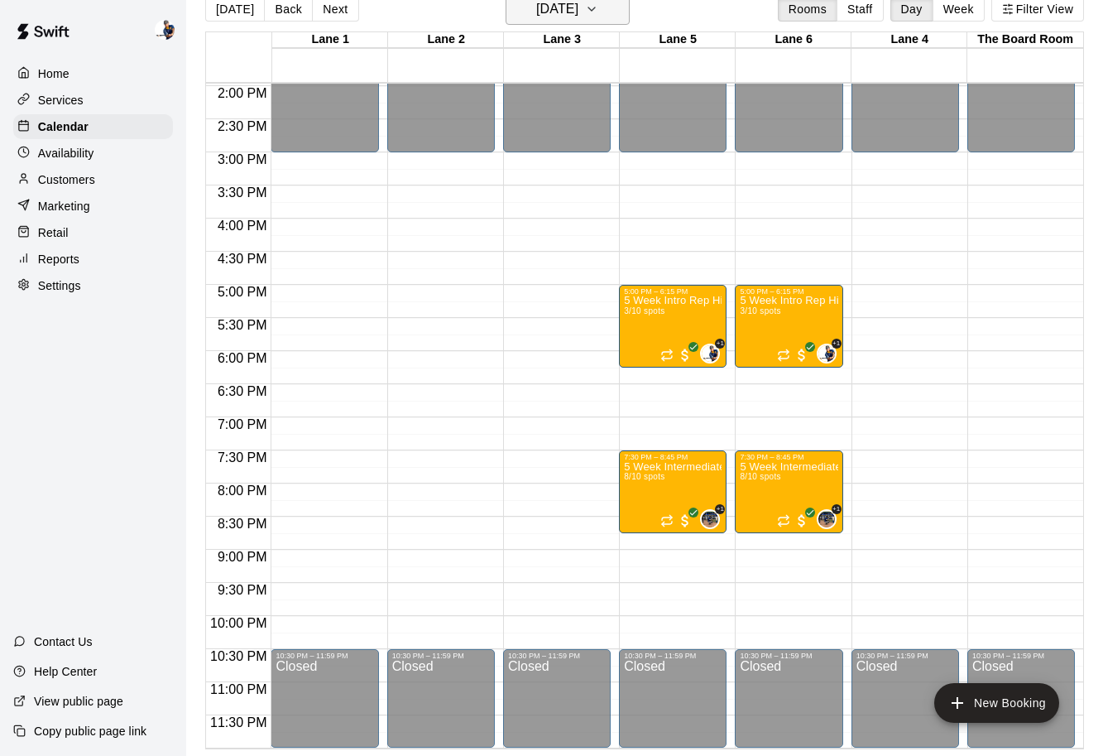
click at [555, 25] on button "Tuesday Oct 14" at bounding box center [568, 8] width 124 height 31
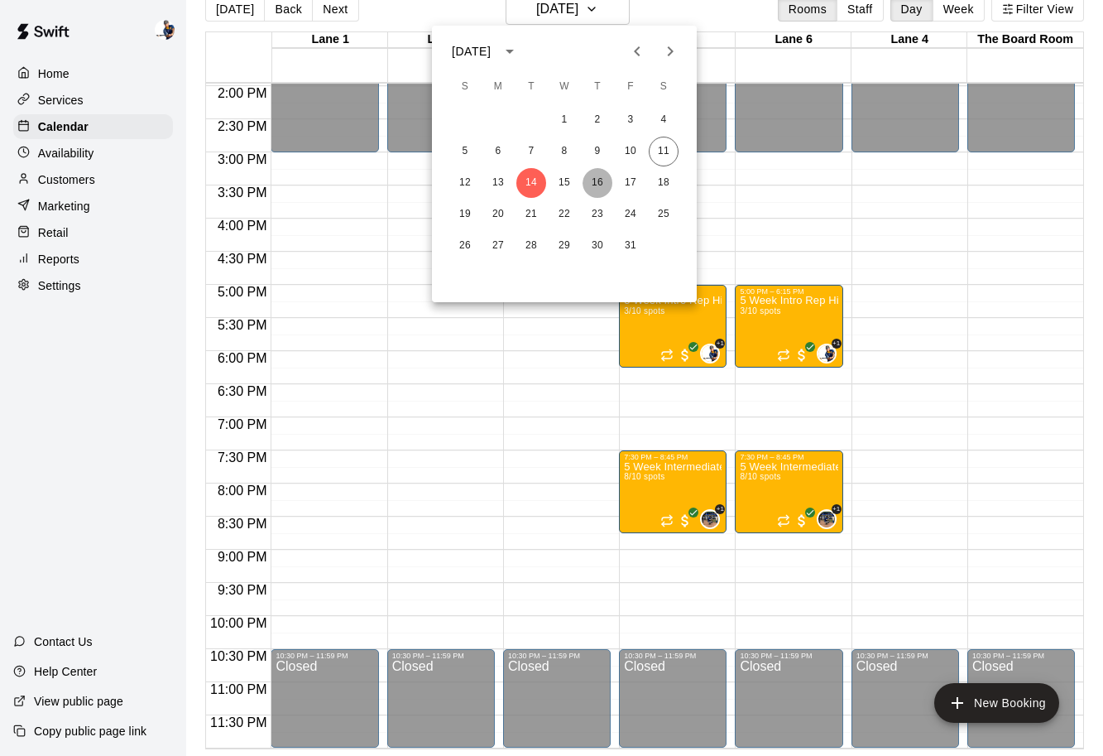
click at [605, 190] on button "16" at bounding box center [598, 183] width 30 height 30
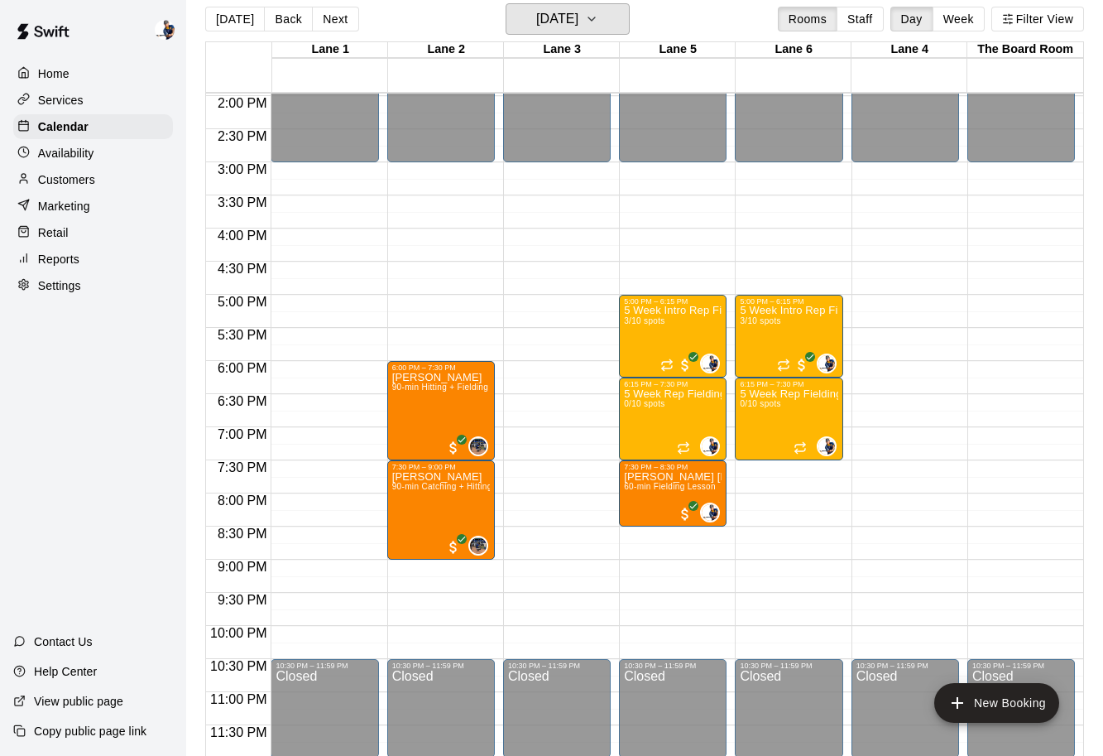
scroll to position [20, 0]
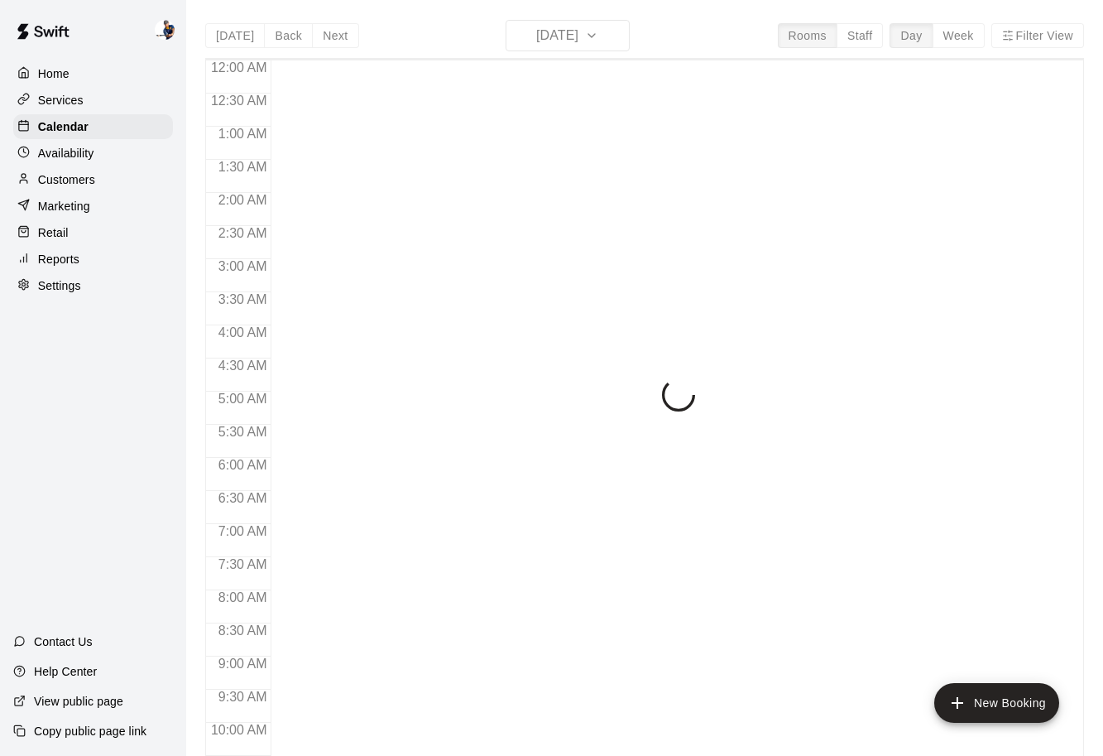
scroll to position [876, 0]
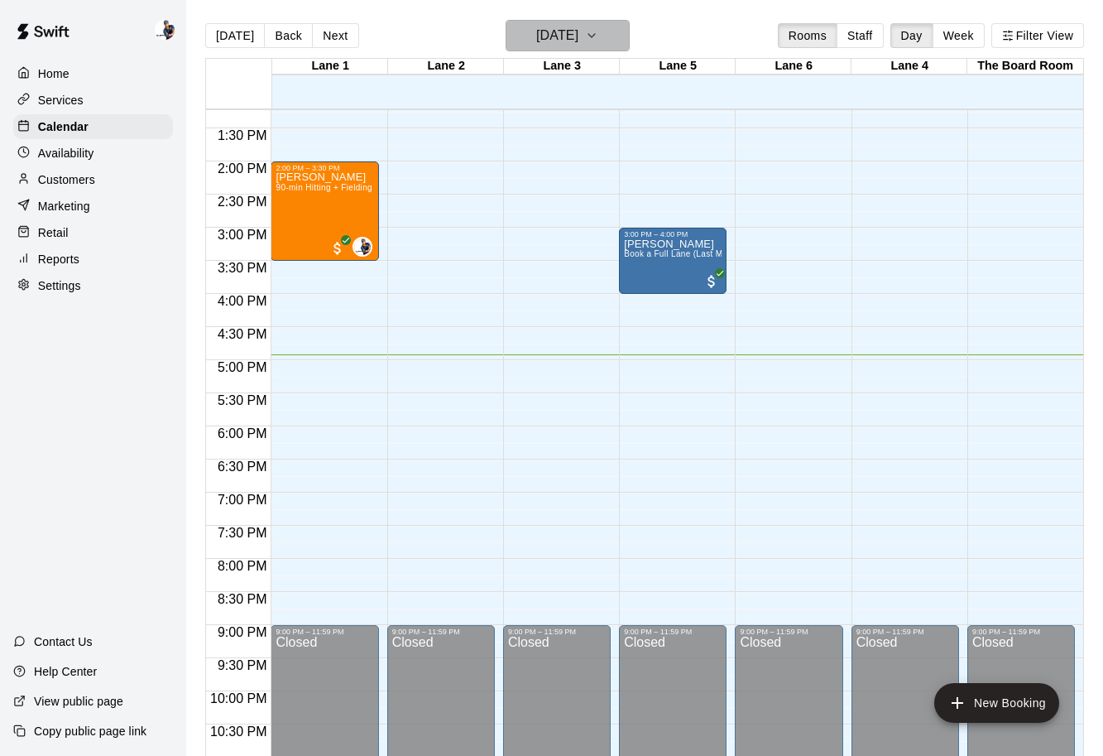
click at [554, 50] on button "[DATE]" at bounding box center [568, 35] width 124 height 31
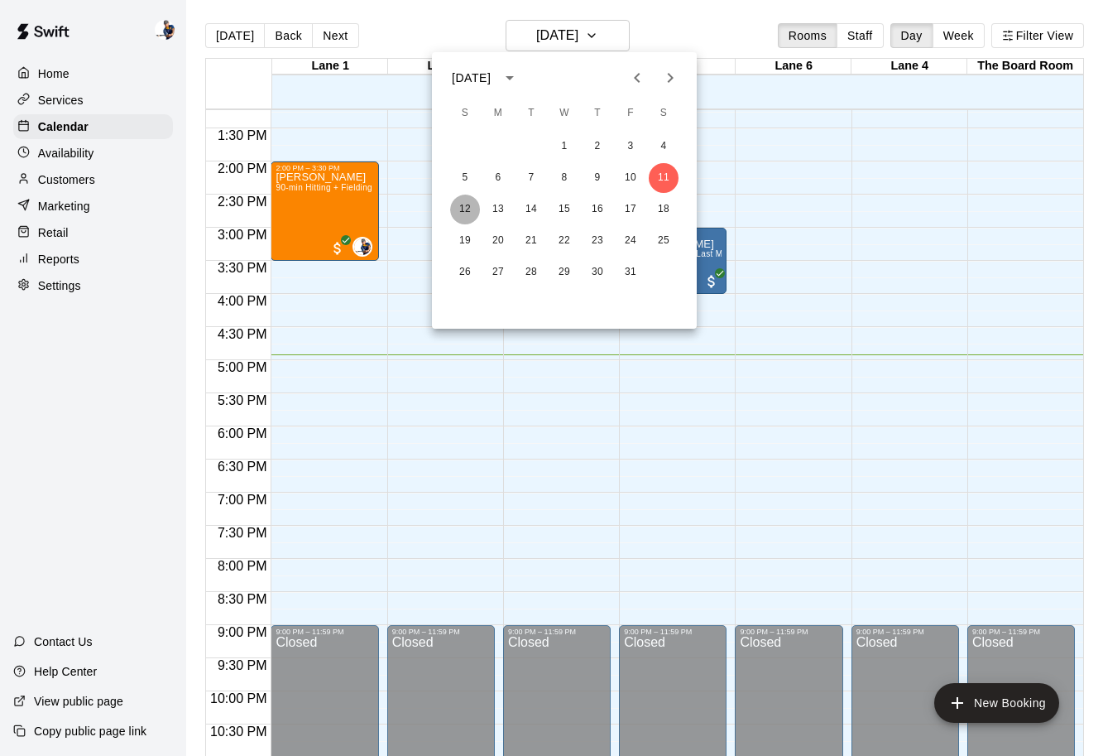
click at [465, 209] on button "12" at bounding box center [465, 210] width 30 height 30
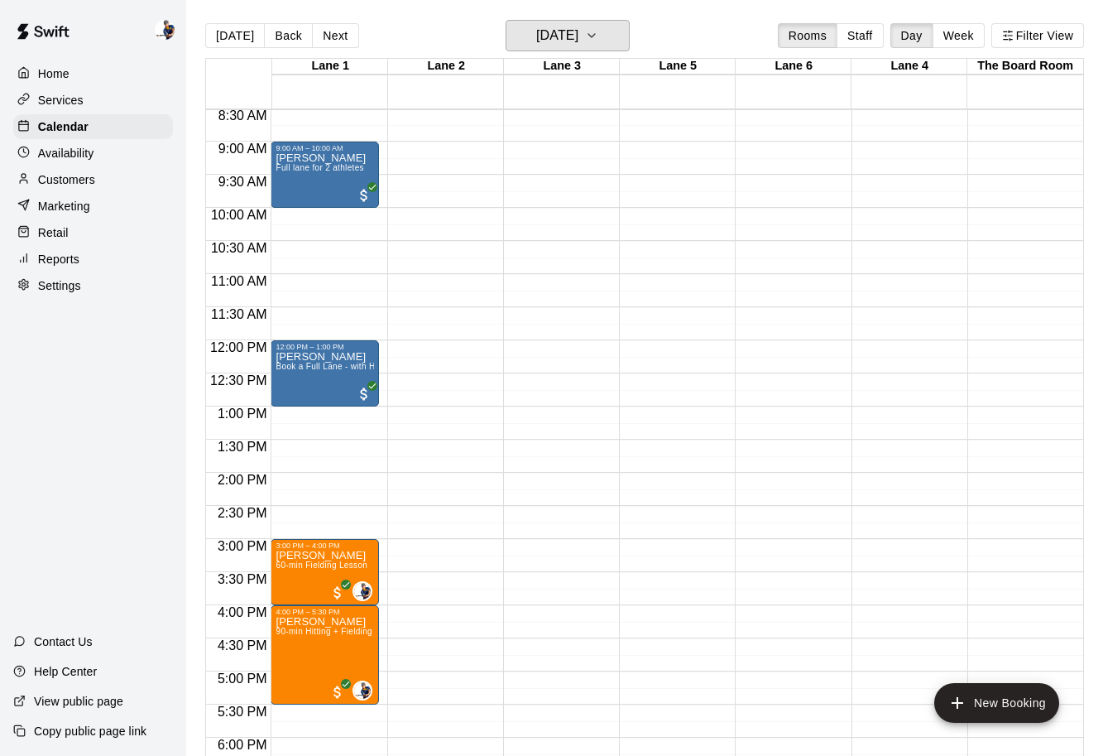
scroll to position [565, 0]
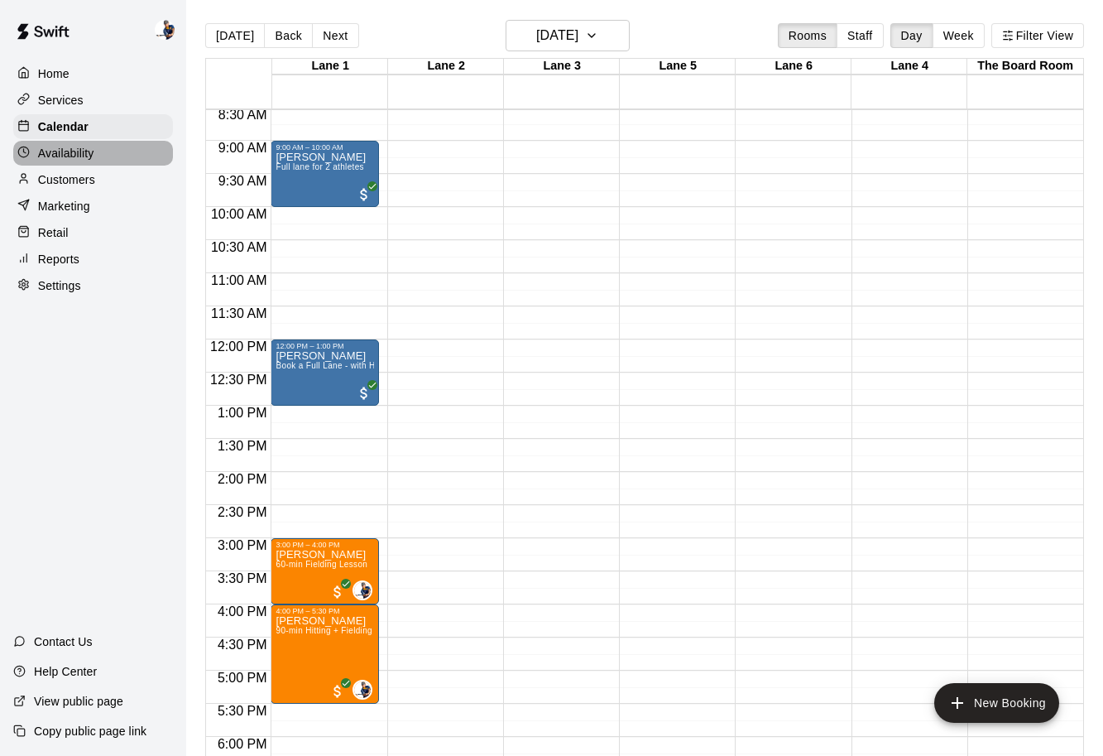
click at [116, 155] on div "Availability" at bounding box center [93, 153] width 160 height 25
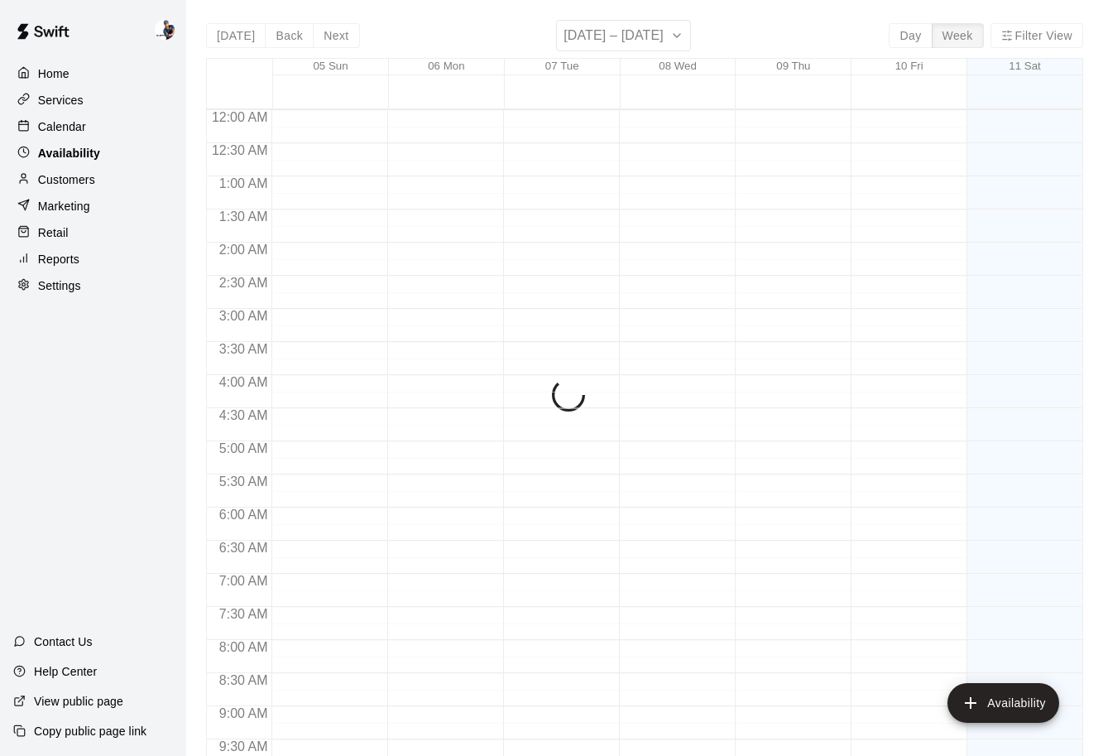
scroll to position [925, 0]
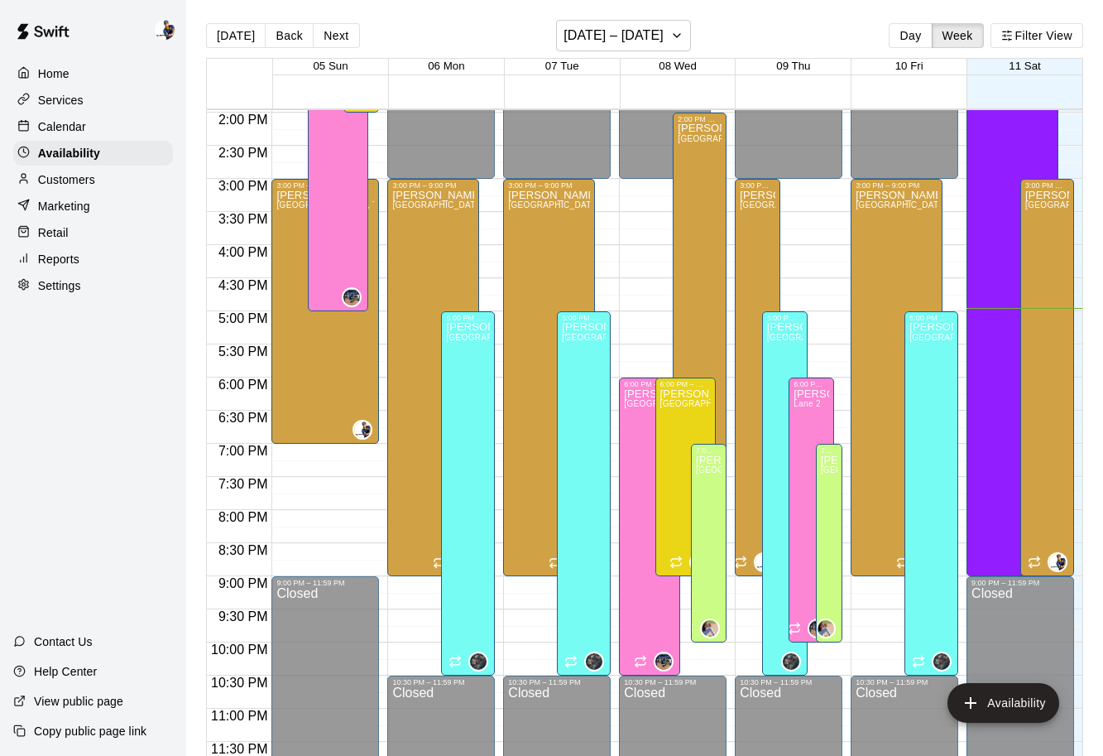
click at [106, 139] on div "Home Services Calendar Availability Customers Marketing Retail Reports Settings" at bounding box center [93, 180] width 186 height 240
click at [106, 135] on div "Calendar" at bounding box center [93, 126] width 160 height 25
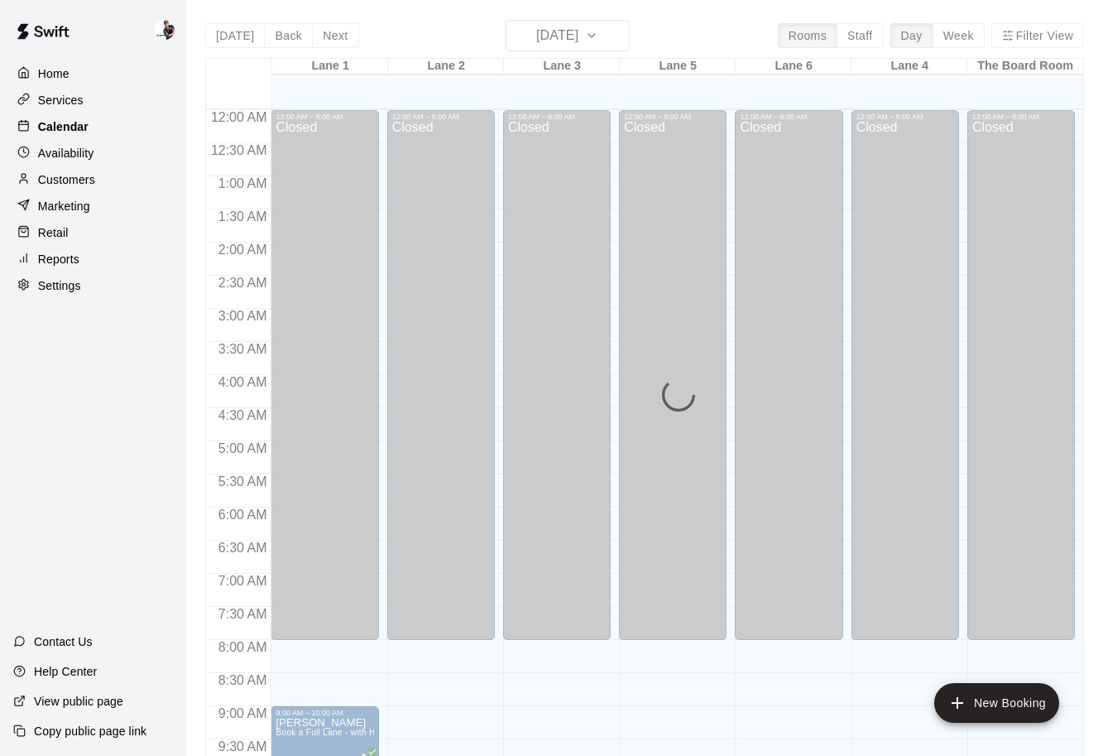
scroll to position [876, 0]
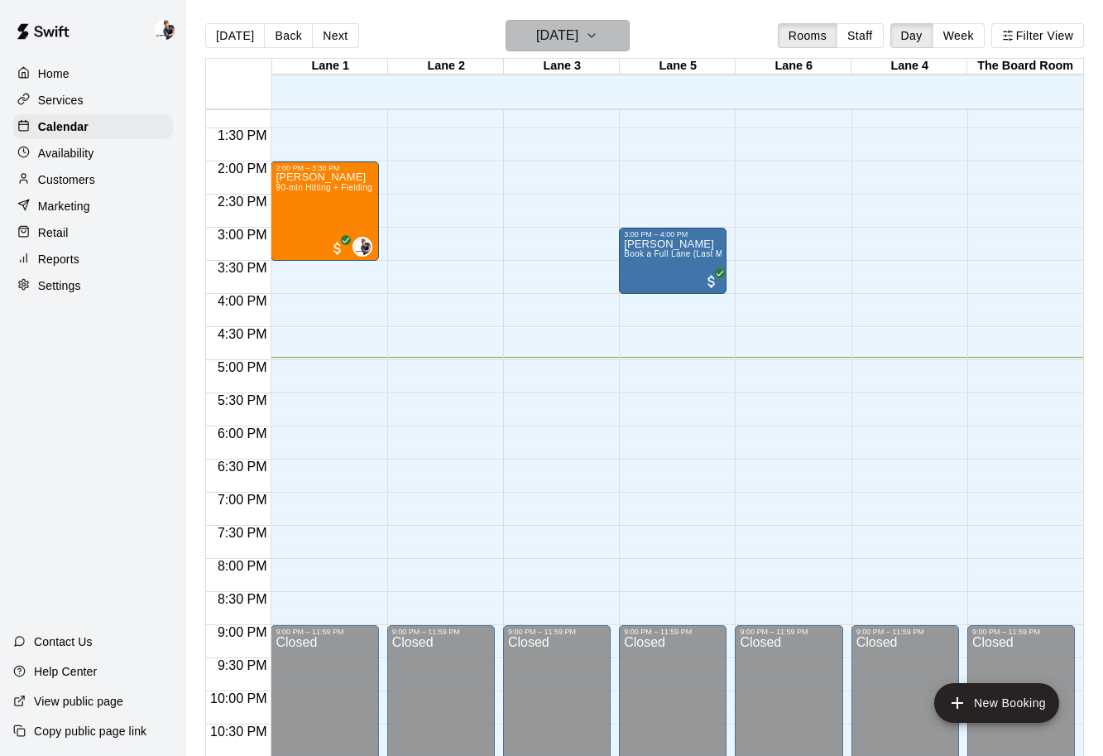
click at [547, 38] on h6 "[DATE]" at bounding box center [557, 35] width 42 height 23
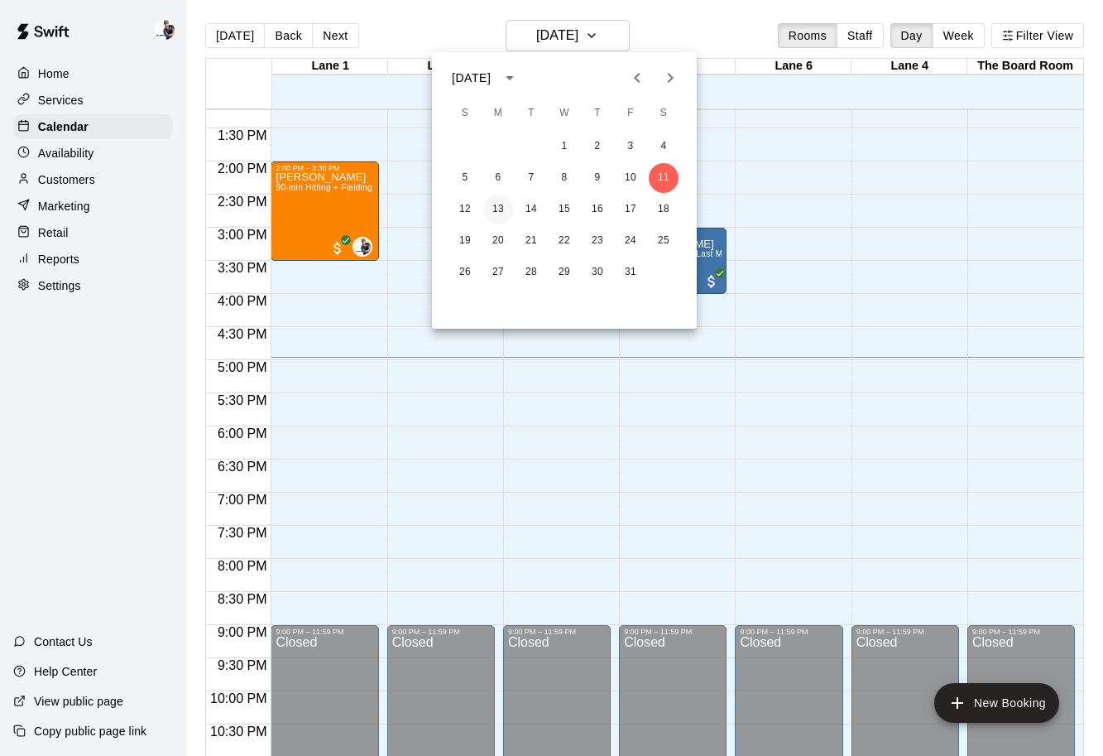
click at [493, 208] on button "13" at bounding box center [498, 210] width 30 height 30
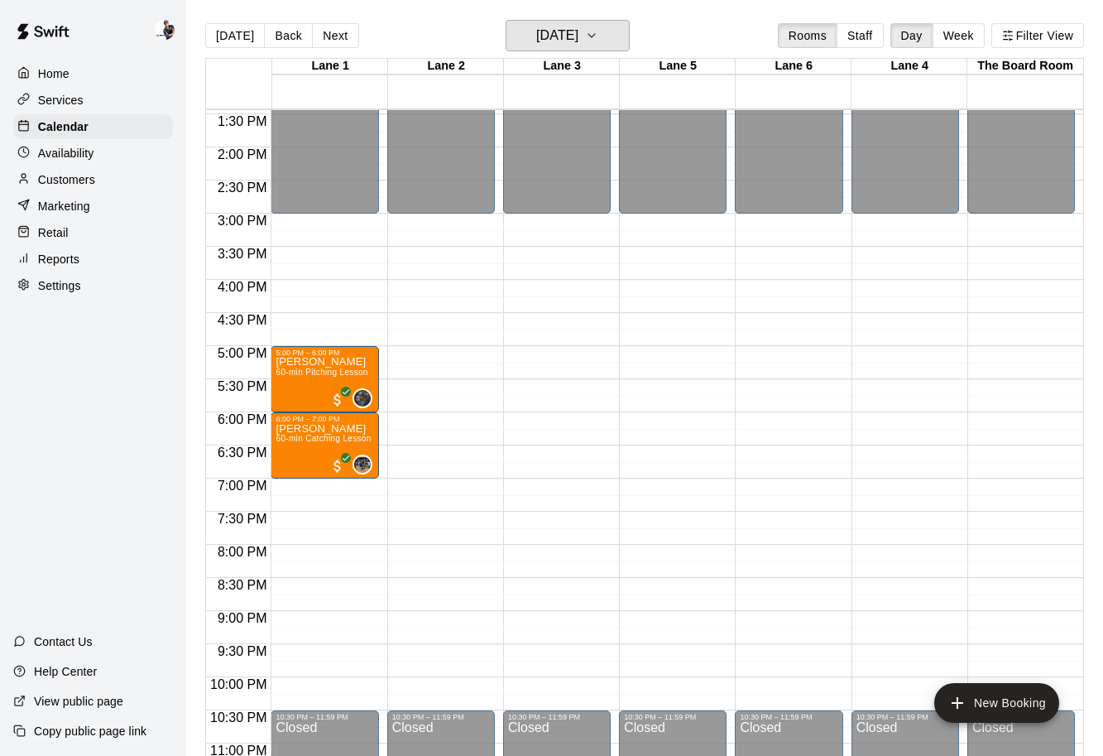
scroll to position [891, 0]
click at [89, 133] on div "Calendar" at bounding box center [93, 126] width 160 height 25
click at [89, 107] on div "Services" at bounding box center [93, 100] width 160 height 25
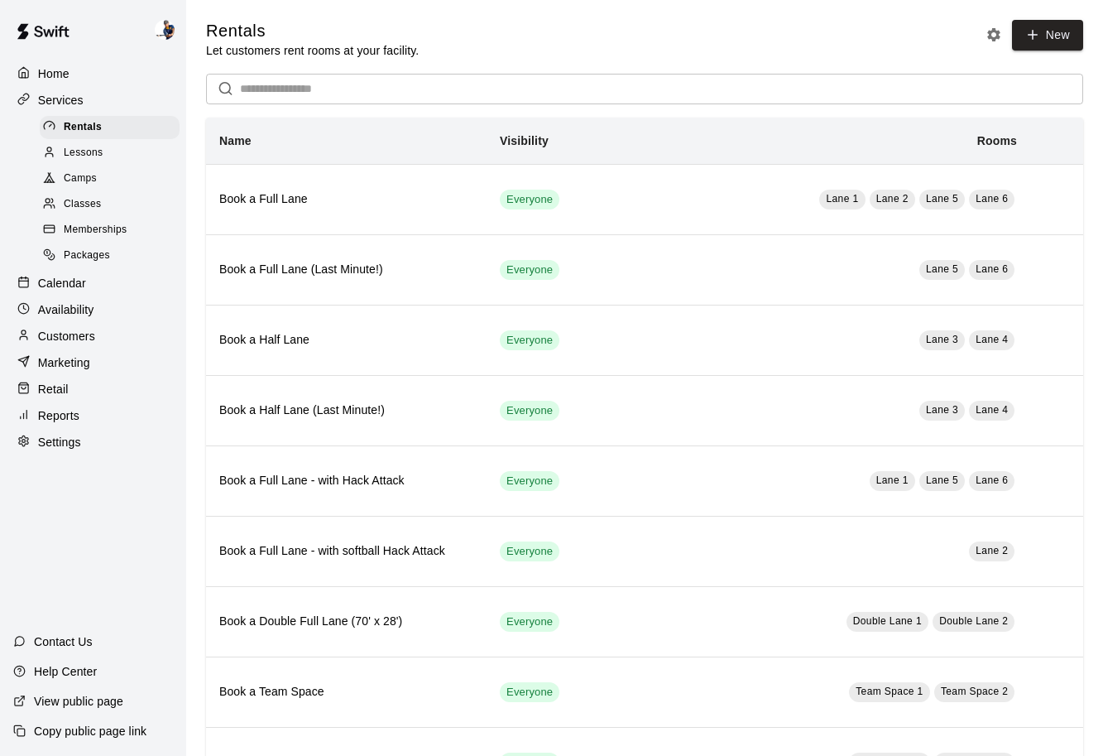
click at [94, 177] on span "Camps" at bounding box center [80, 179] width 33 height 17
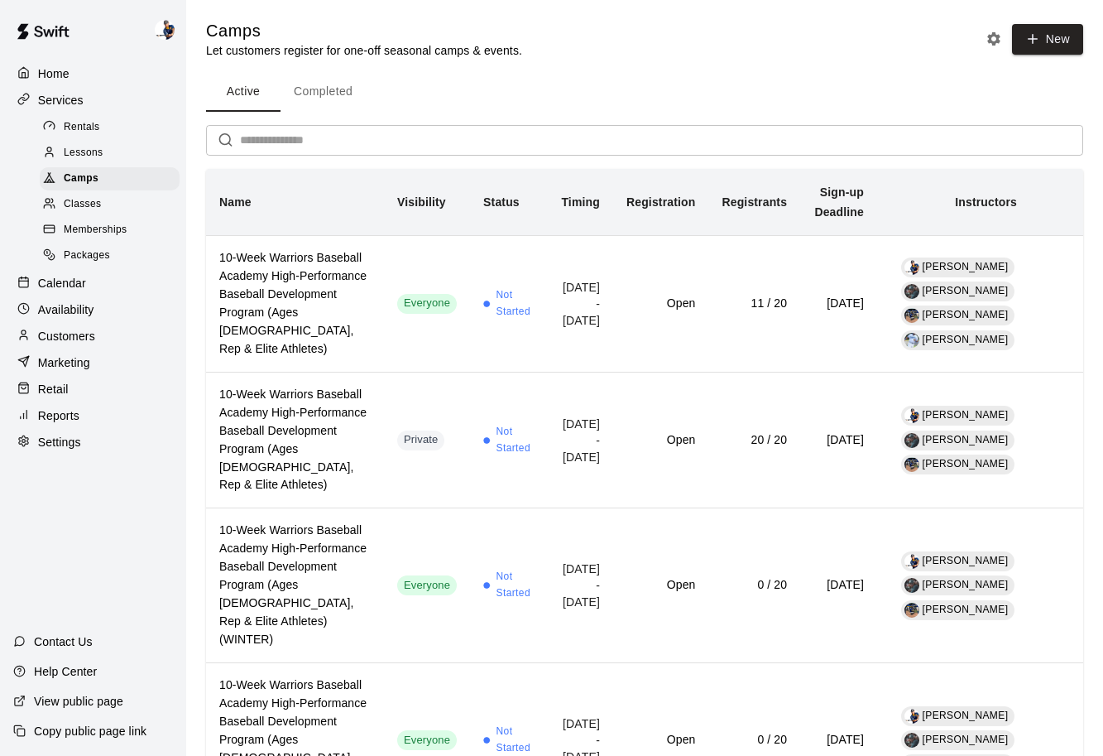
click at [96, 204] on span "Classes" at bounding box center [82, 204] width 37 height 17
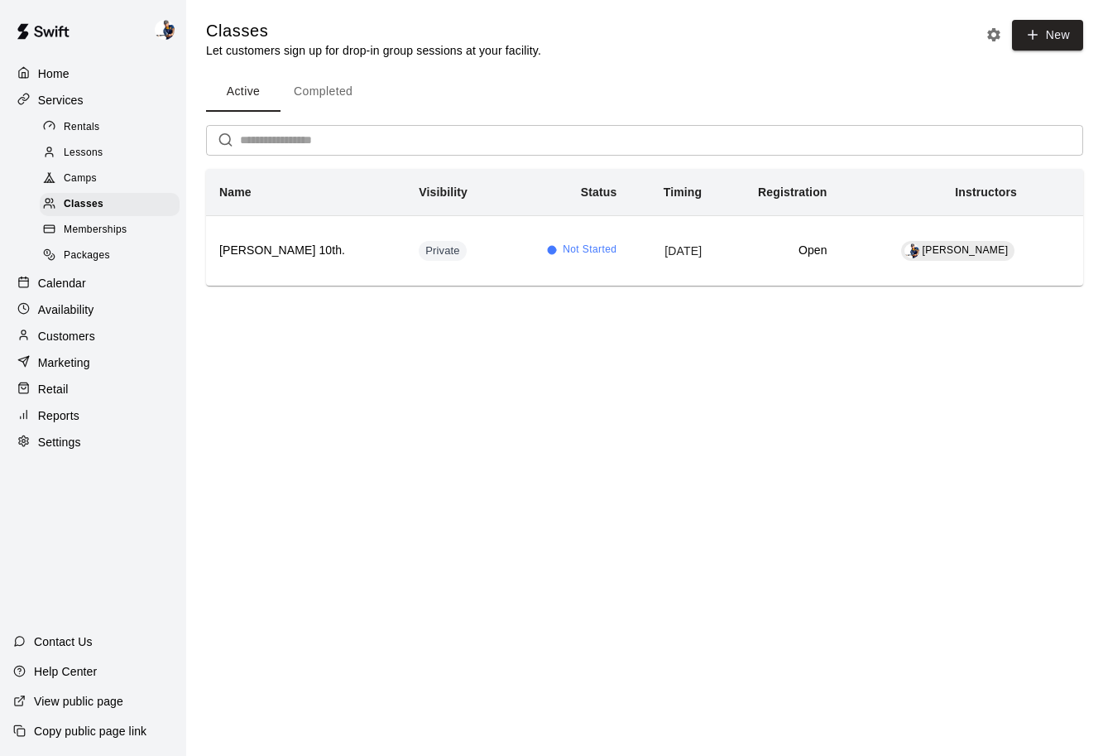
click at [97, 166] on link "Camps" at bounding box center [113, 179] width 147 height 26
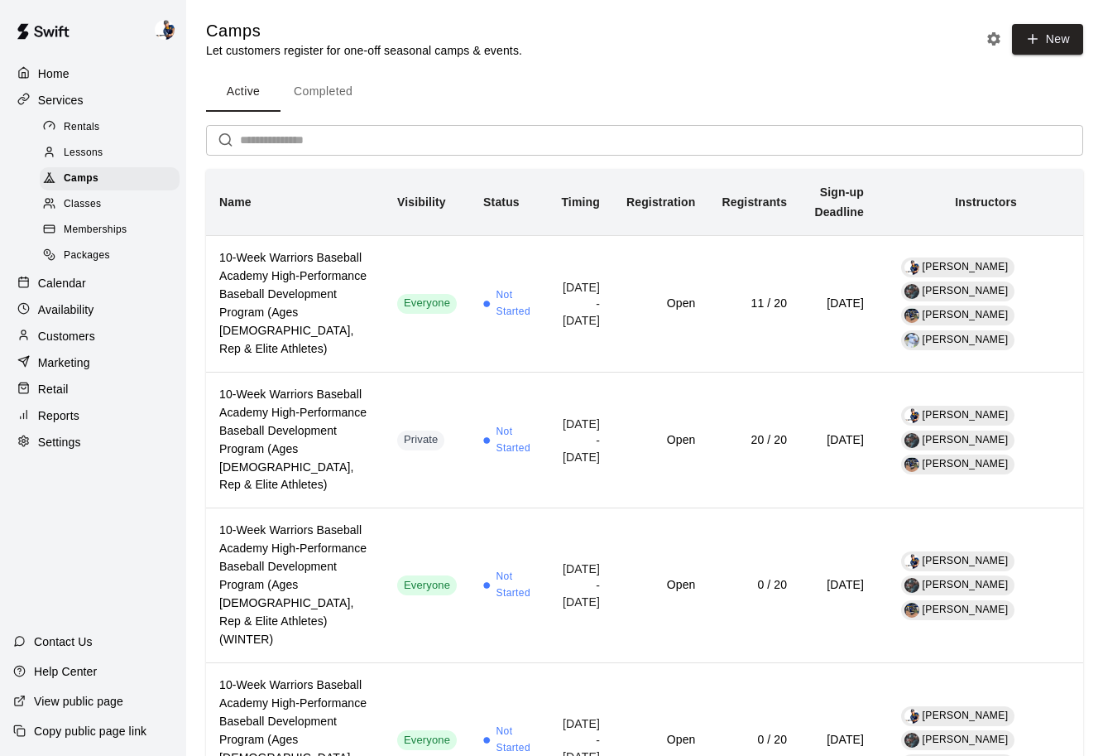
click at [95, 142] on div "Lessons" at bounding box center [110, 153] width 140 height 23
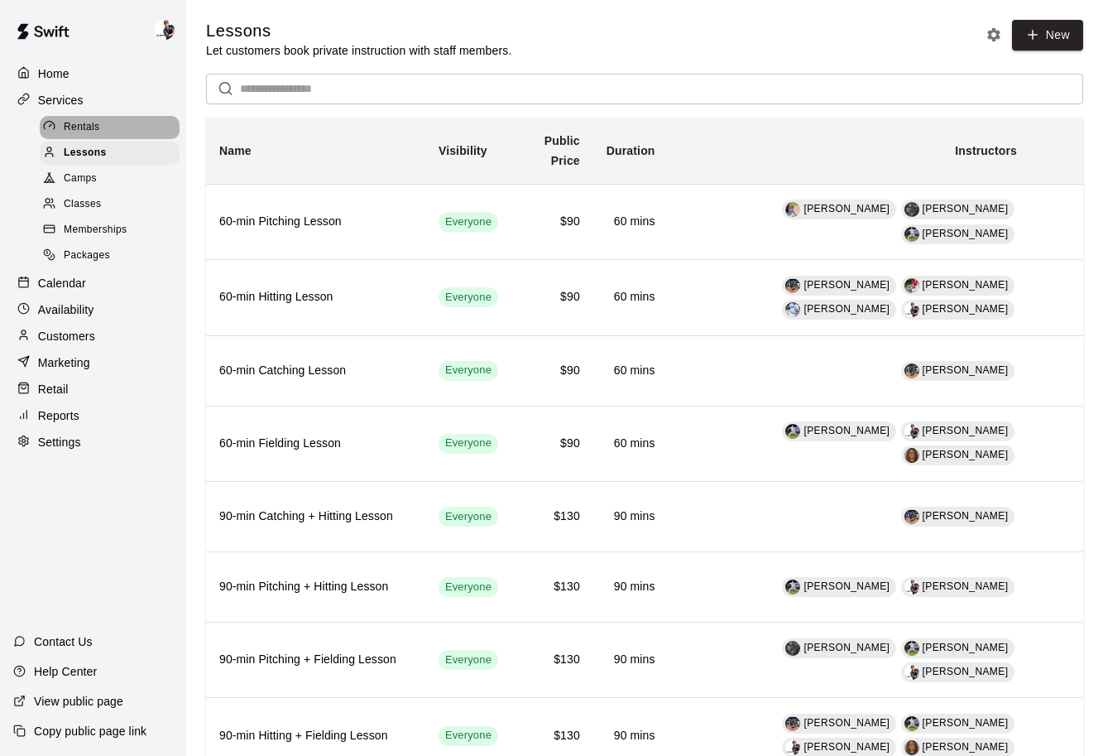
click at [98, 117] on div "Rentals" at bounding box center [110, 127] width 140 height 23
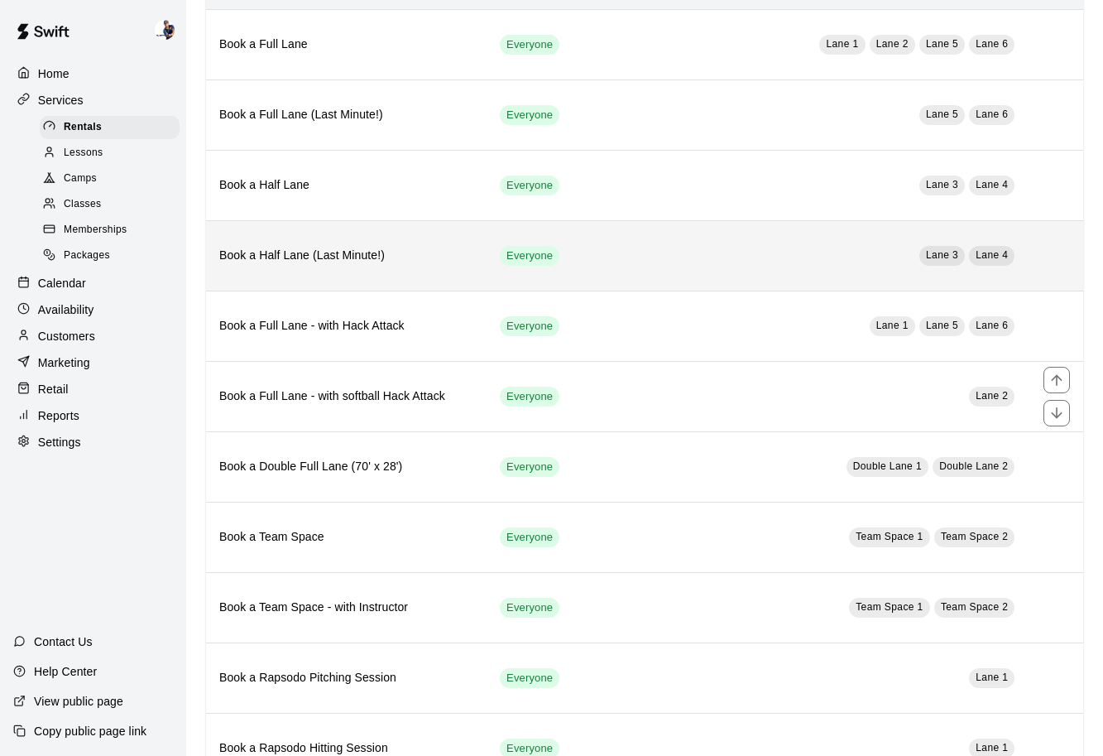
scroll to position [156, 0]
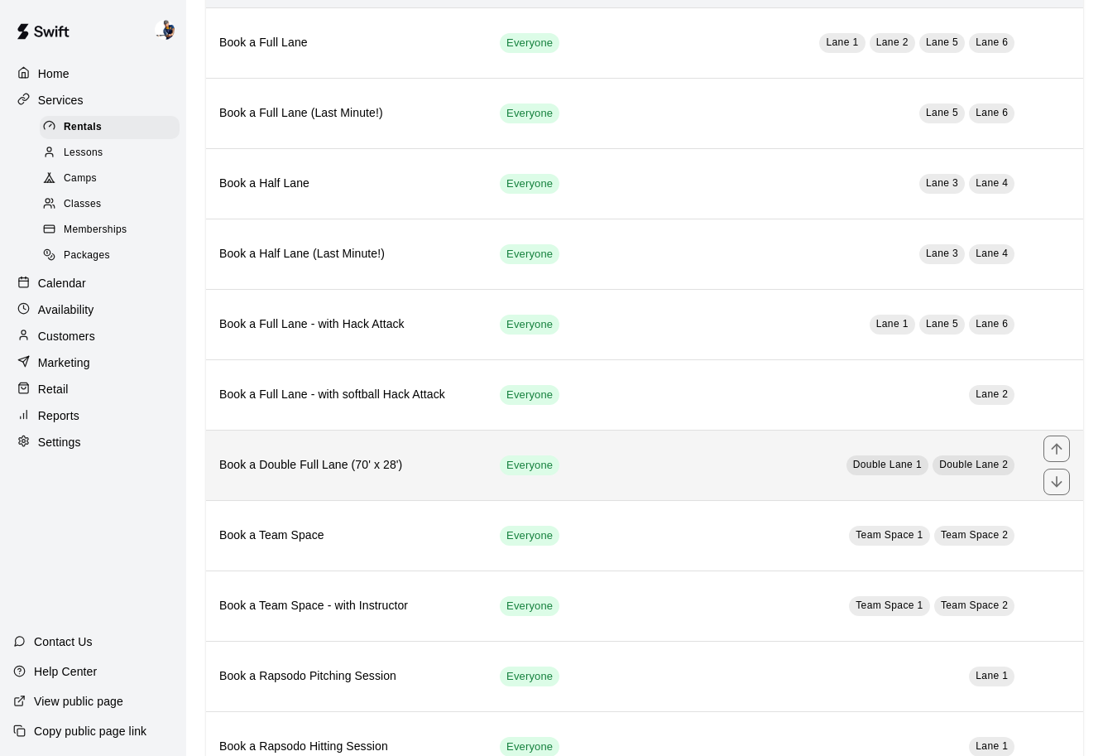
click at [436, 473] on h6 "Book a Double Full Lane (70' x 28')" at bounding box center [346, 465] width 254 height 18
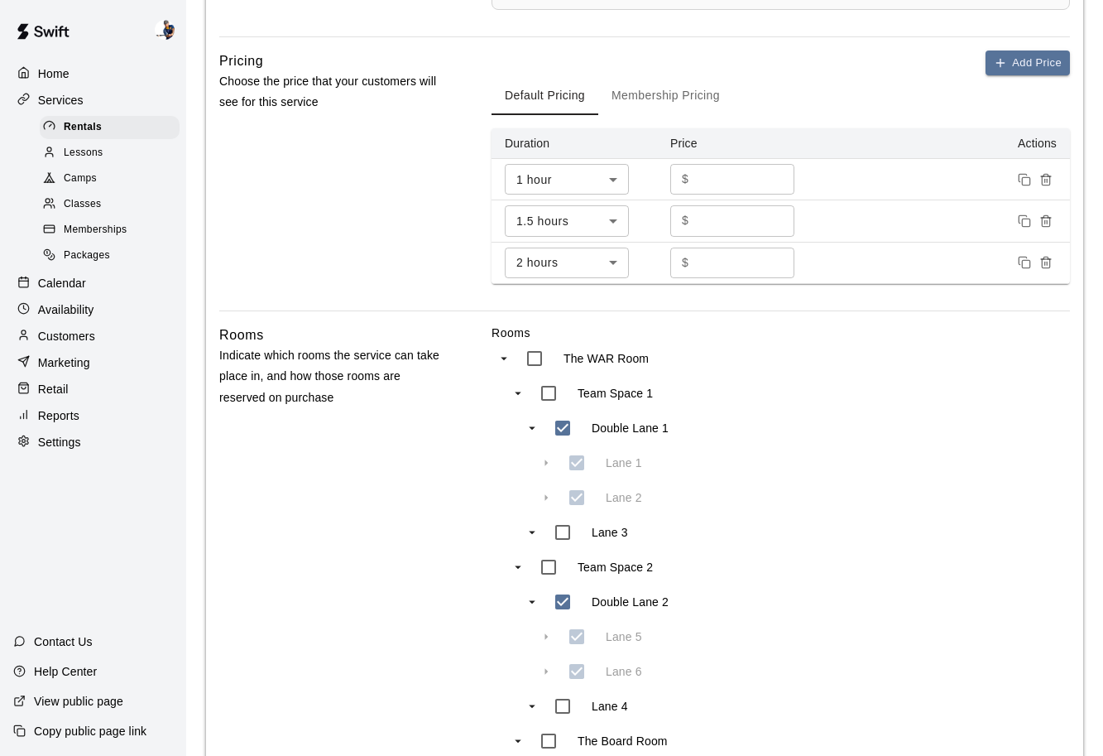
scroll to position [898, 0]
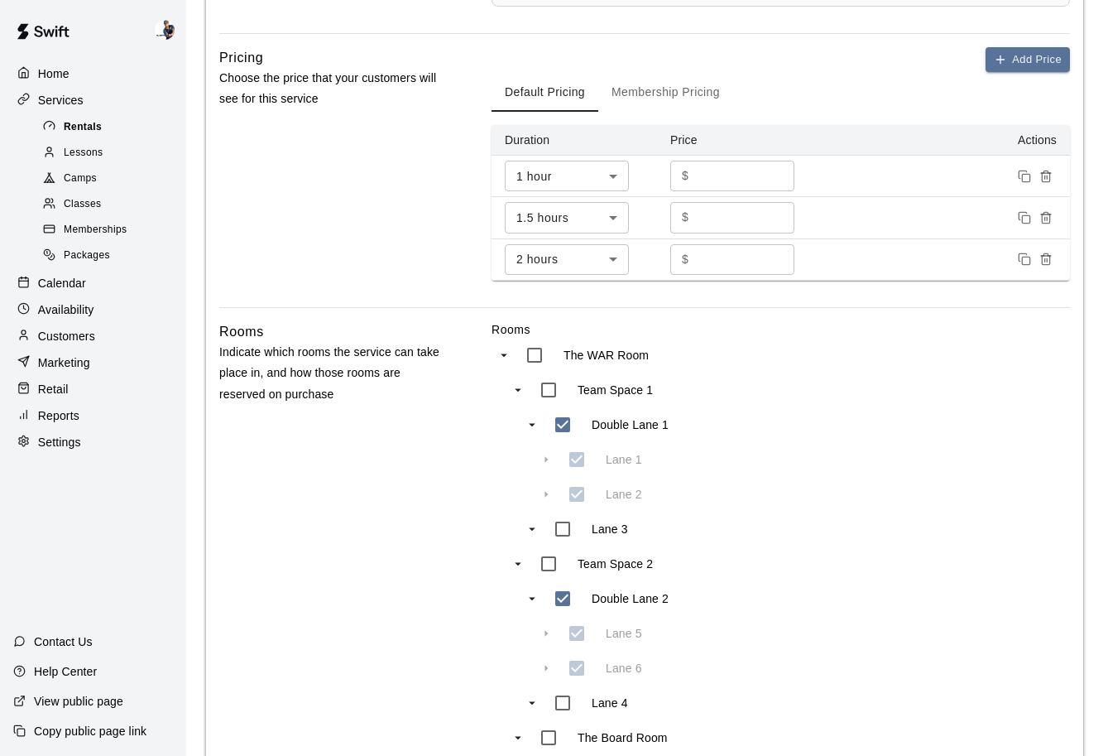
click at [160, 127] on div "Rentals" at bounding box center [110, 127] width 140 height 23
